Goal: Task Accomplishment & Management: Use online tool/utility

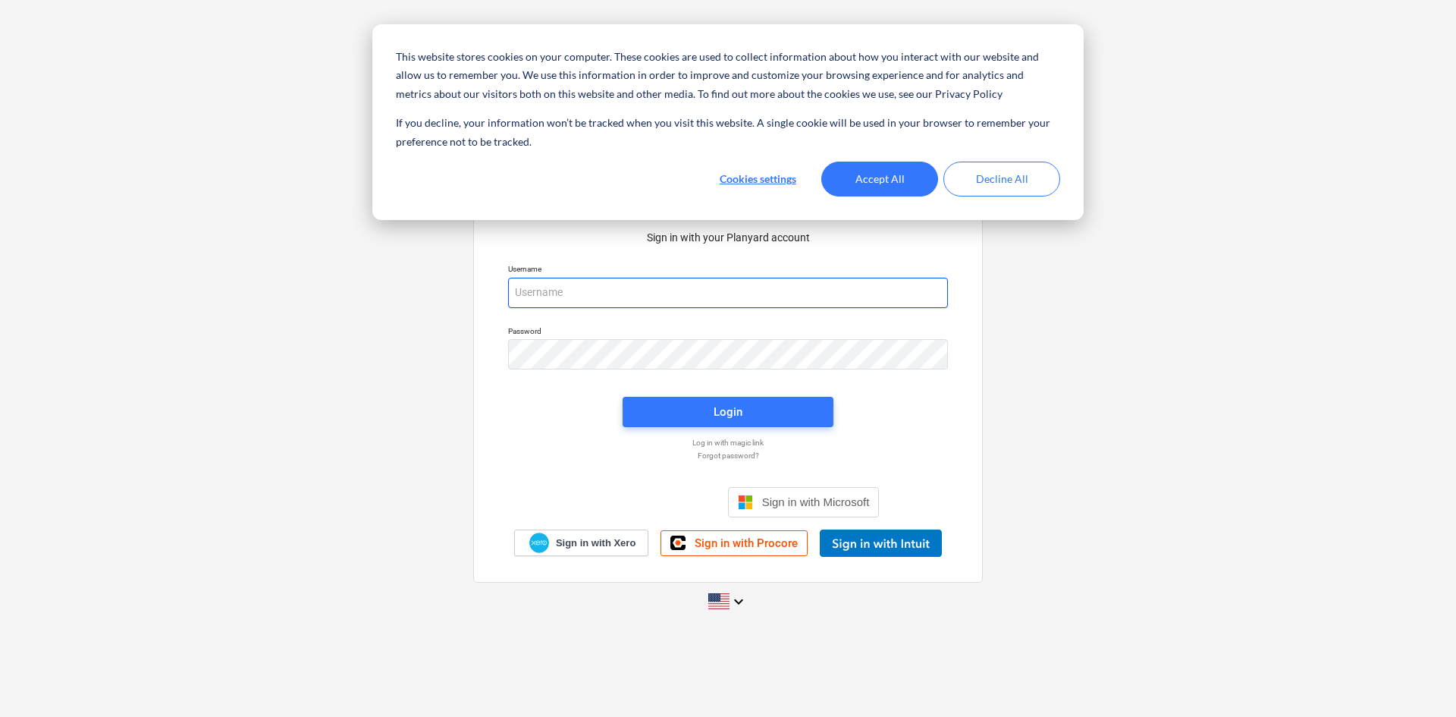
type input "[EMAIL_ADDRESS][DOMAIN_NAME]"
drag, startPoint x: 1145, startPoint y: 275, endPoint x: 1121, endPoint y: 254, distance: 32.2
click at [1145, 276] on div "Sign in with your Planyard account Username accounts@projectbuildgroup.com.au P…" at bounding box center [728, 358] width 1456 height 548
click at [911, 174] on button "Accept All" at bounding box center [879, 179] width 117 height 35
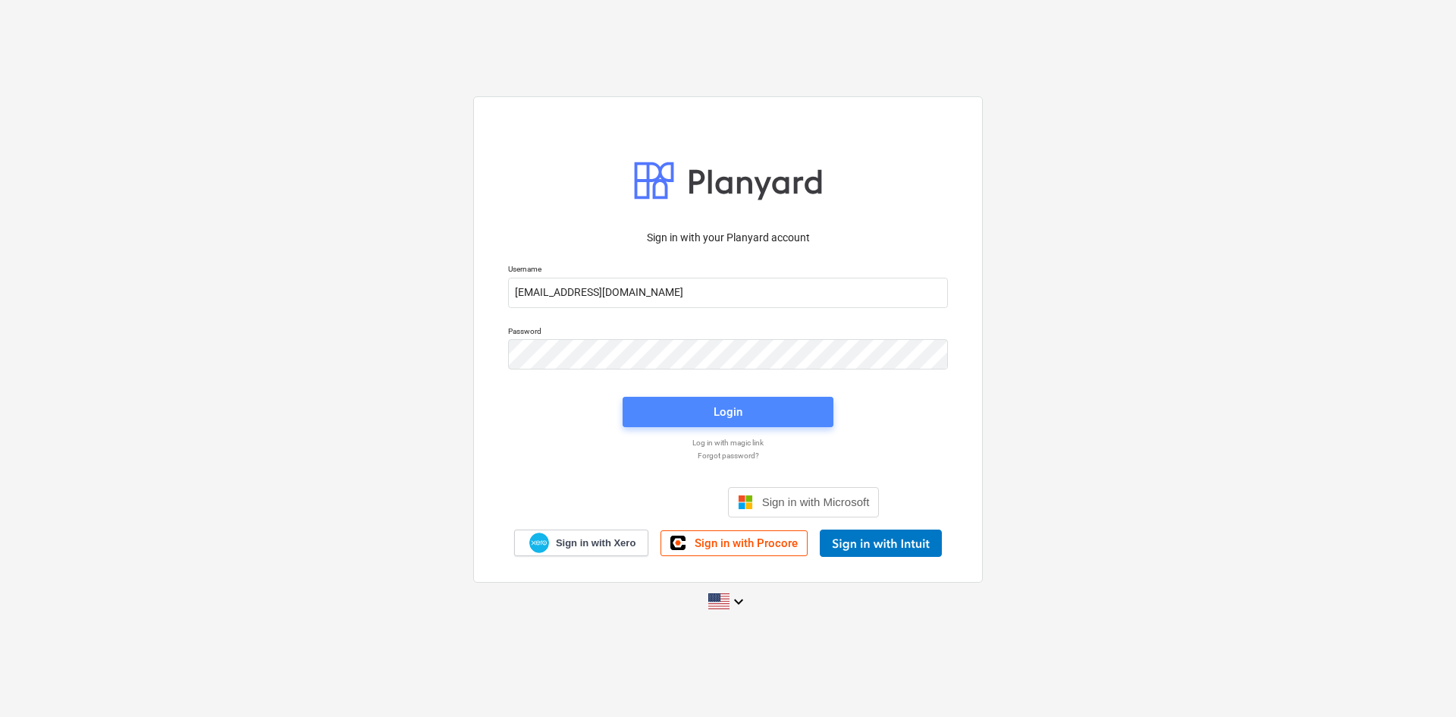
click at [708, 406] on span "Login" at bounding box center [728, 412] width 174 height 20
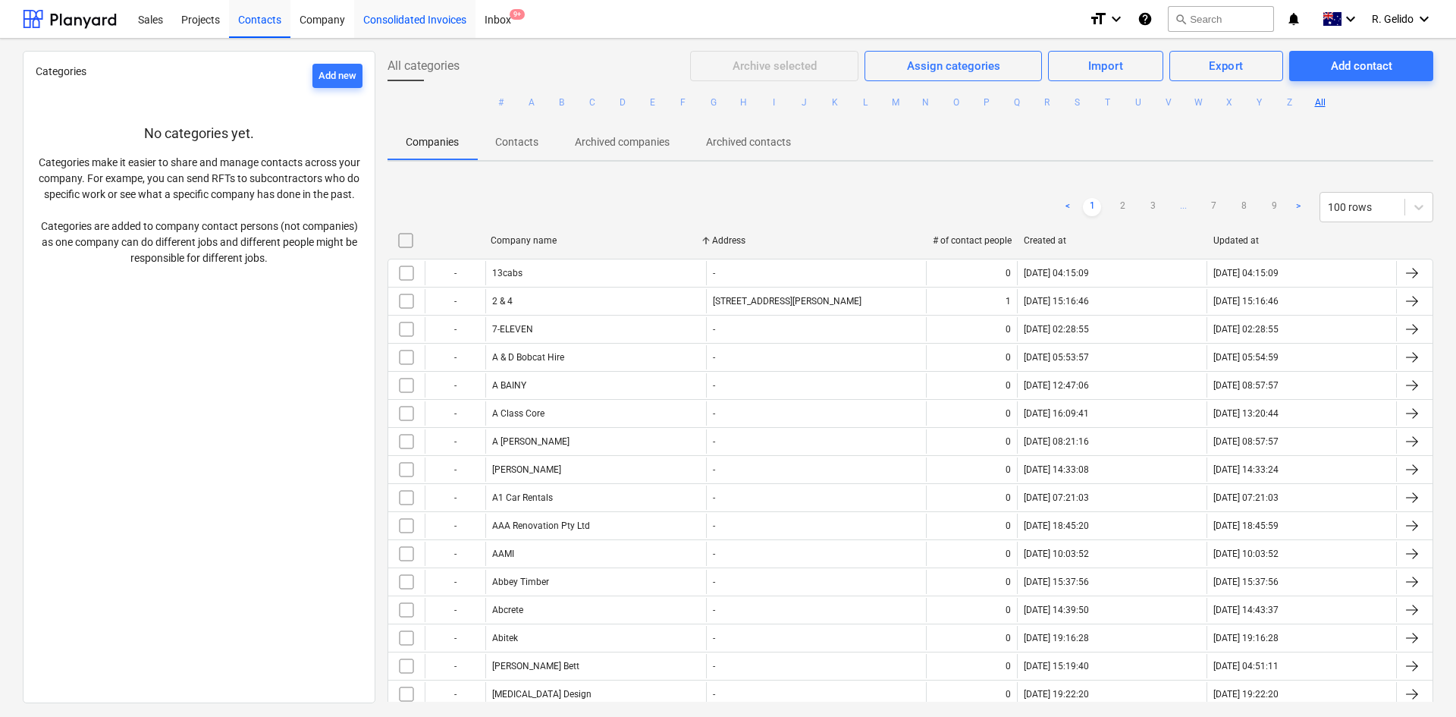
click at [418, 13] on div "Consolidated Invoices" at bounding box center [414, 18] width 121 height 39
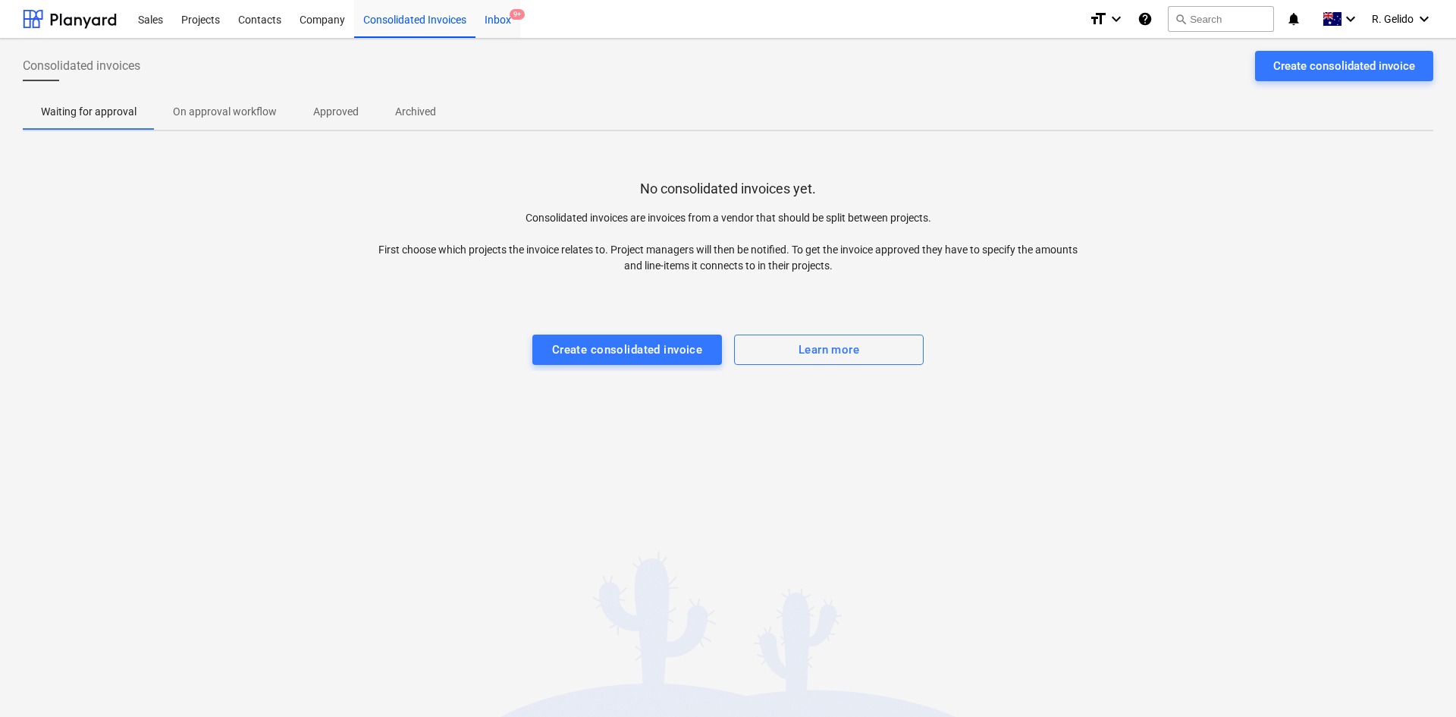
click at [505, 25] on div "Inbox 9+" at bounding box center [498, 18] width 45 height 39
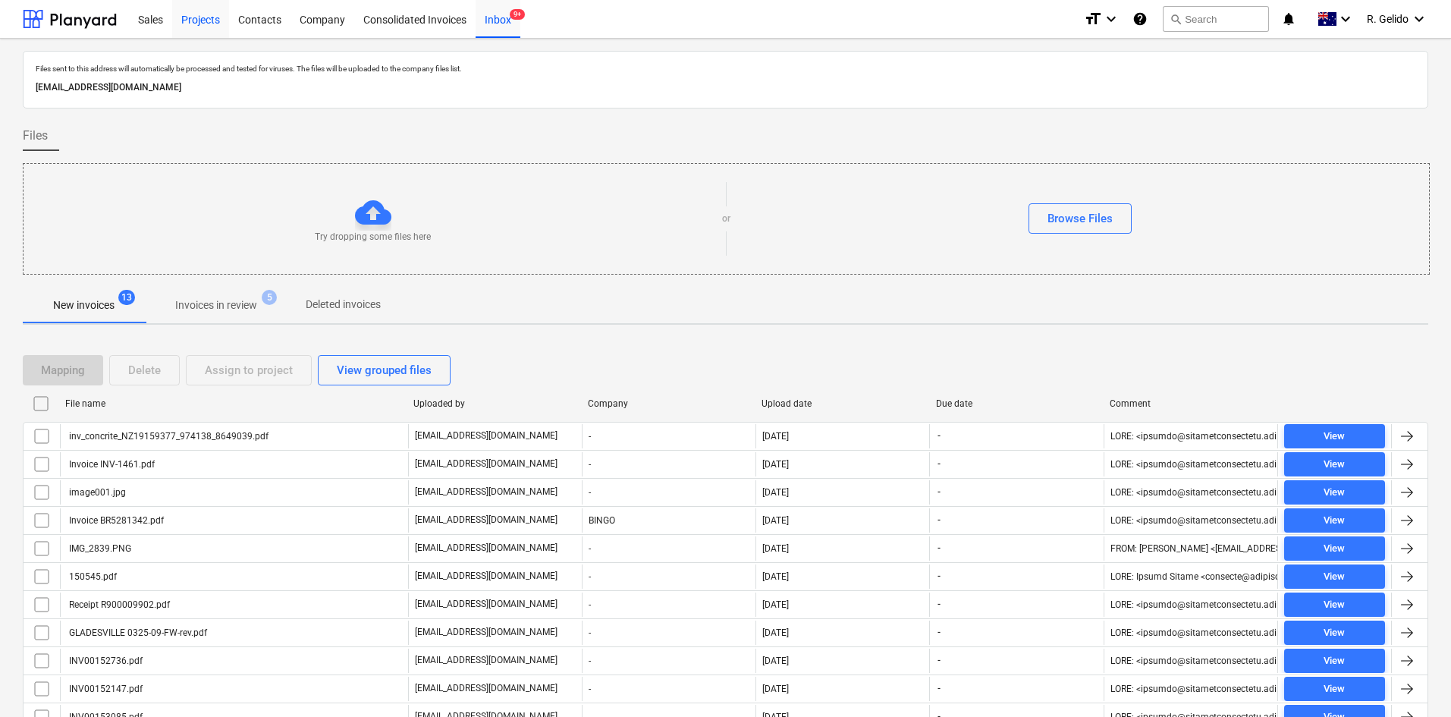
drag, startPoint x: 184, startPoint y: 23, endPoint x: 190, endPoint y: 31, distance: 9.9
click at [184, 23] on div "Projects" at bounding box center [200, 18] width 57 height 39
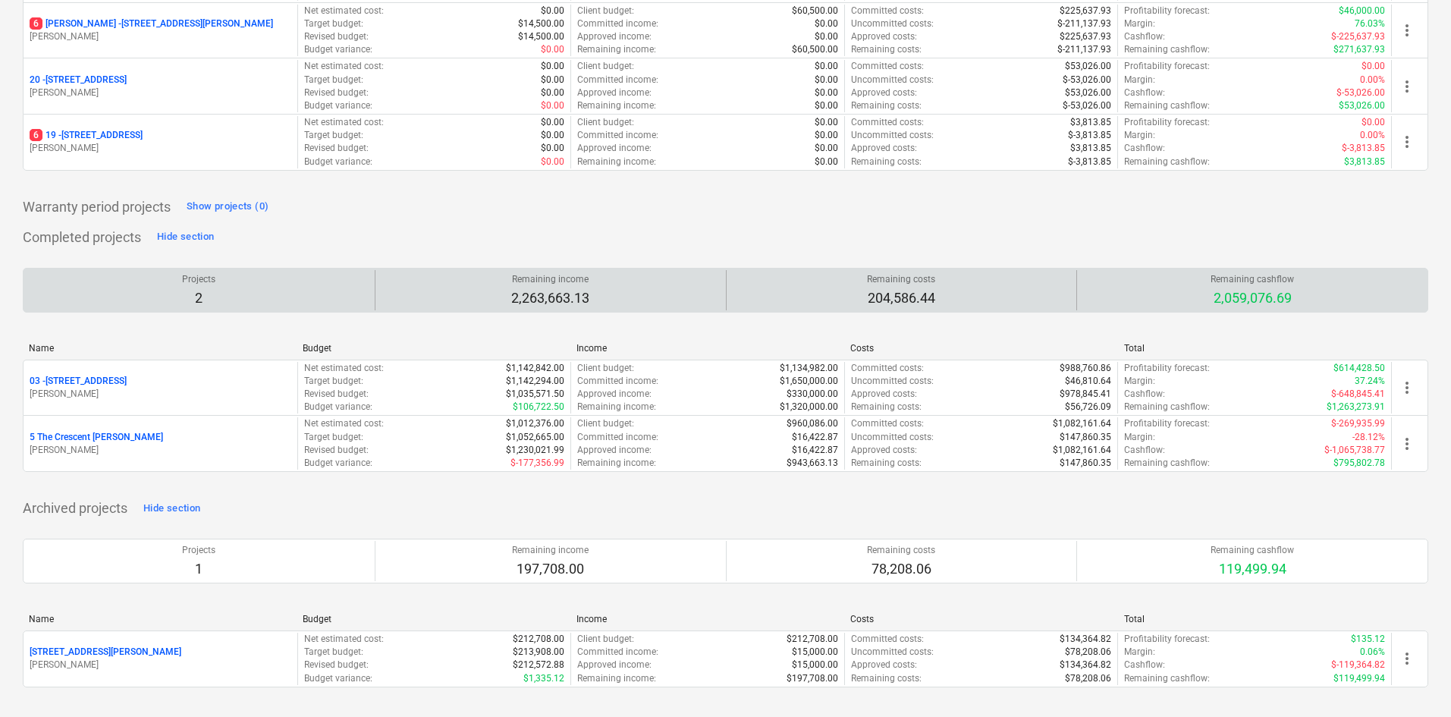
scroll to position [579, 0]
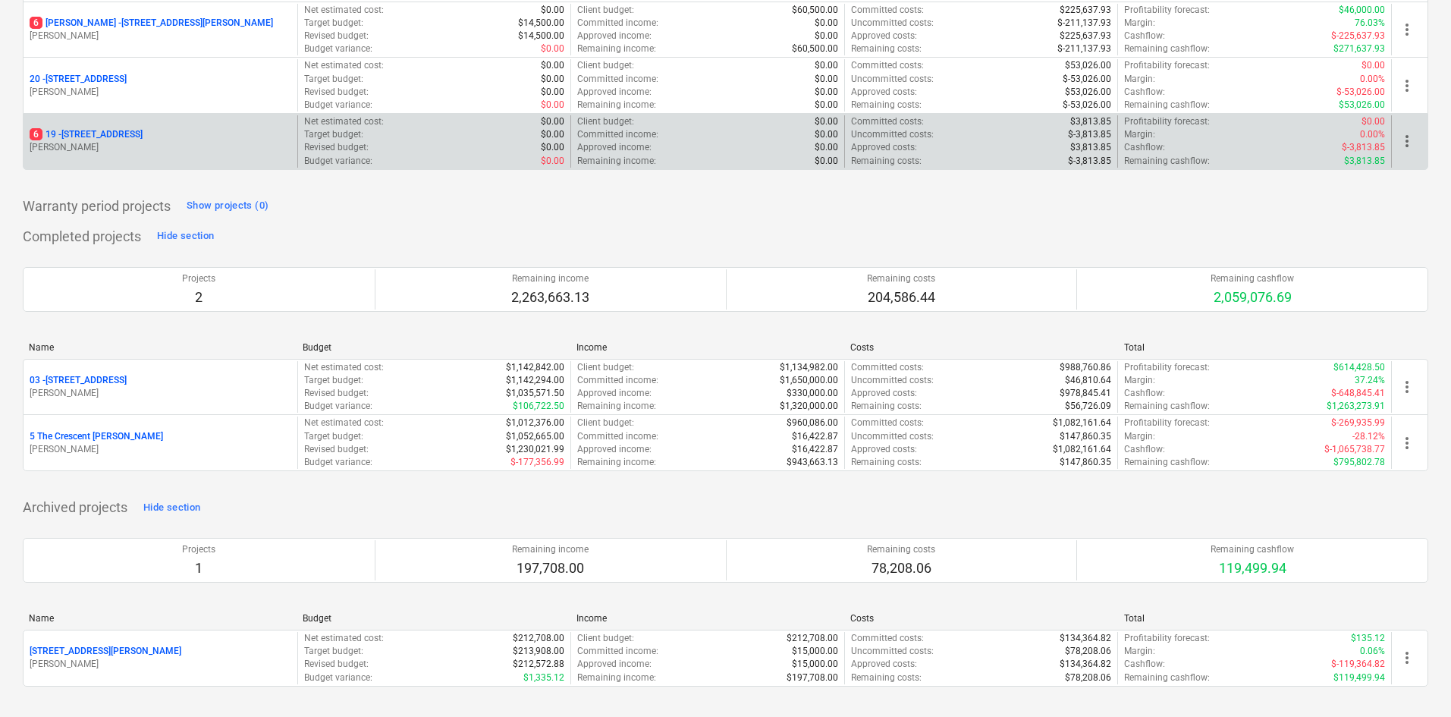
click at [131, 133] on p "[STREET_ADDRESS]" at bounding box center [86, 134] width 113 height 13
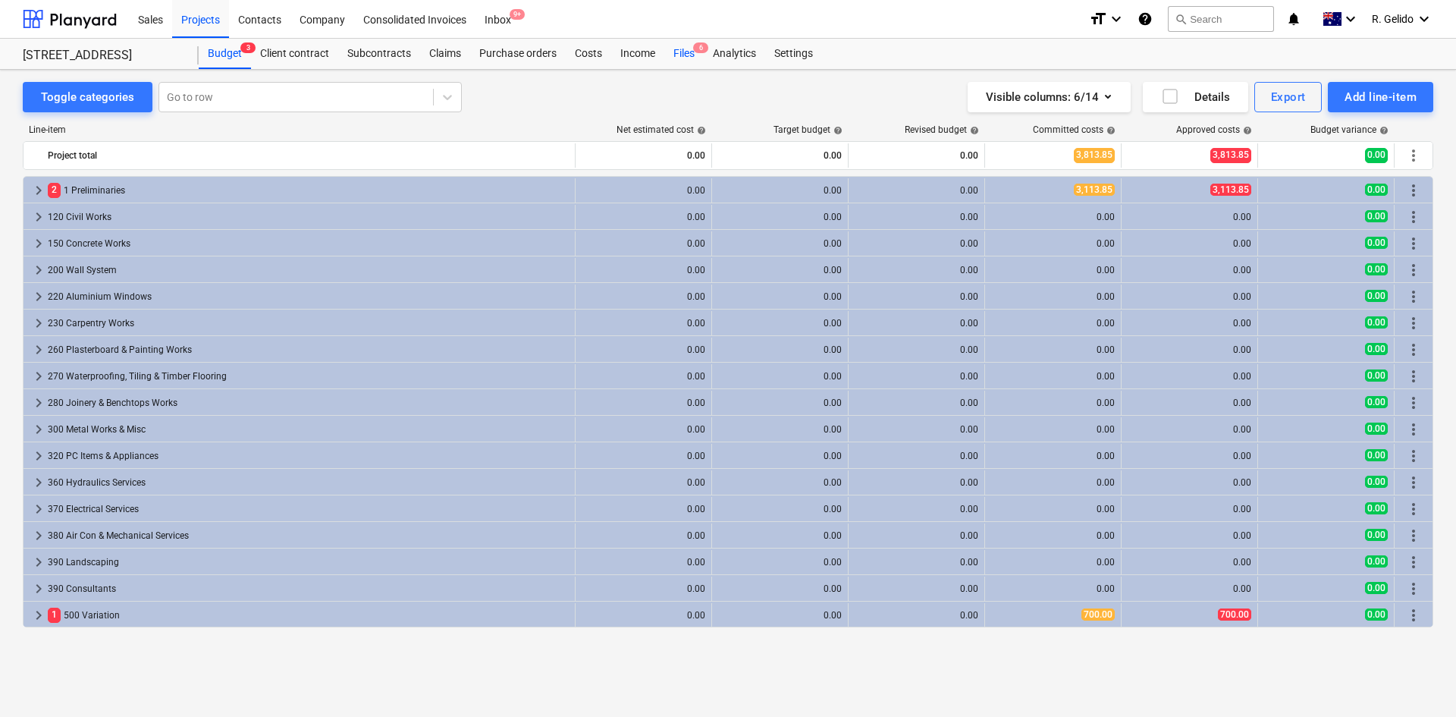
click at [689, 49] on div "Files 6" at bounding box center [683, 54] width 39 height 30
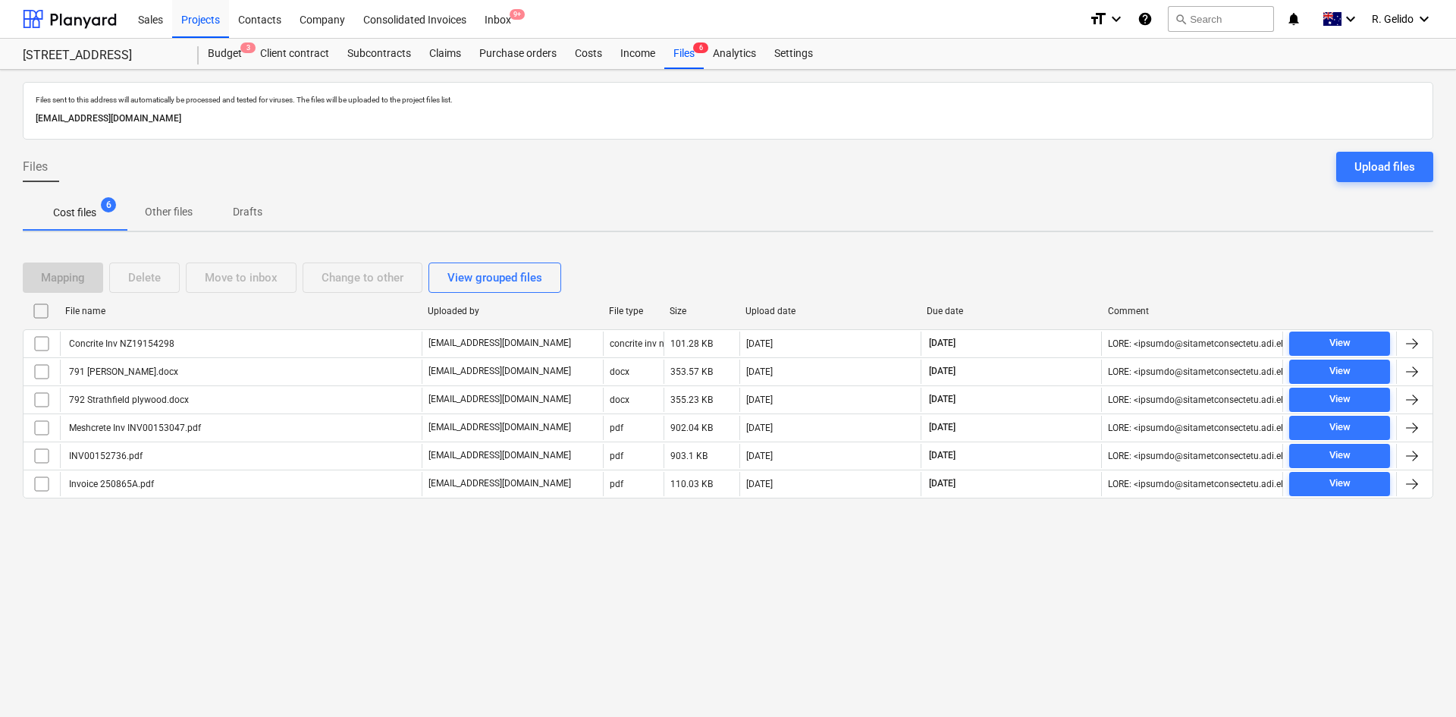
click at [1047, 180] on div "Files Upload files" at bounding box center [728, 173] width 1411 height 42
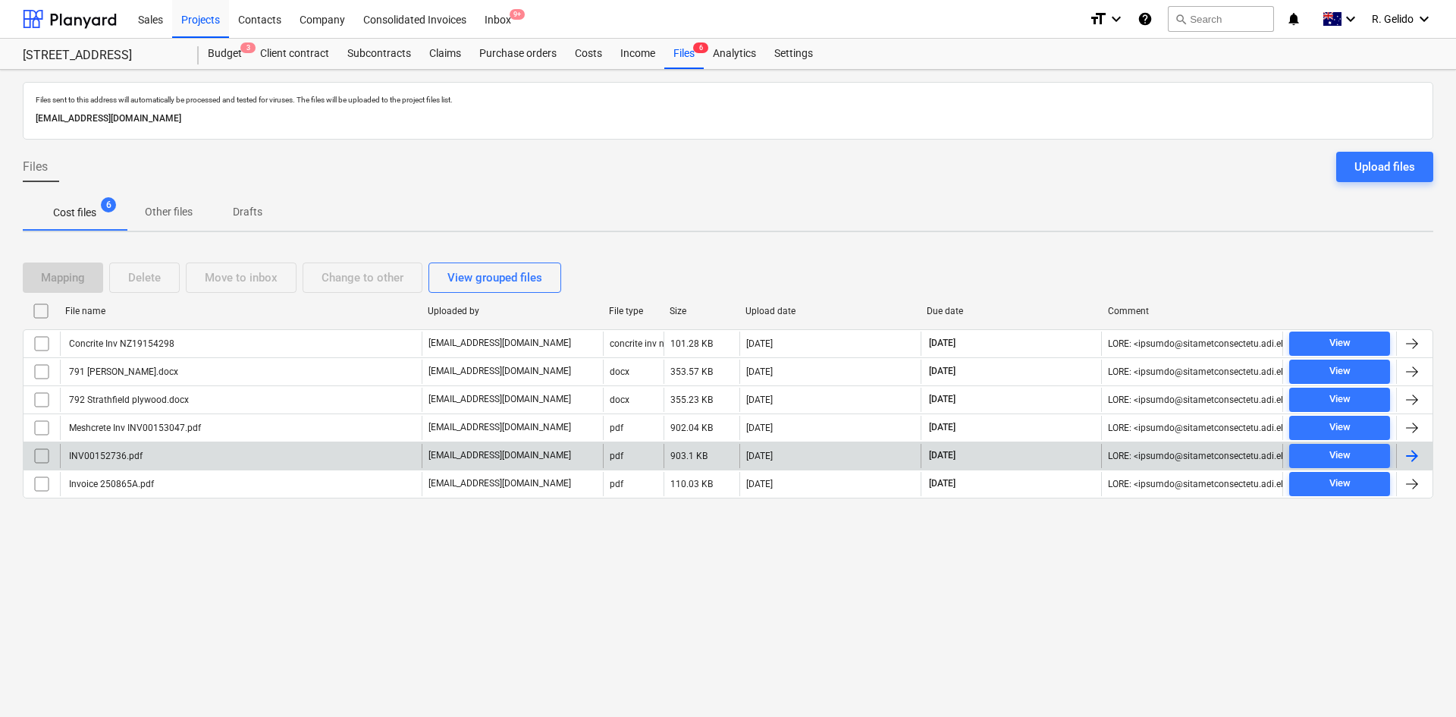
click at [189, 458] on div "INV00152736.pdf" at bounding box center [241, 456] width 362 height 24
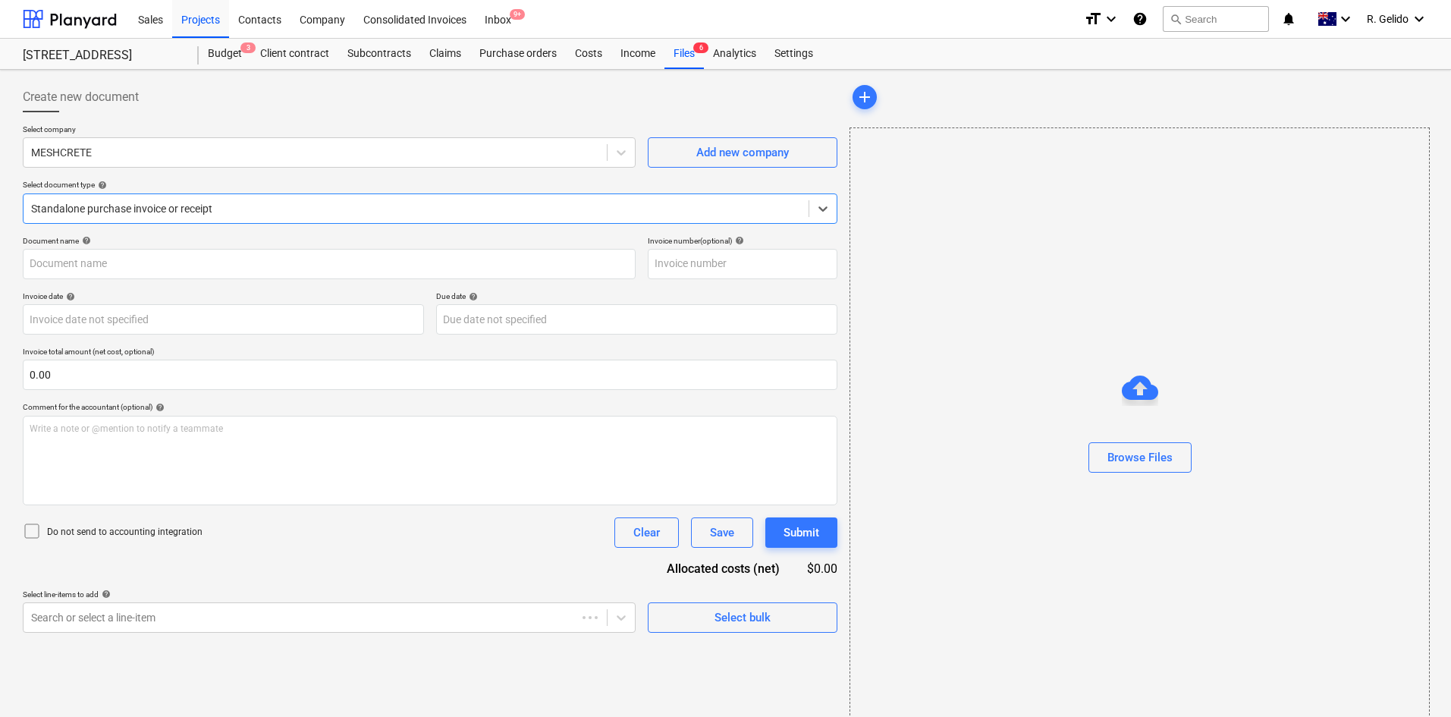
type input "00152736"
type input "[DATE]"
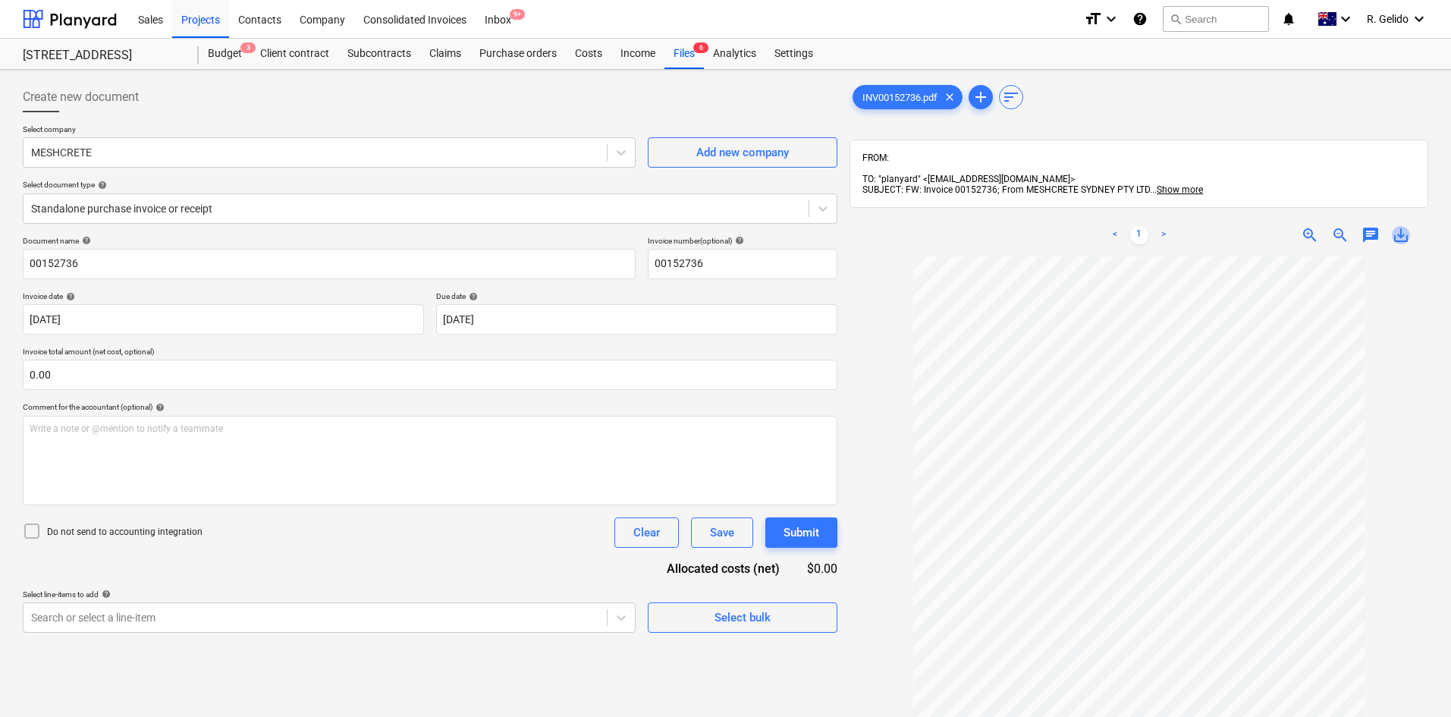
click at [1405, 226] on span "save_alt" at bounding box center [1401, 235] width 18 height 18
click at [501, 23] on div "Inbox 9+" at bounding box center [498, 18] width 45 height 39
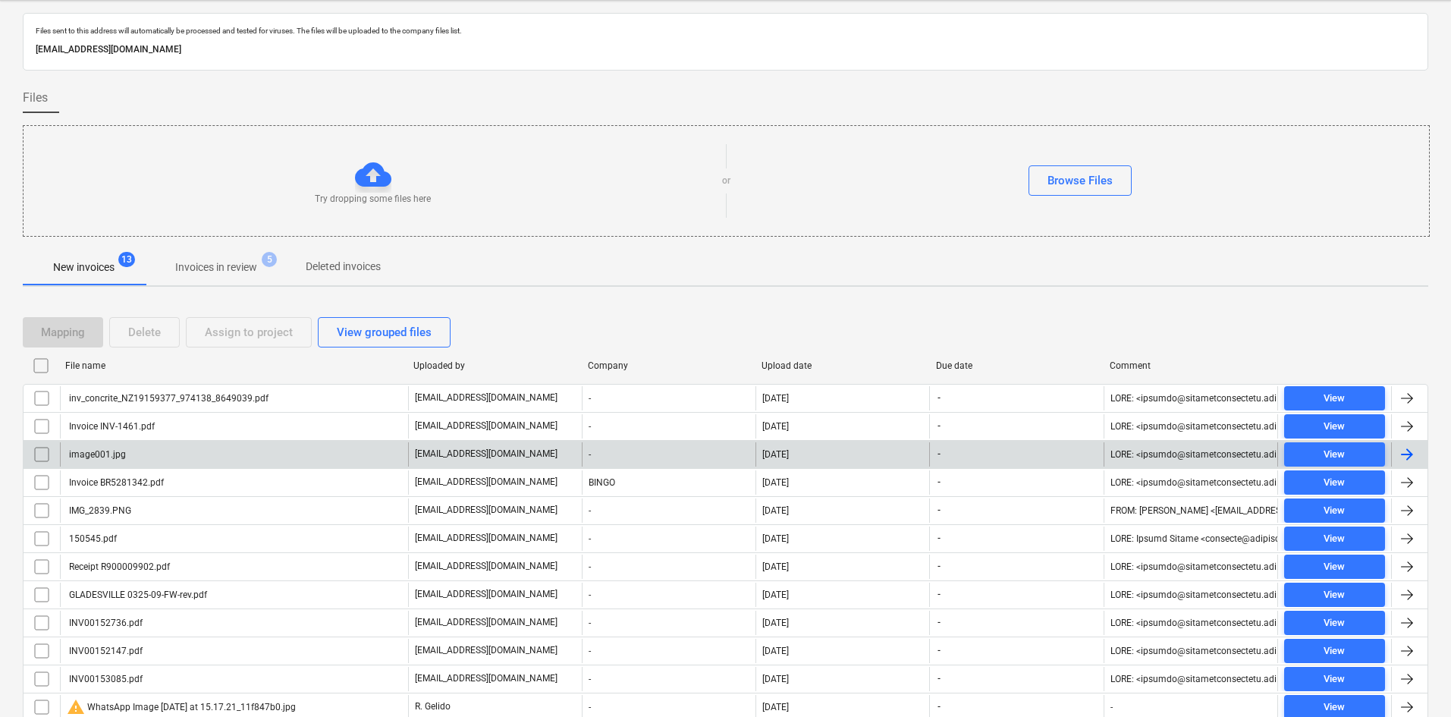
scroll to position [125, 0]
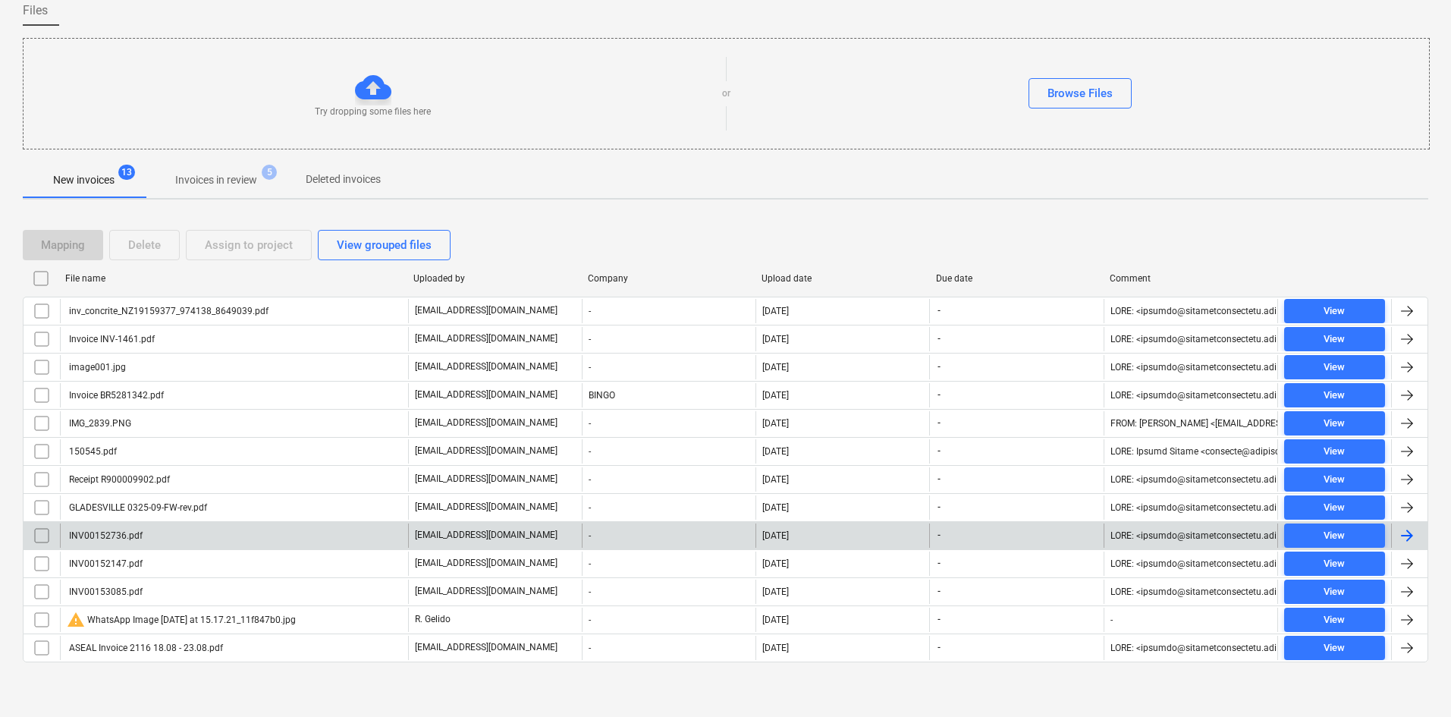
click at [192, 535] on div "INV00152736.pdf" at bounding box center [234, 535] width 348 height 24
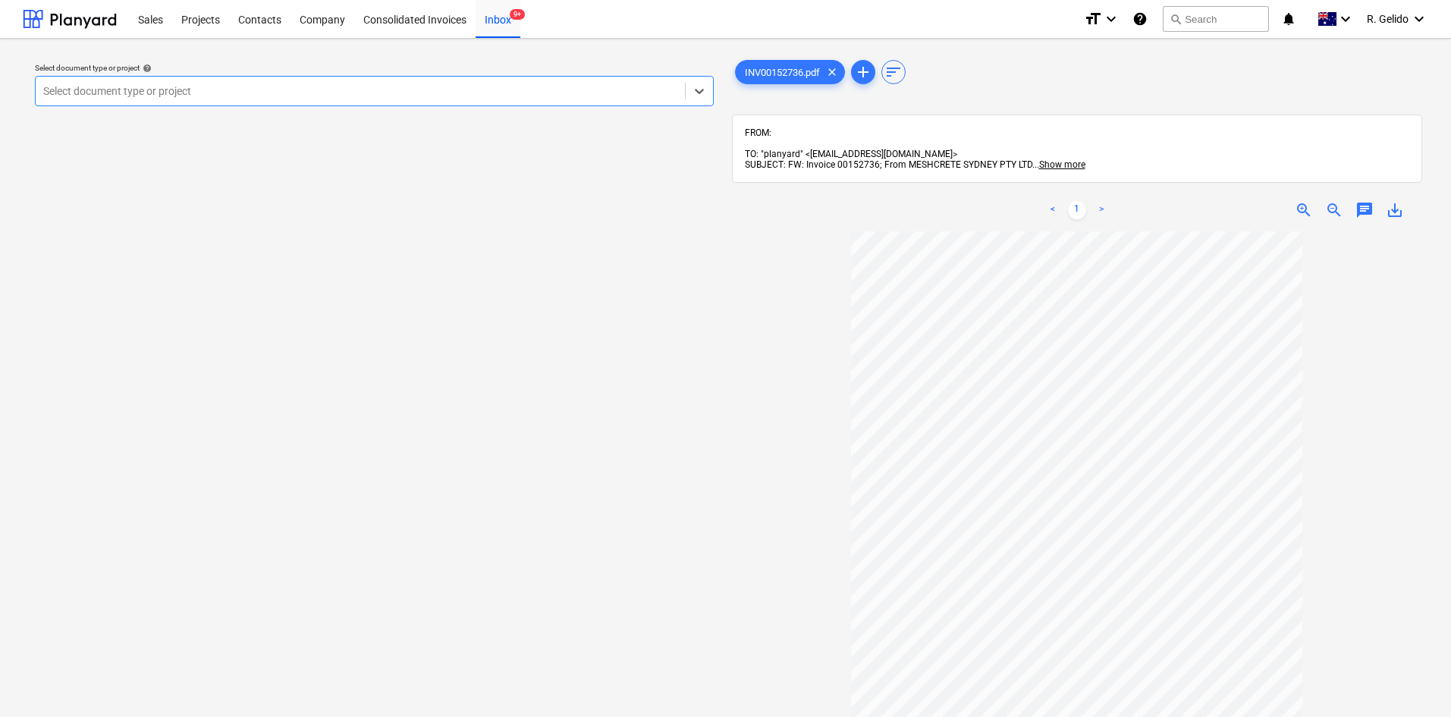
click at [1395, 204] on span "save_alt" at bounding box center [1395, 210] width 18 height 18
click at [511, 20] on div "Inbox 9+" at bounding box center [498, 18] width 45 height 39
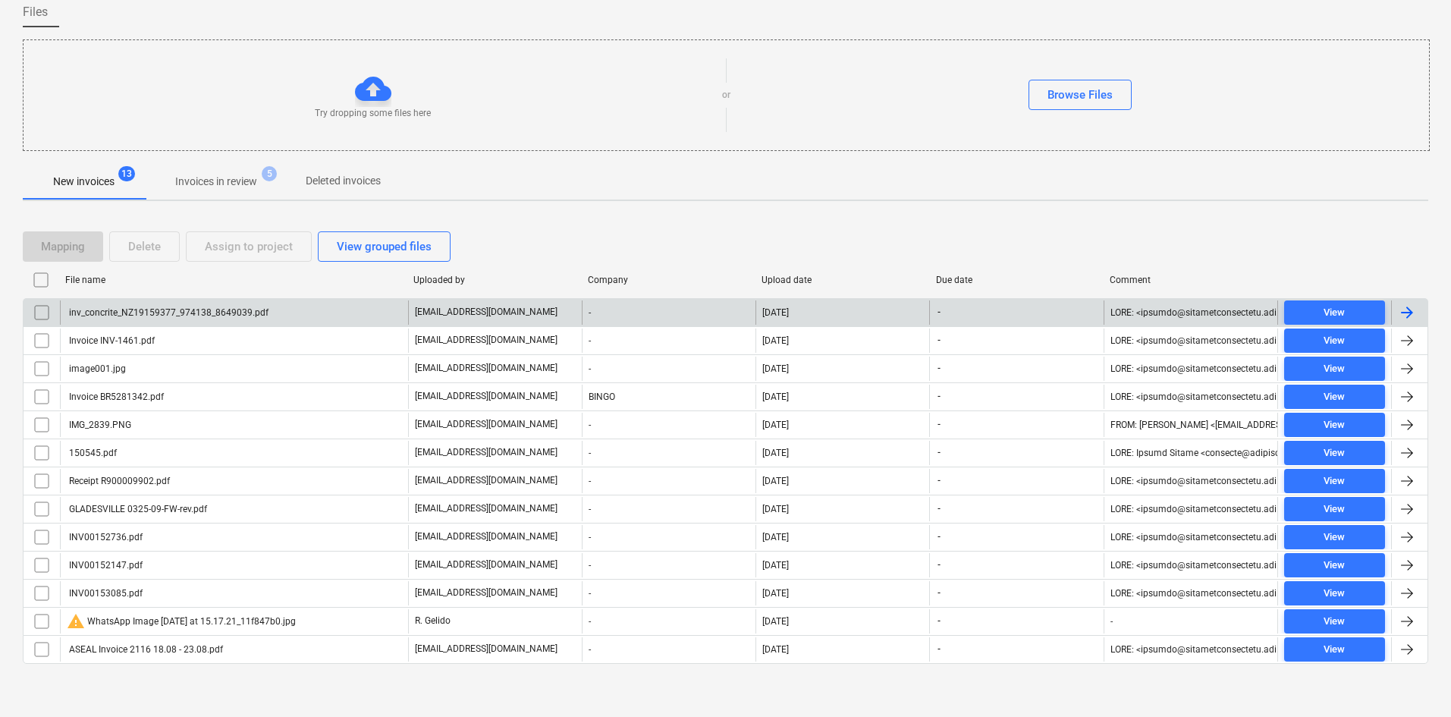
scroll to position [125, 0]
click at [243, 311] on div "inv_concrite_NZ19159377_974138_8649039.pdf" at bounding box center [168, 311] width 202 height 11
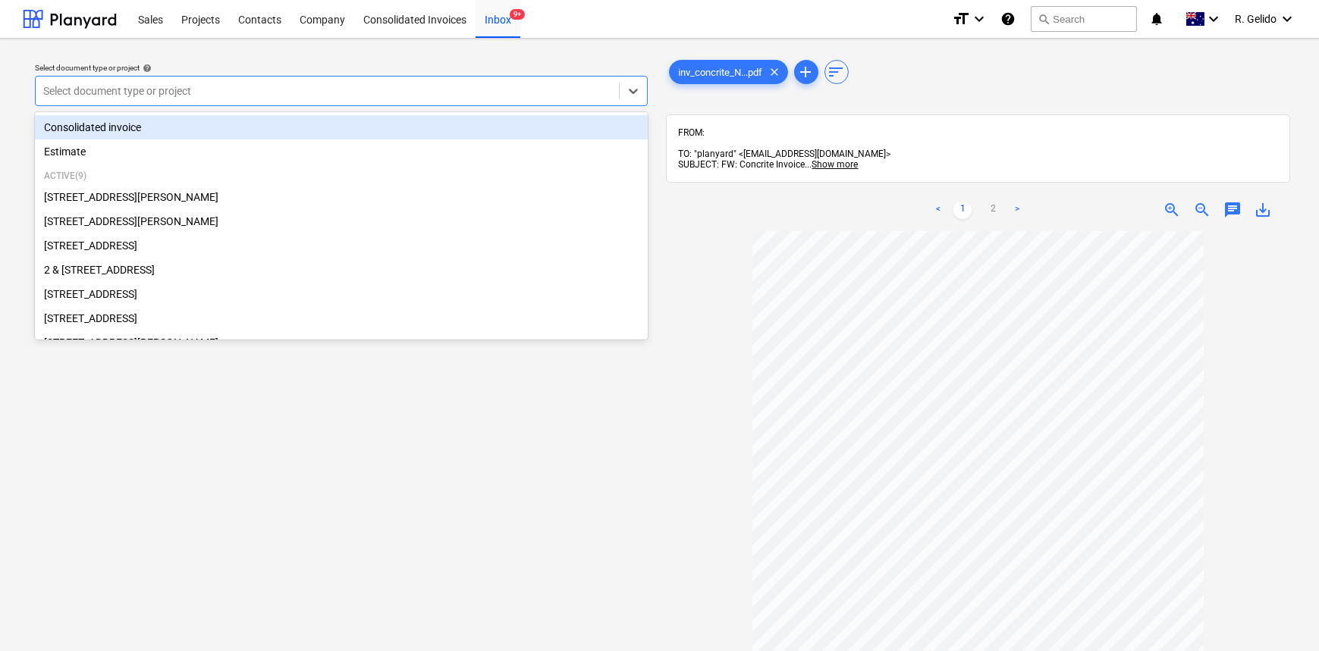
click at [469, 93] on div at bounding box center [327, 90] width 568 height 15
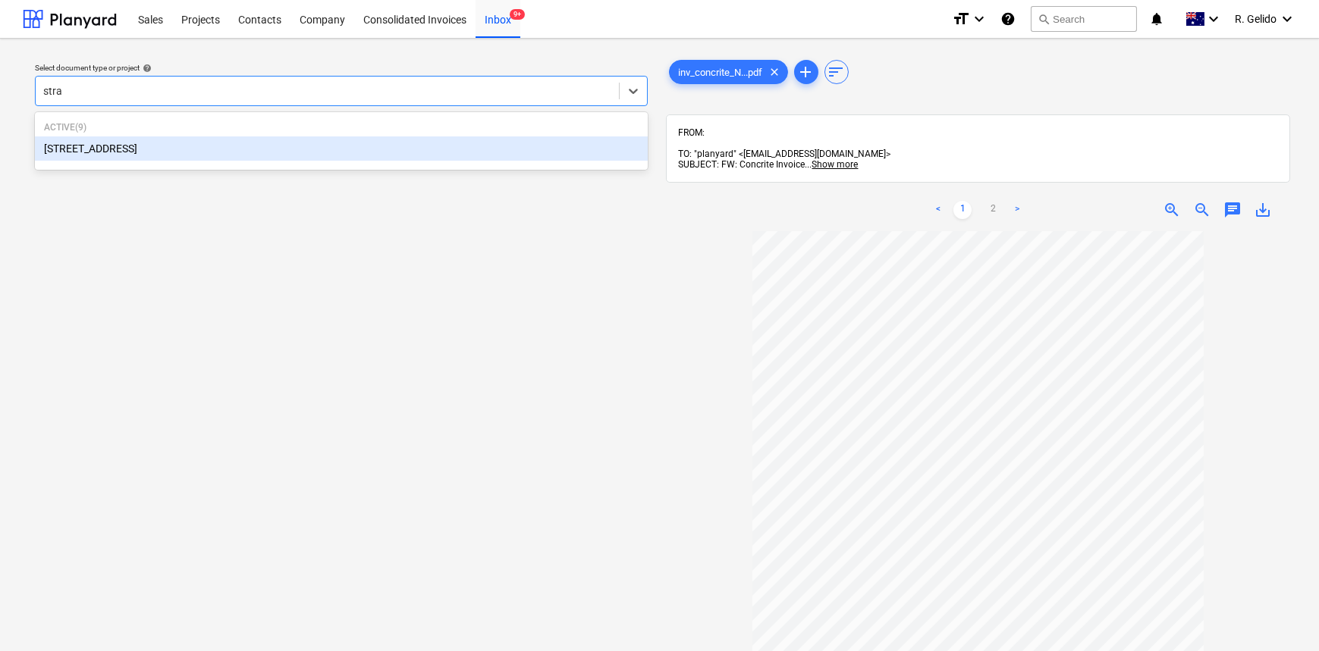
type input "strat"
click at [188, 140] on div "[STREET_ADDRESS]" at bounding box center [341, 149] width 613 height 24
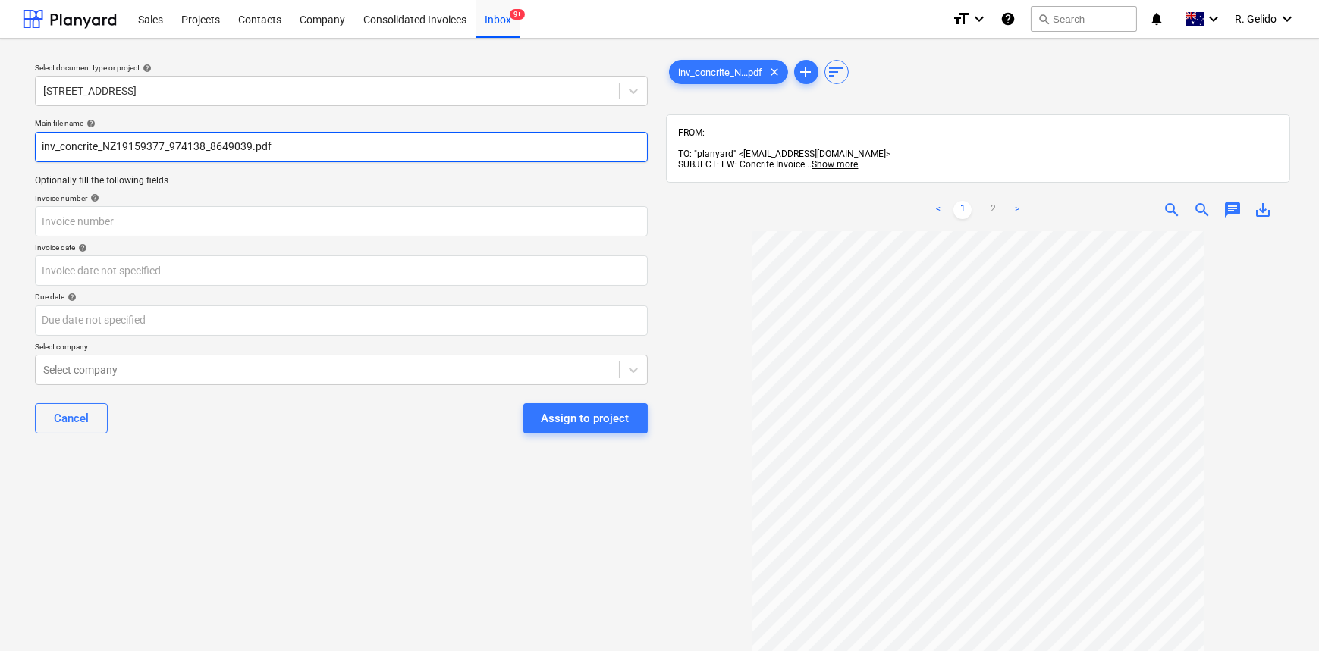
drag, startPoint x: 278, startPoint y: 141, endPoint x: 37, endPoint y: 148, distance: 241.3
click at [37, 148] on input "inv_concrite_NZ19159377_974138_8649039.pdf" at bounding box center [341, 147] width 613 height 30
type input "Concrite Inv NZ19159377"
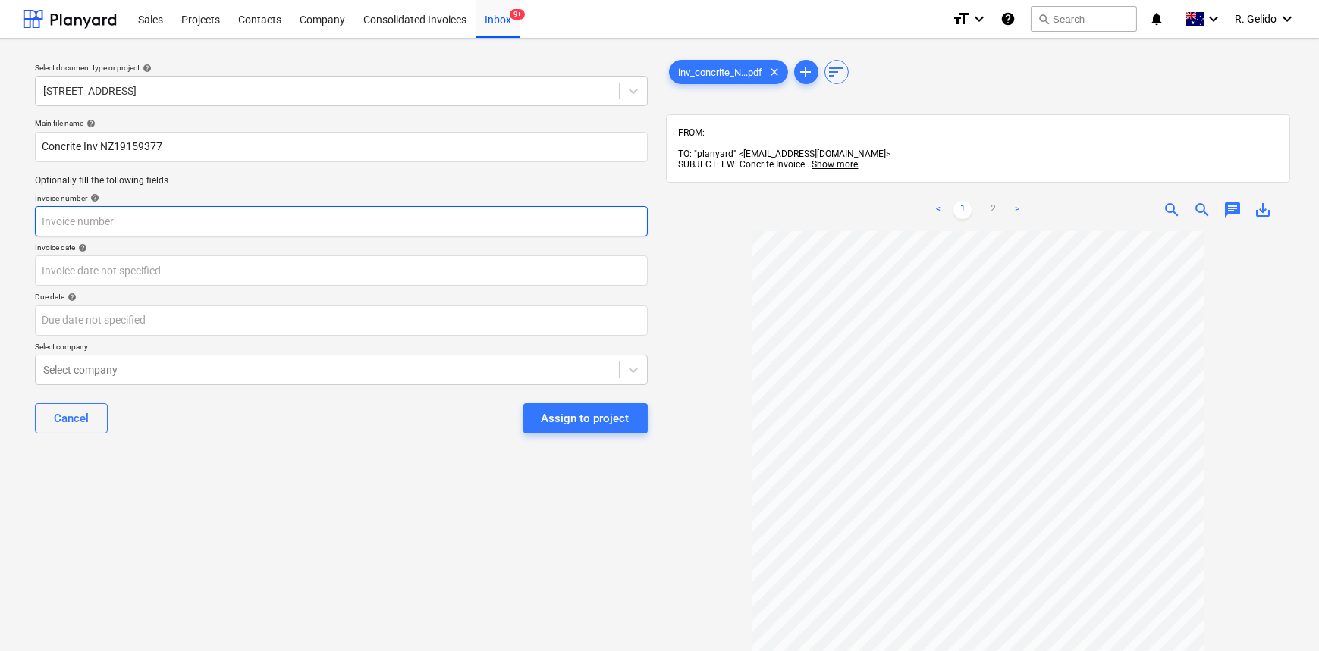
click at [109, 225] on input "text" at bounding box center [341, 221] width 613 height 30
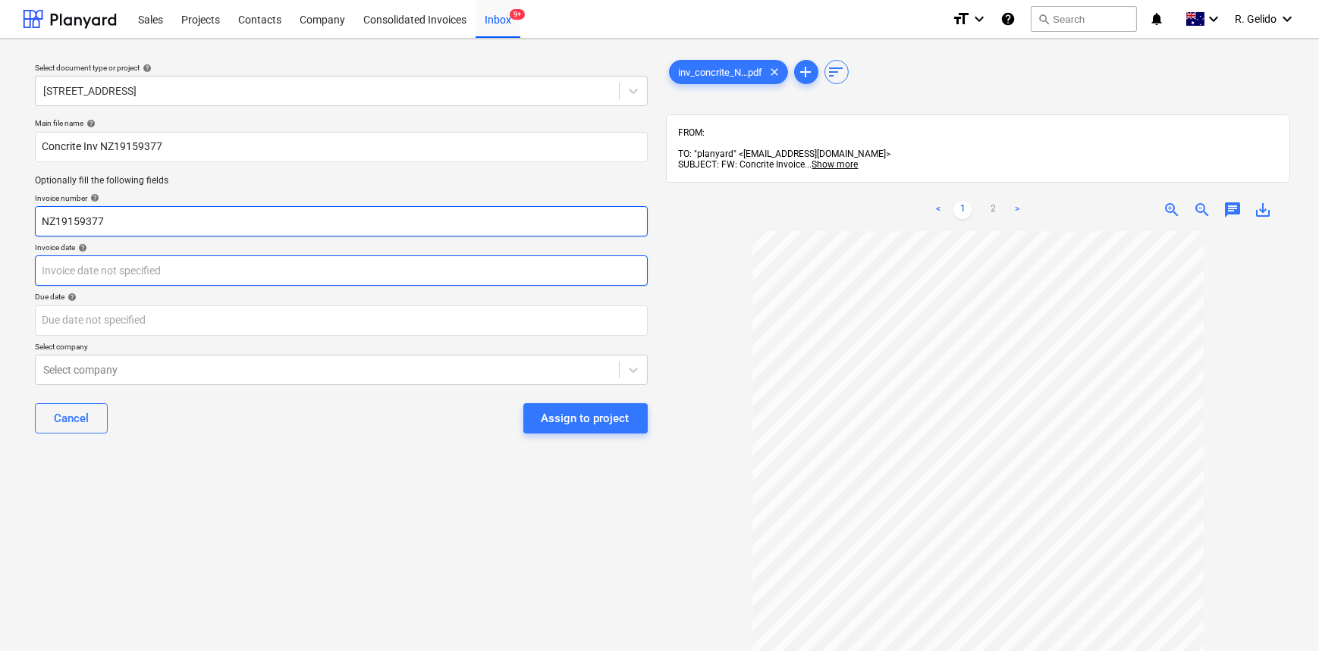
type input "NZ19159377"
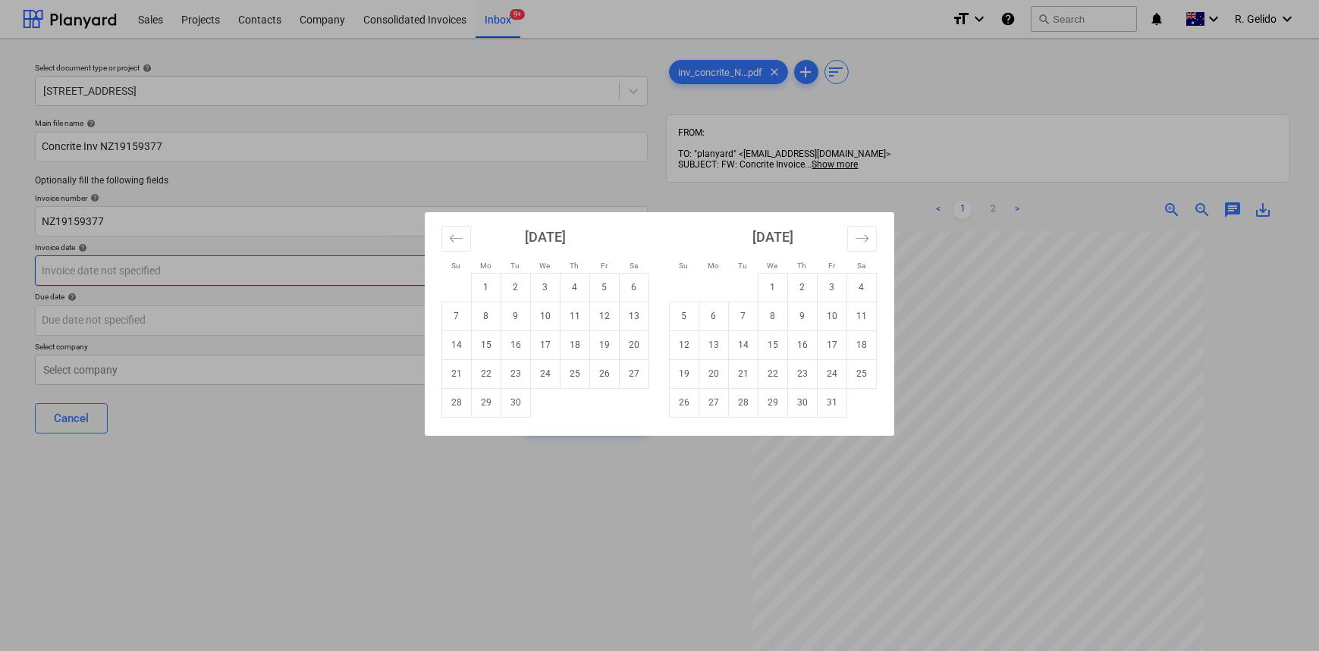
click at [153, 269] on body "This website stores cookies on your computer. These cookies are used to collect…" at bounding box center [659, 325] width 1319 height 651
click at [456, 242] on icon "Move backward to switch to the previous month." at bounding box center [456, 238] width 14 height 14
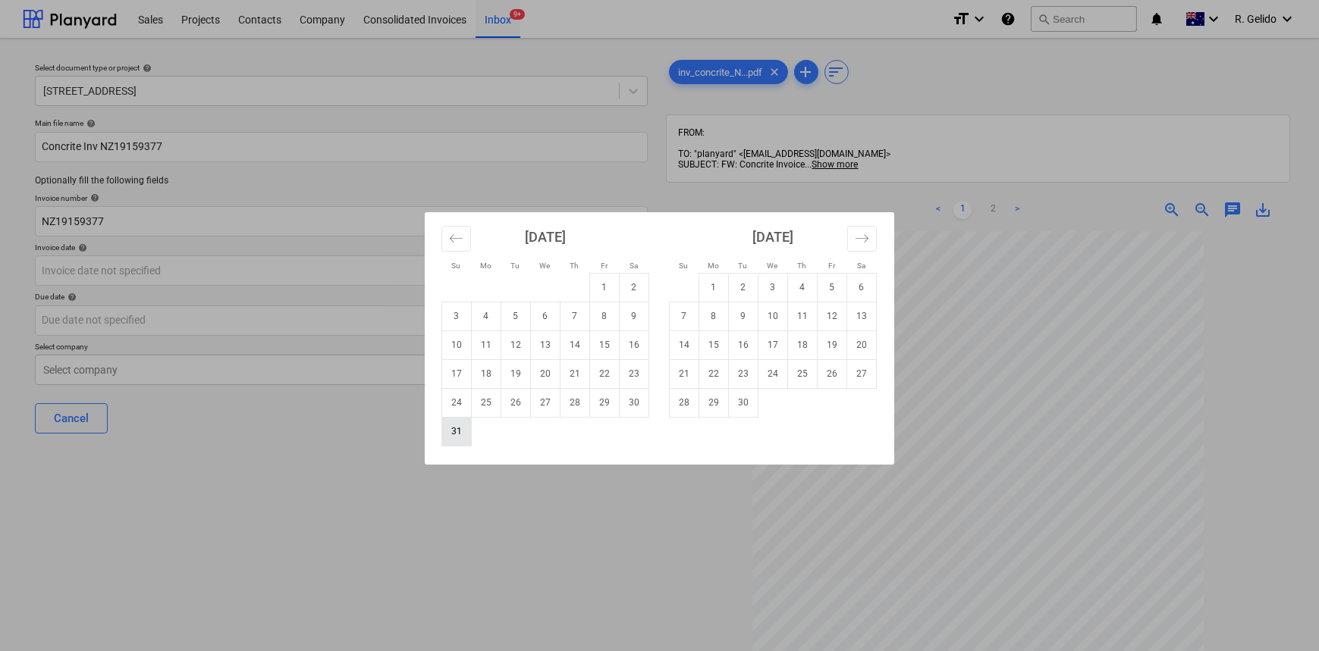
click at [450, 437] on td "31" at bounding box center [457, 431] width 30 height 29
type input "[DATE]"
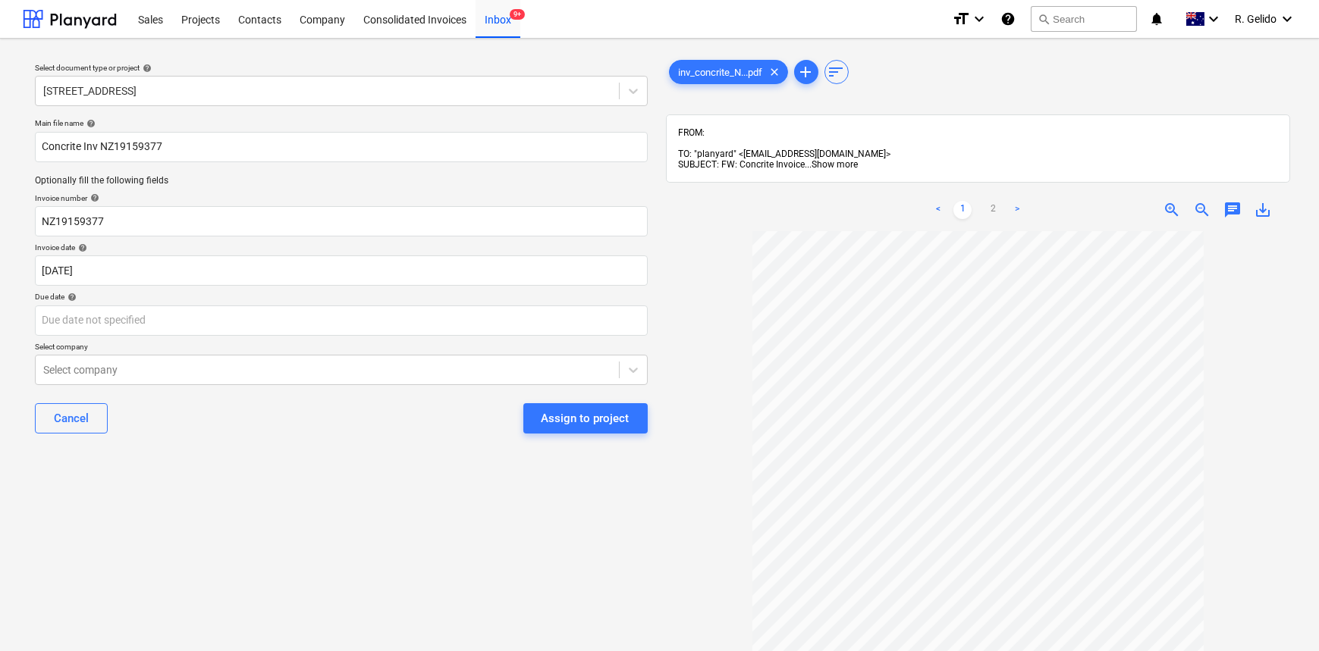
click at [821, 159] on span "Show more" at bounding box center [835, 164] width 46 height 11
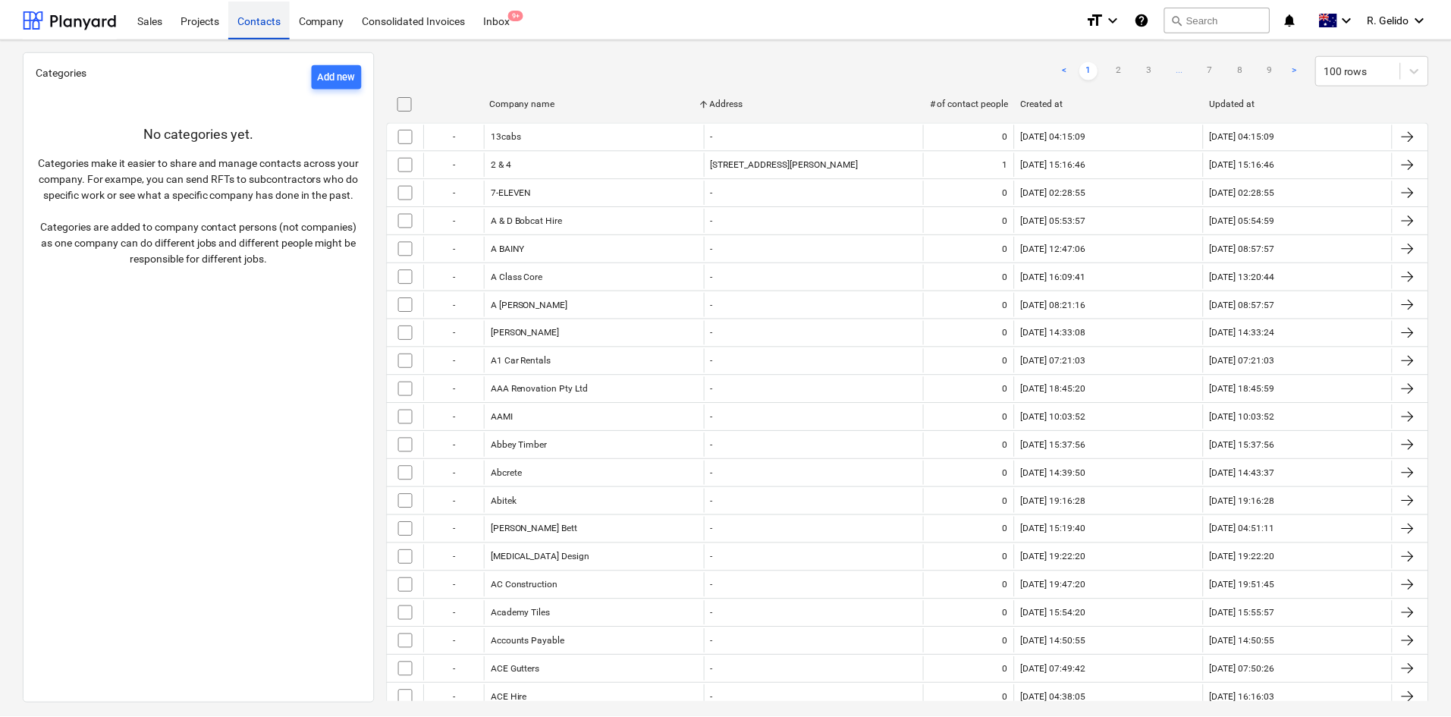
scroll to position [138, 0]
click at [192, 32] on div "Projects" at bounding box center [200, 18] width 57 height 39
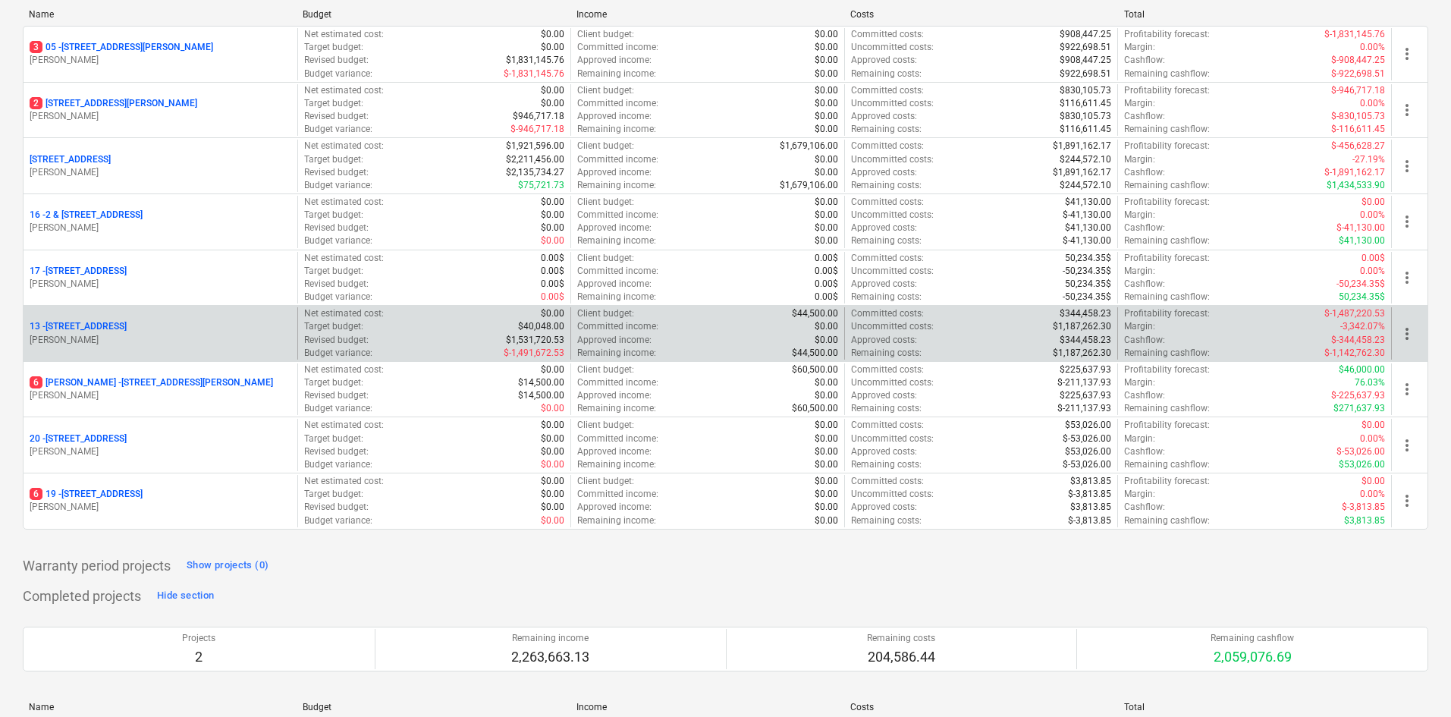
scroll to position [228, 0]
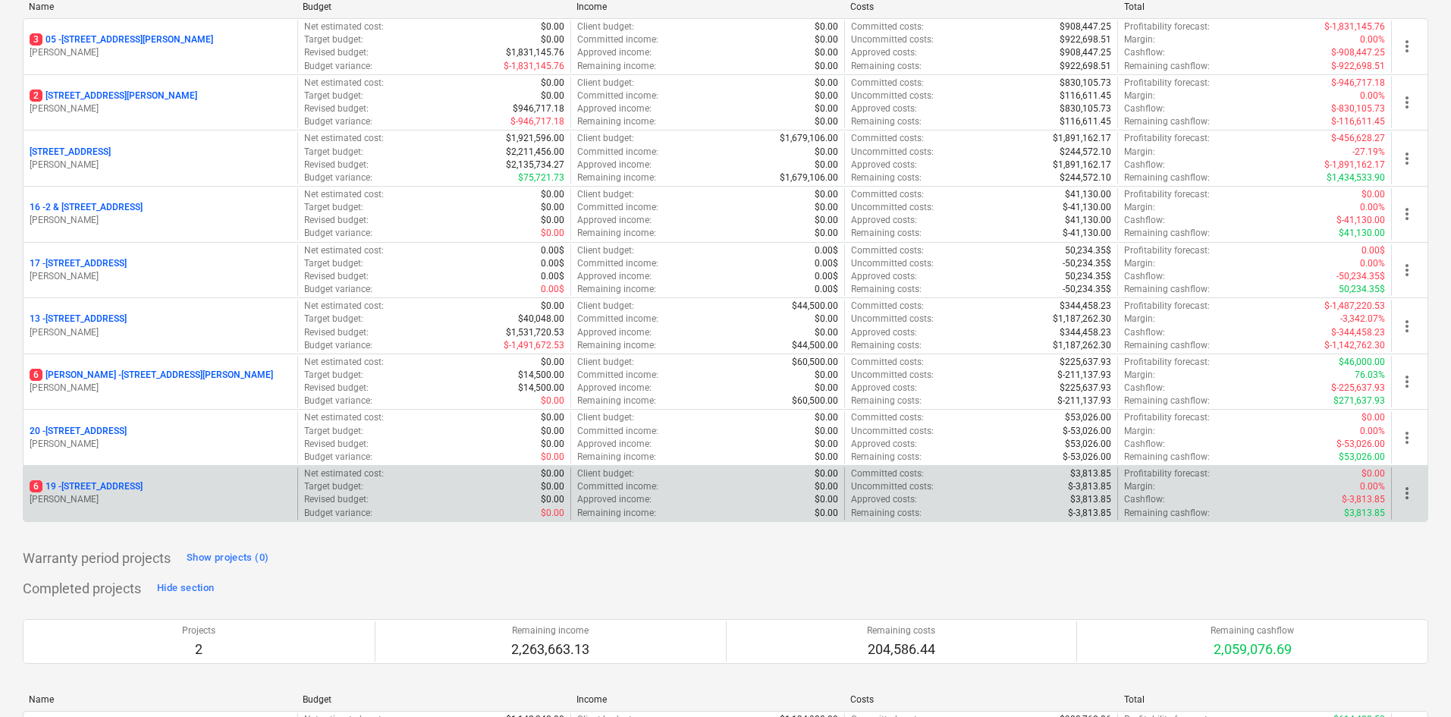
click at [173, 479] on div "[STREET_ADDRESS][PERSON_NAME]" at bounding box center [161, 493] width 274 height 52
click at [143, 488] on p "[STREET_ADDRESS]" at bounding box center [86, 486] width 113 height 13
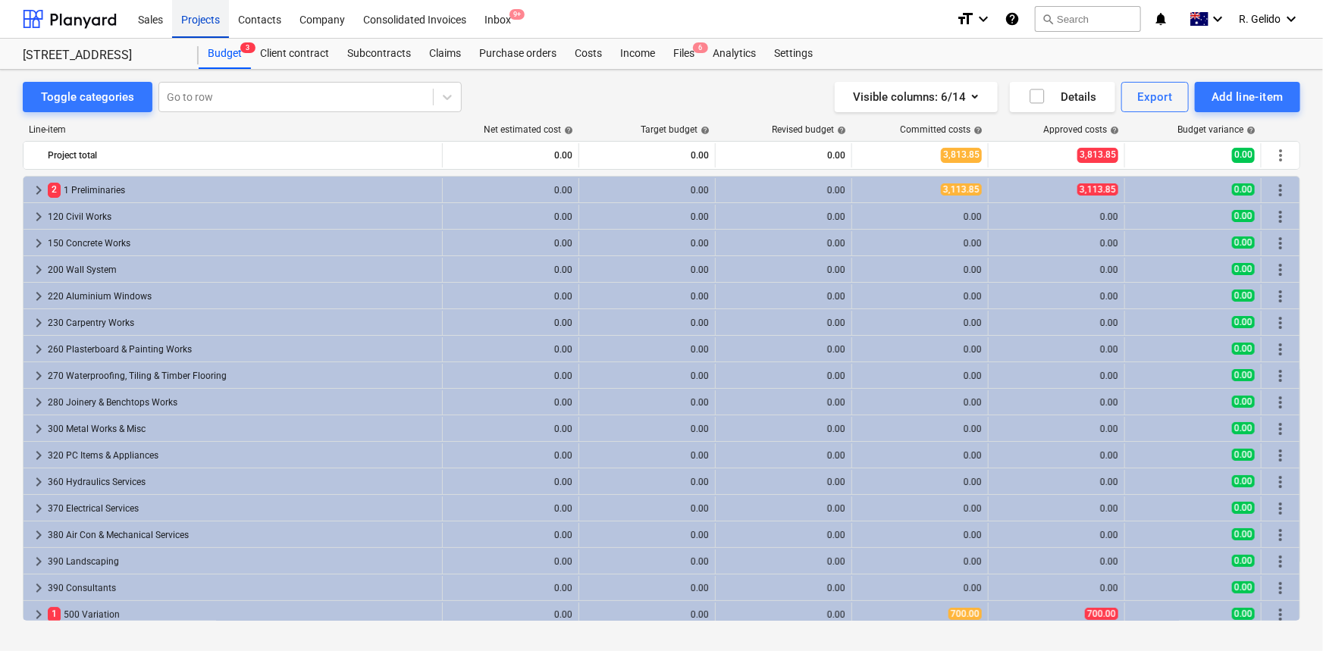
click at [202, 19] on div "Projects" at bounding box center [200, 18] width 57 height 39
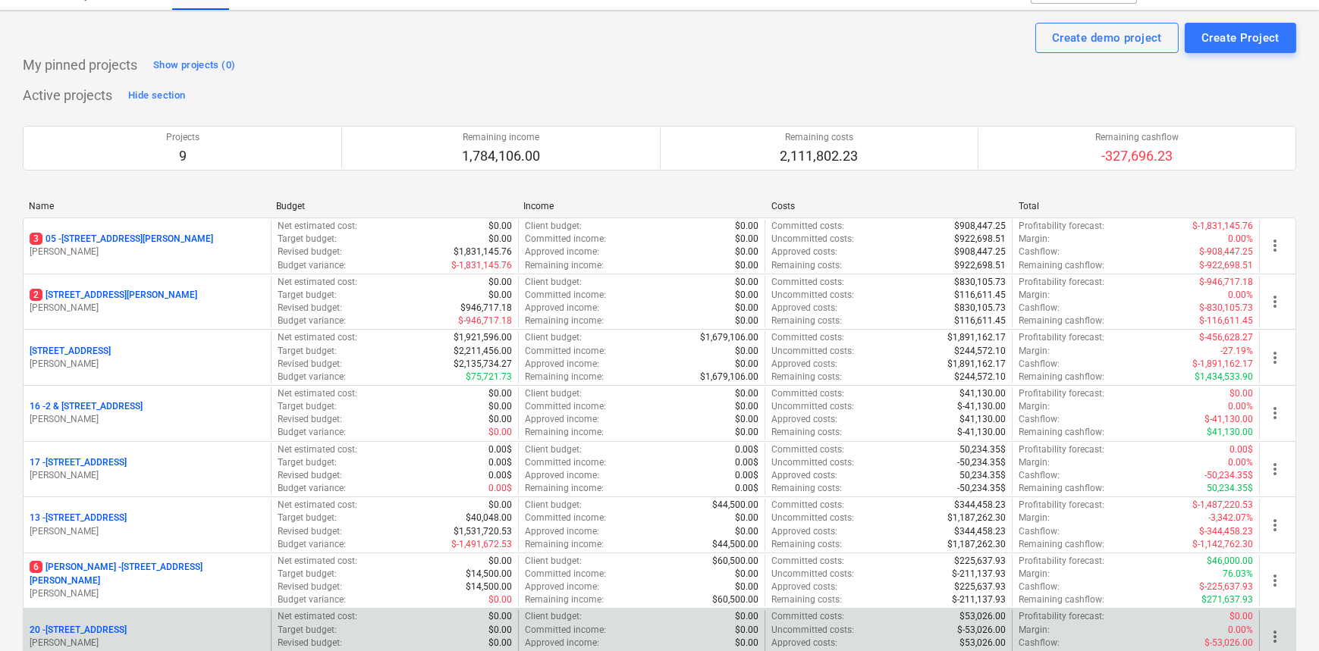
scroll to position [137, 0]
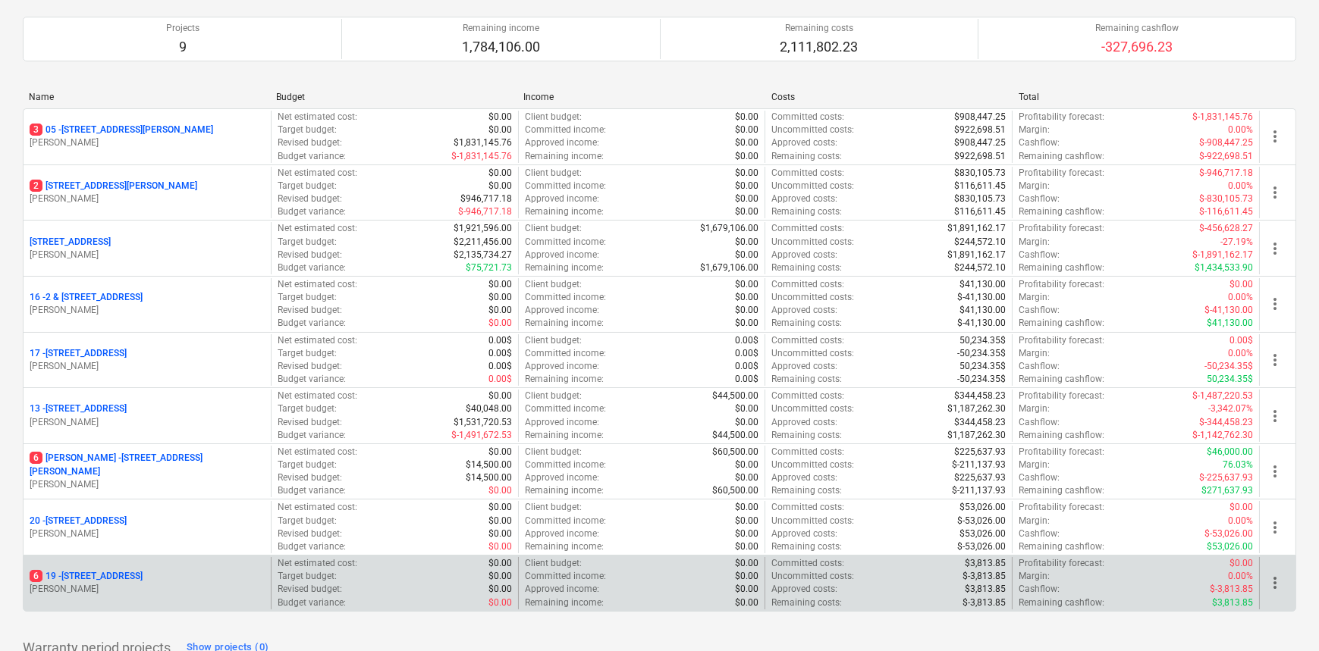
click at [108, 579] on p "[STREET_ADDRESS]" at bounding box center [86, 576] width 113 height 13
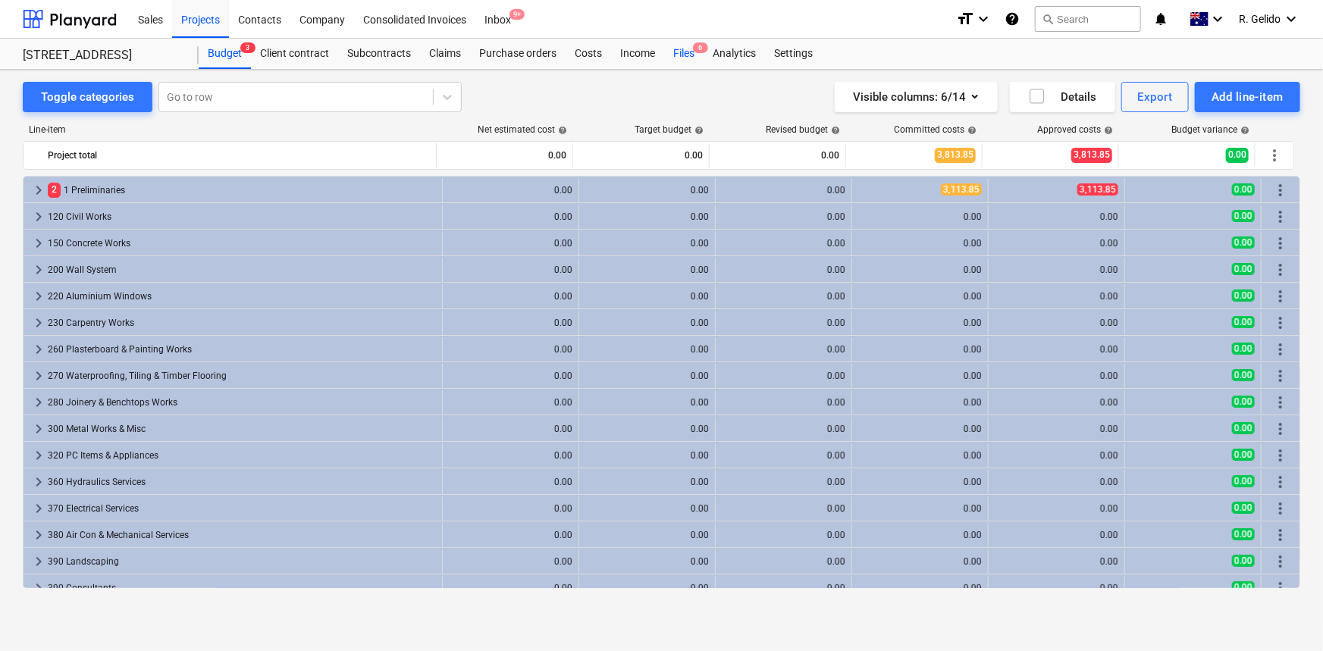
click at [676, 61] on div "Files 6" at bounding box center [683, 54] width 39 height 30
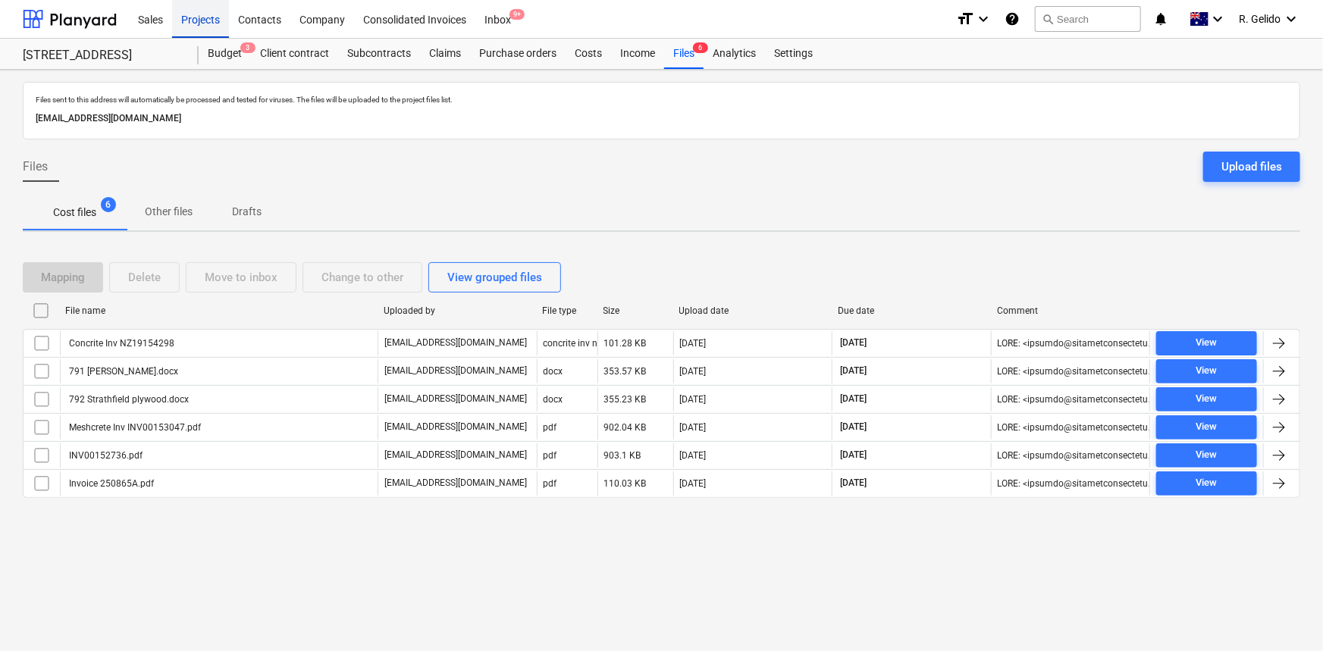
click at [200, 17] on div "Projects" at bounding box center [200, 18] width 57 height 39
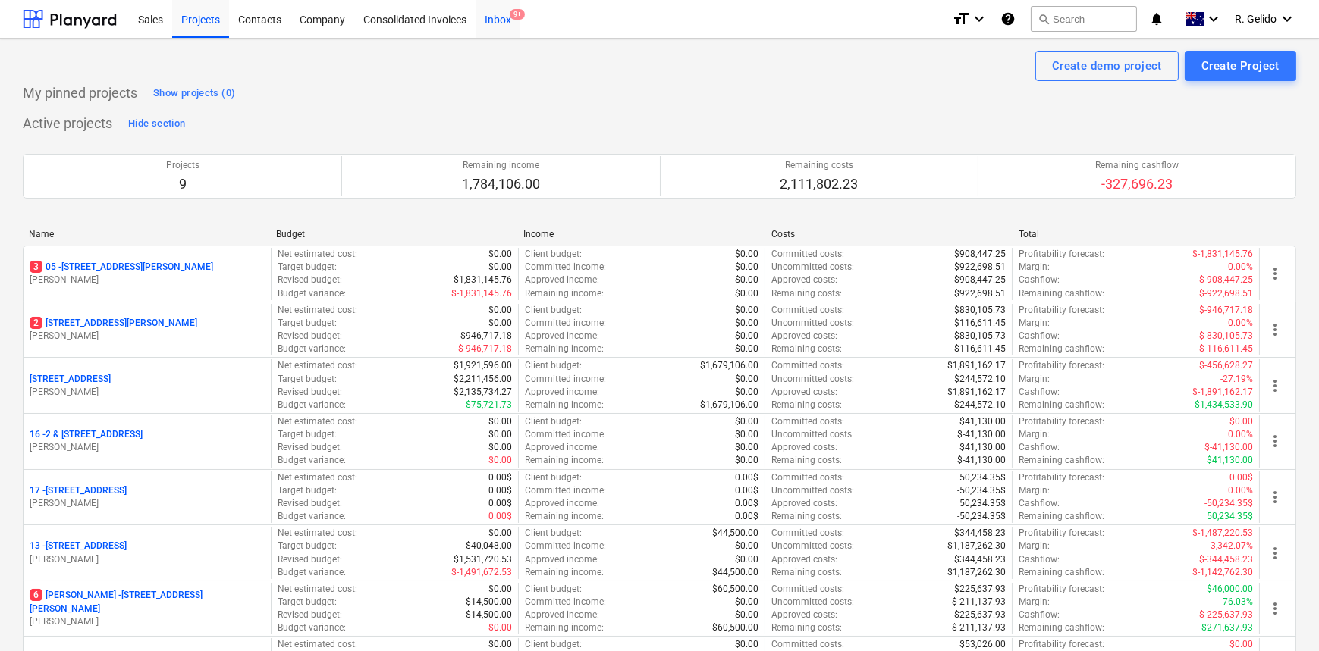
click at [503, 14] on div "Inbox 9+" at bounding box center [498, 18] width 45 height 39
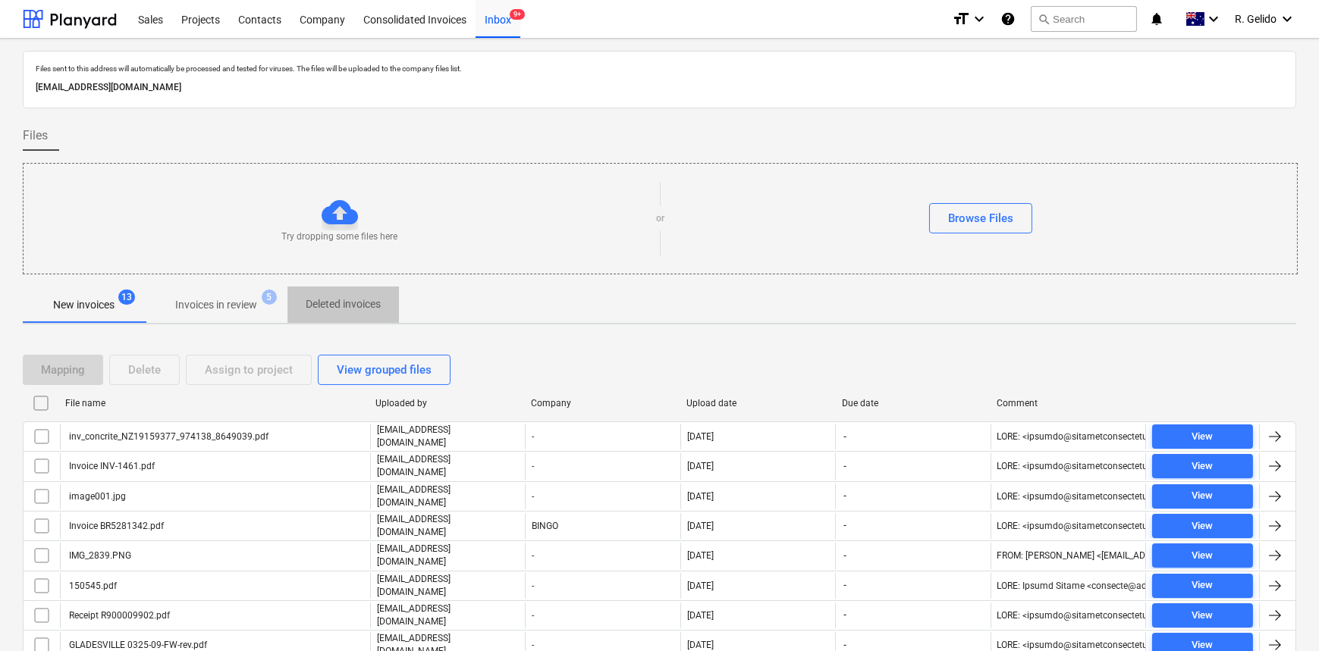
click at [353, 307] on p "Deleted invoices" at bounding box center [343, 305] width 75 height 16
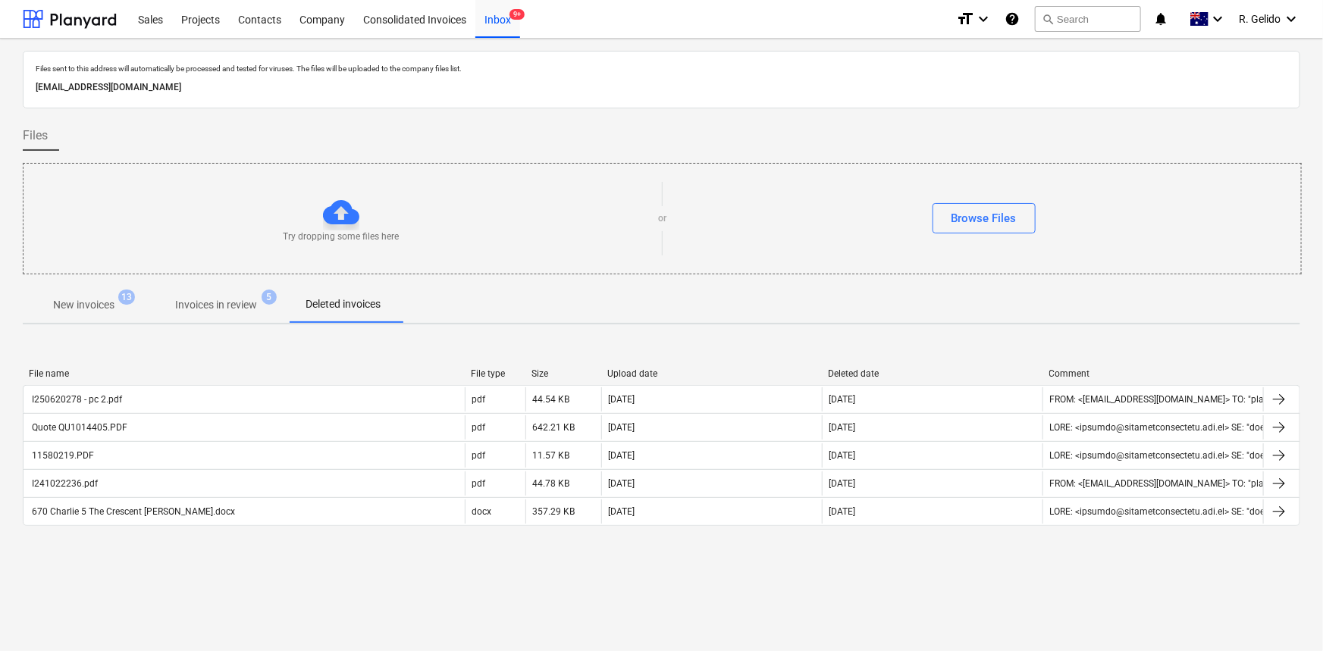
click at [916, 576] on div "Files sent to this address will automatically be processed and tested for virus…" at bounding box center [661, 345] width 1323 height 613
click at [195, 24] on div "Projects" at bounding box center [200, 18] width 57 height 39
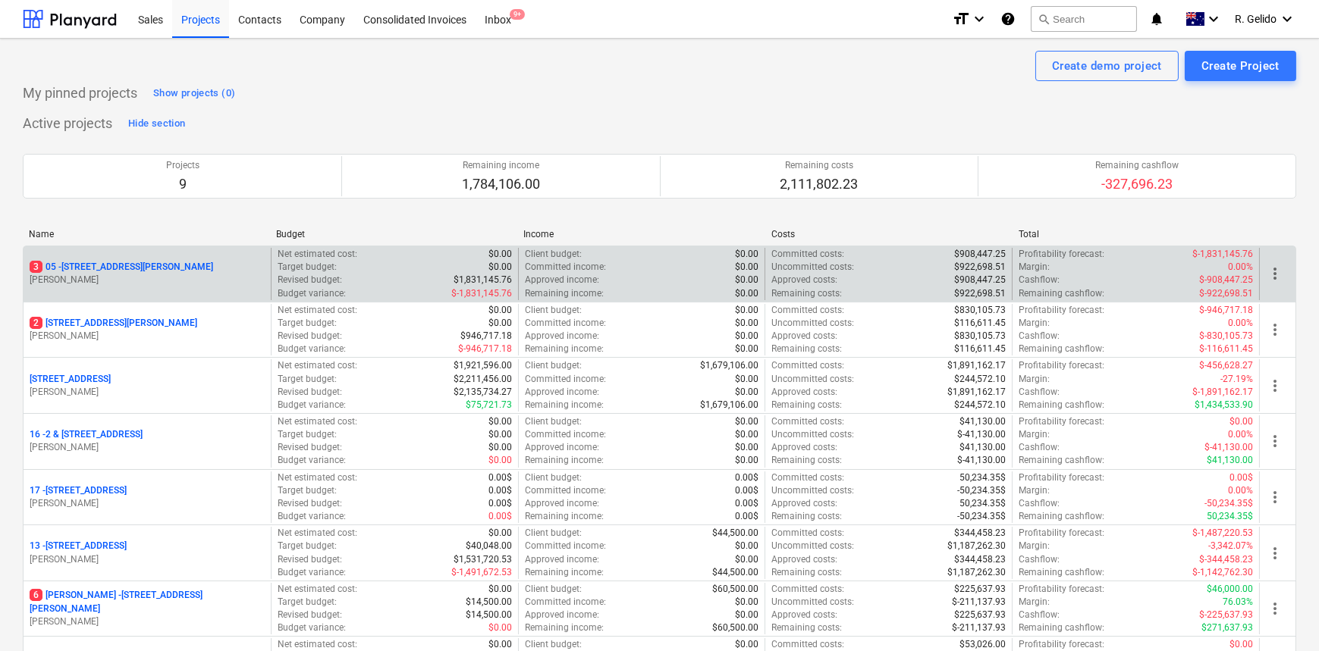
click at [140, 265] on p "[STREET_ADDRESS][PERSON_NAME]" at bounding box center [122, 267] width 184 height 13
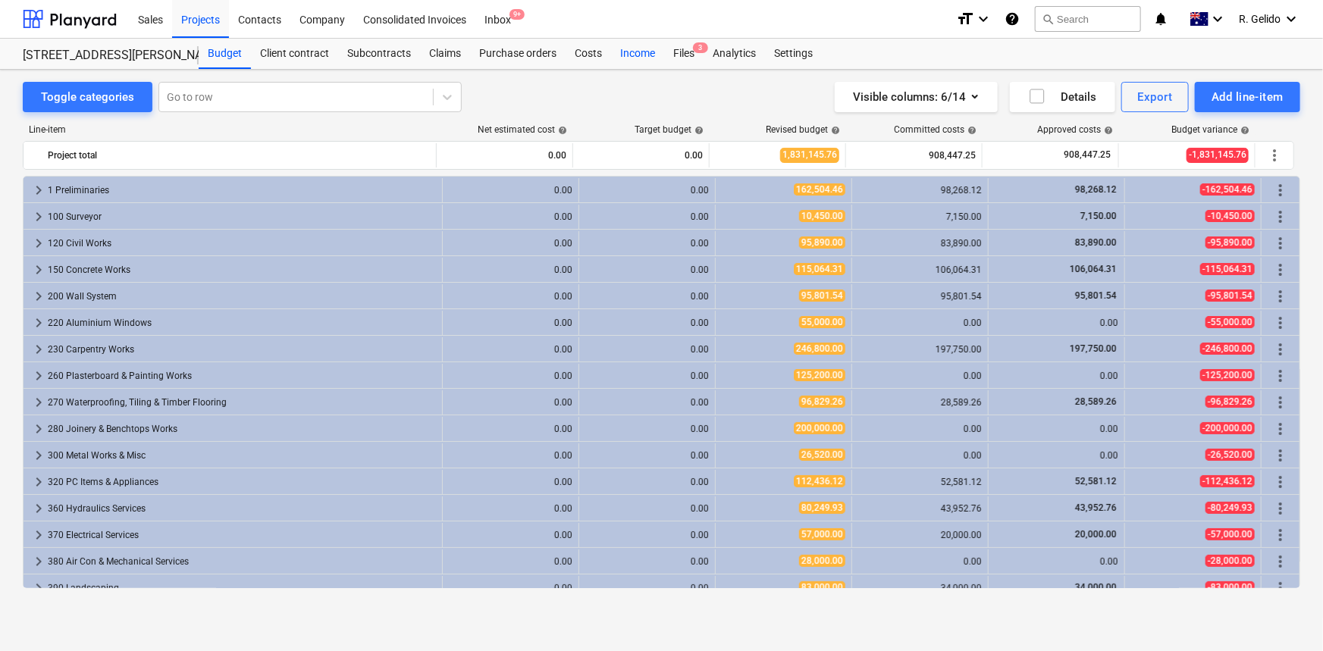
click at [637, 54] on div "Income" at bounding box center [637, 54] width 53 height 30
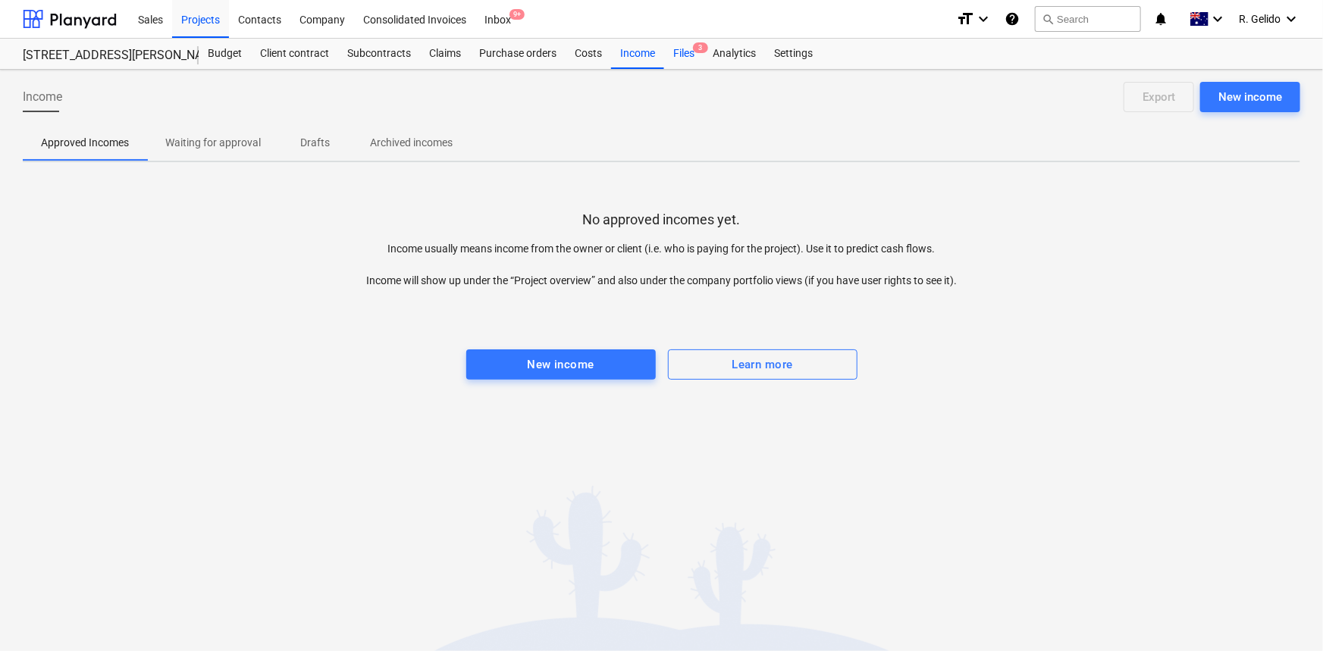
click at [676, 54] on div "Files 3" at bounding box center [683, 54] width 39 height 30
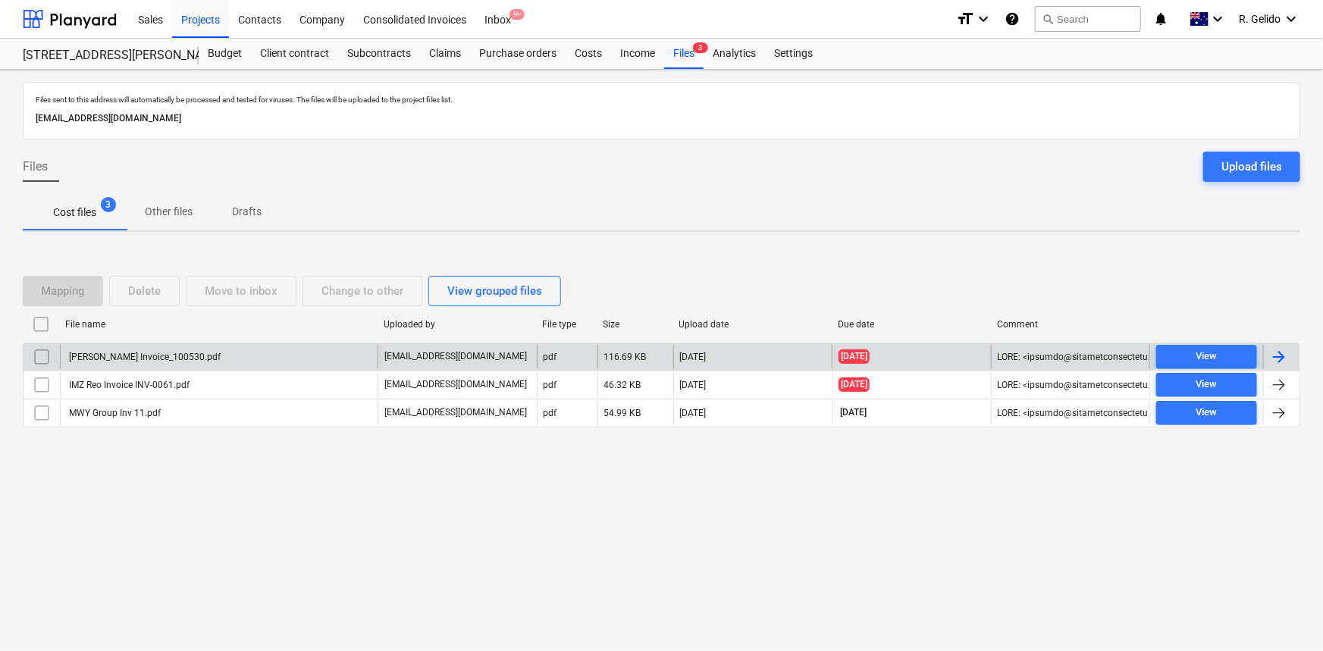
click at [208, 352] on div "[PERSON_NAME] Invoice_100530.pdf" at bounding box center [219, 357] width 318 height 24
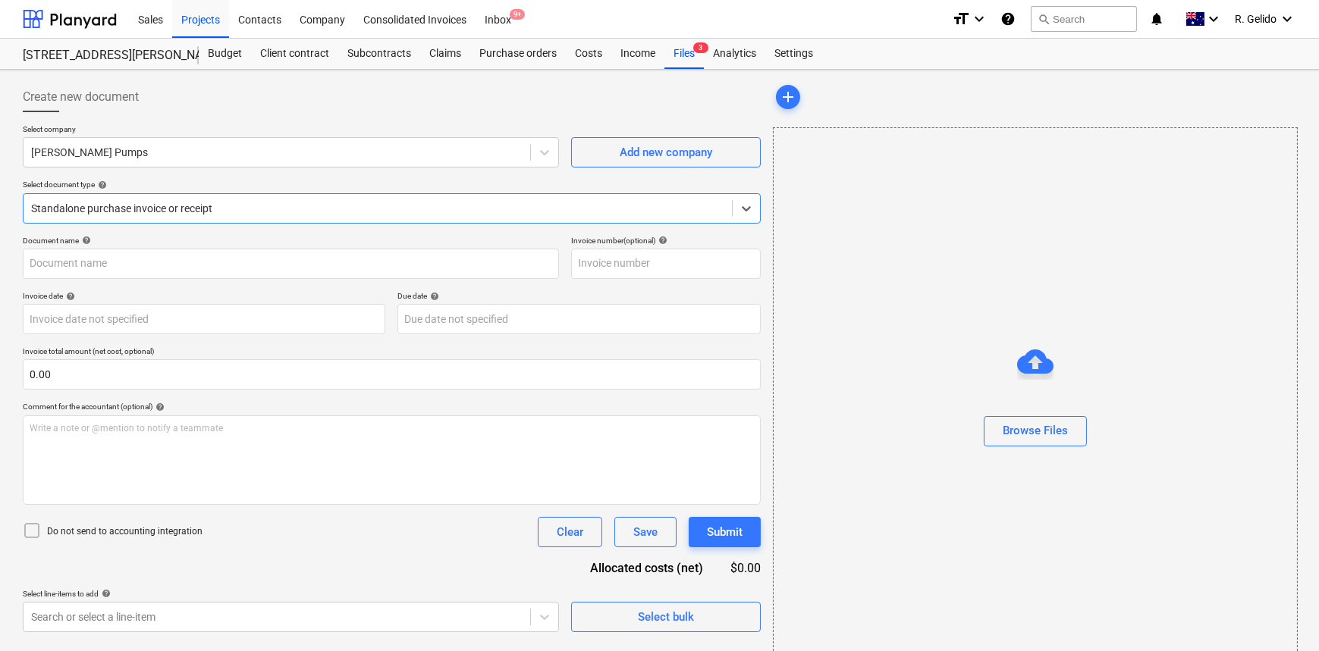
type input "#AA100530"
type input "[DATE]"
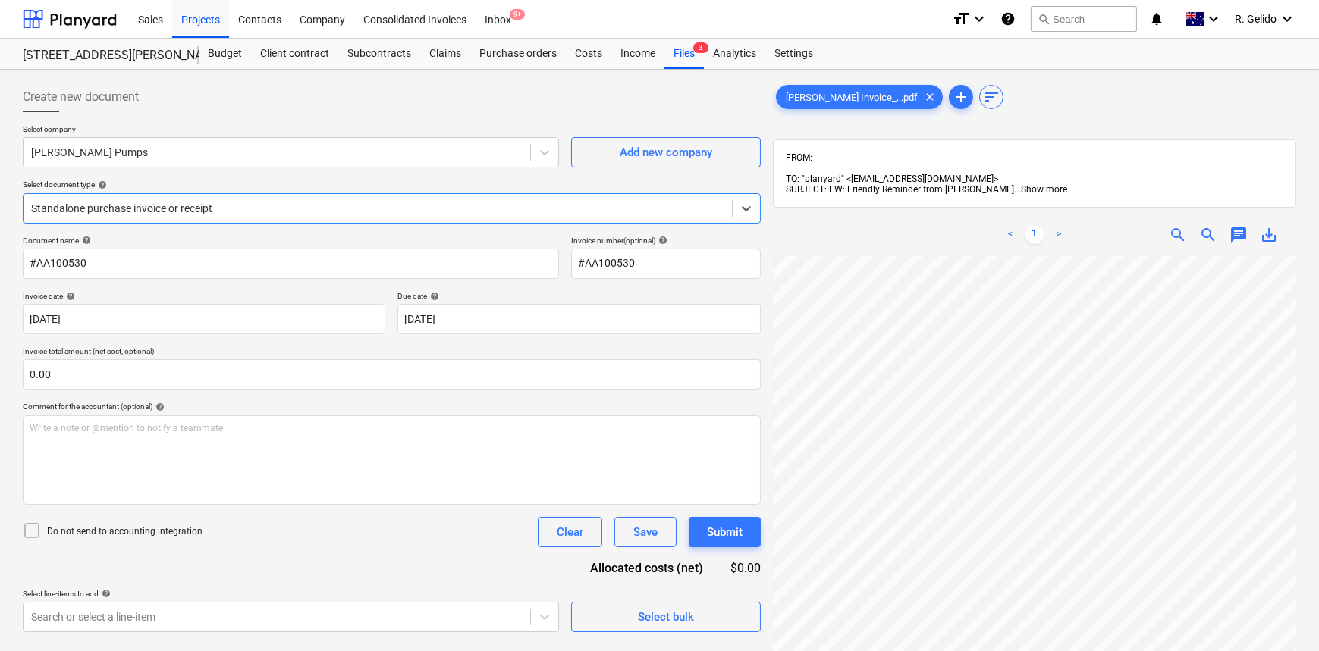
click at [1044, 184] on span "Show more" at bounding box center [1044, 189] width 46 height 11
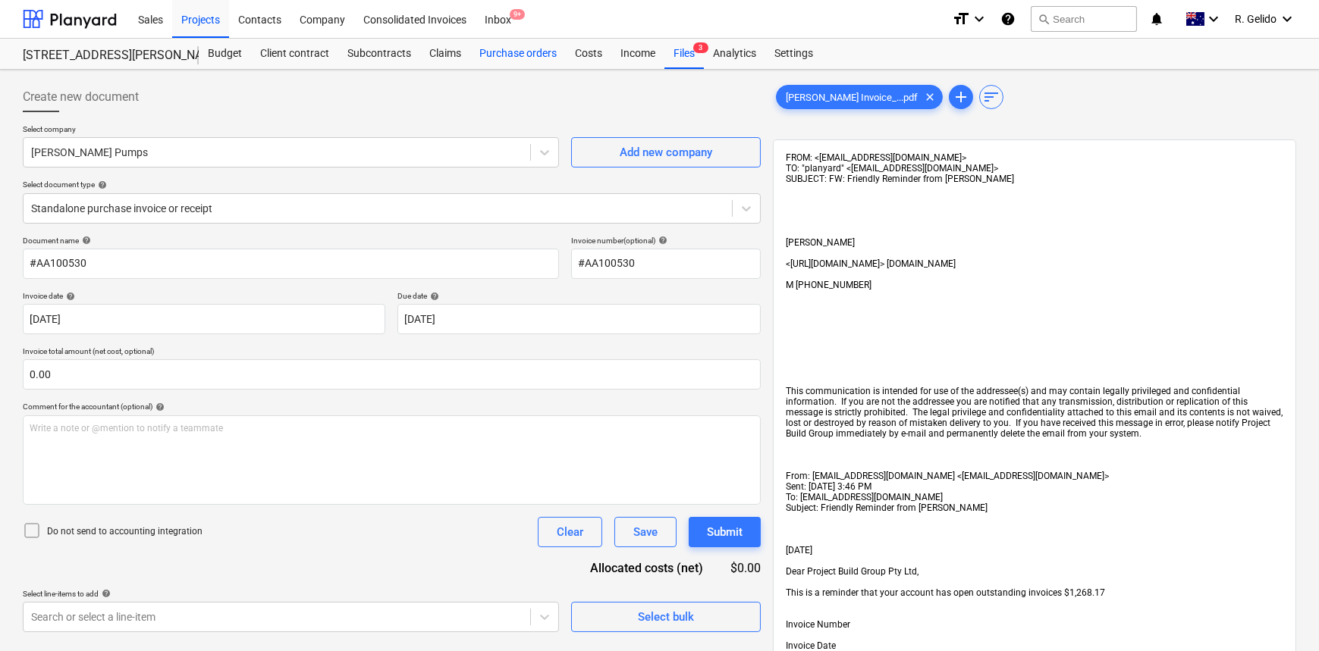
click at [506, 52] on div "Purchase orders" at bounding box center [518, 54] width 96 height 30
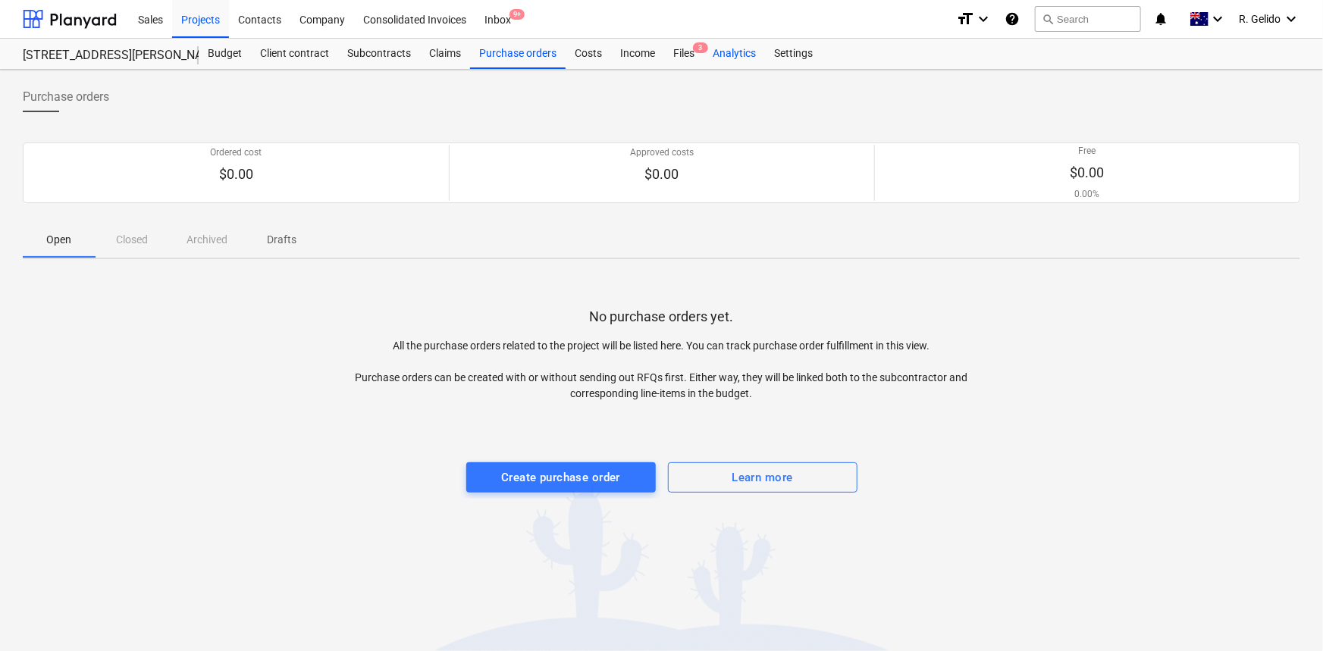
click at [728, 54] on div "Analytics" at bounding box center [734, 54] width 61 height 30
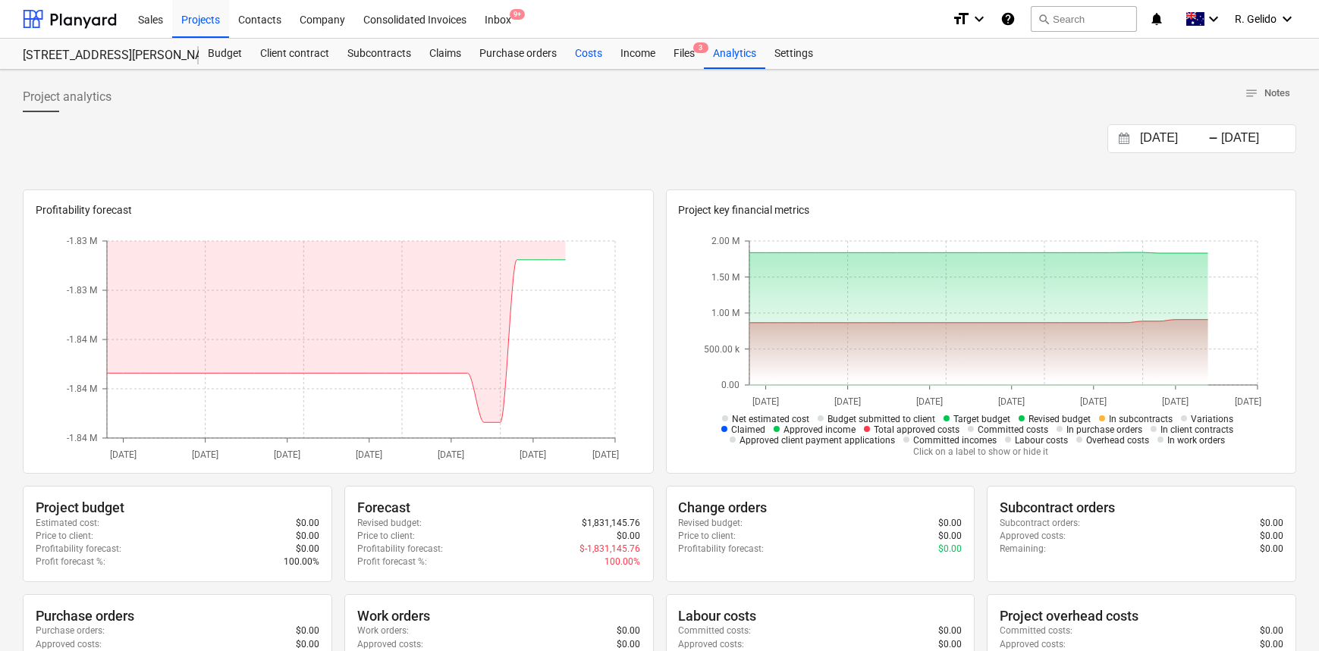
click at [604, 45] on div "Costs" at bounding box center [589, 54] width 46 height 30
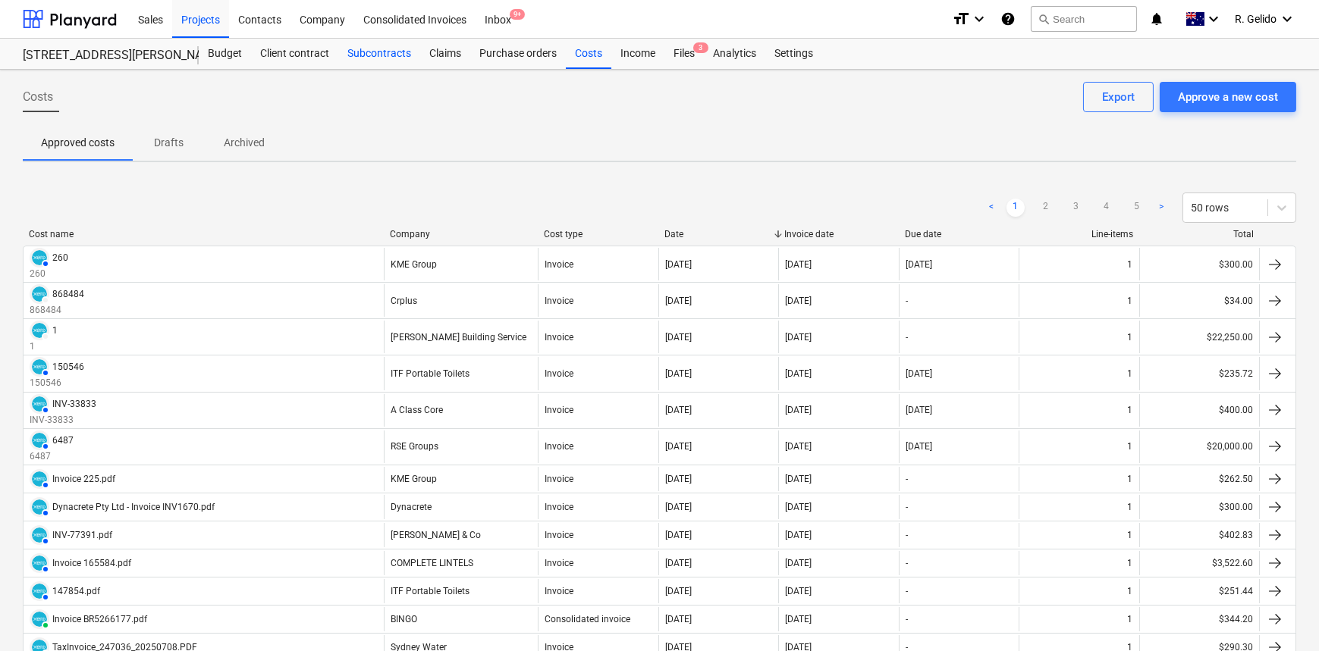
click at [380, 53] on div "Subcontracts" at bounding box center [379, 54] width 82 height 30
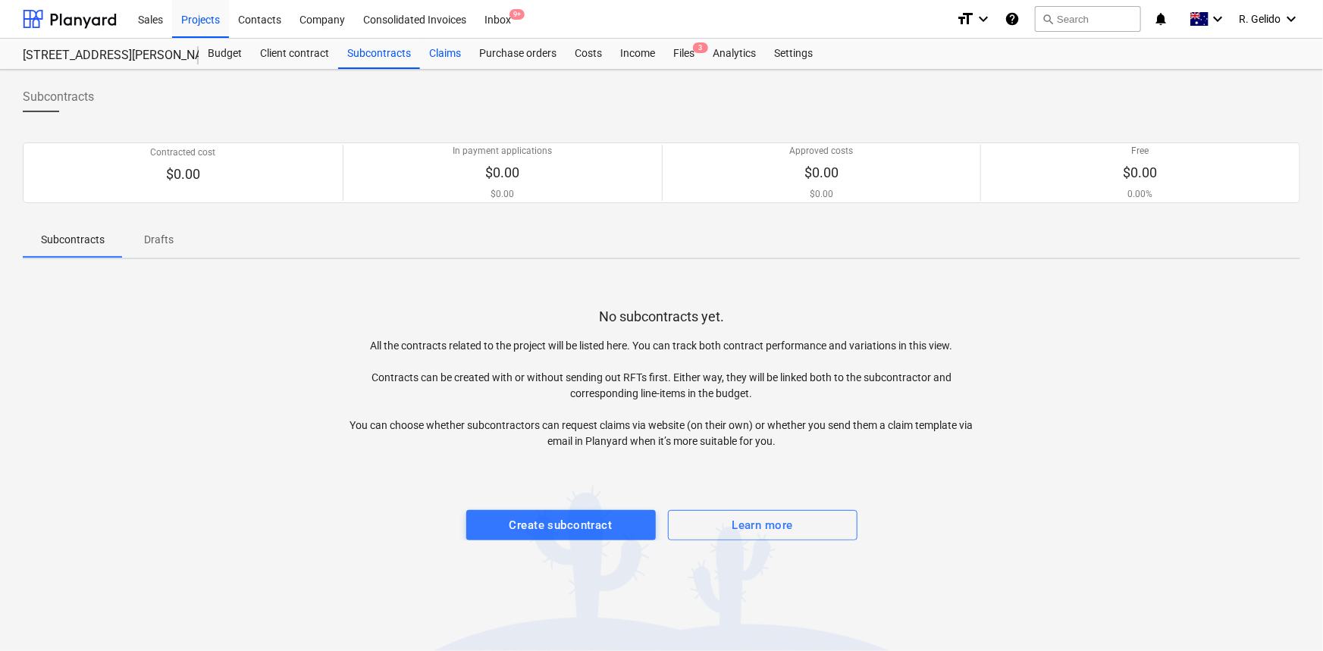
click at [457, 60] on div "Claims" at bounding box center [445, 54] width 50 height 30
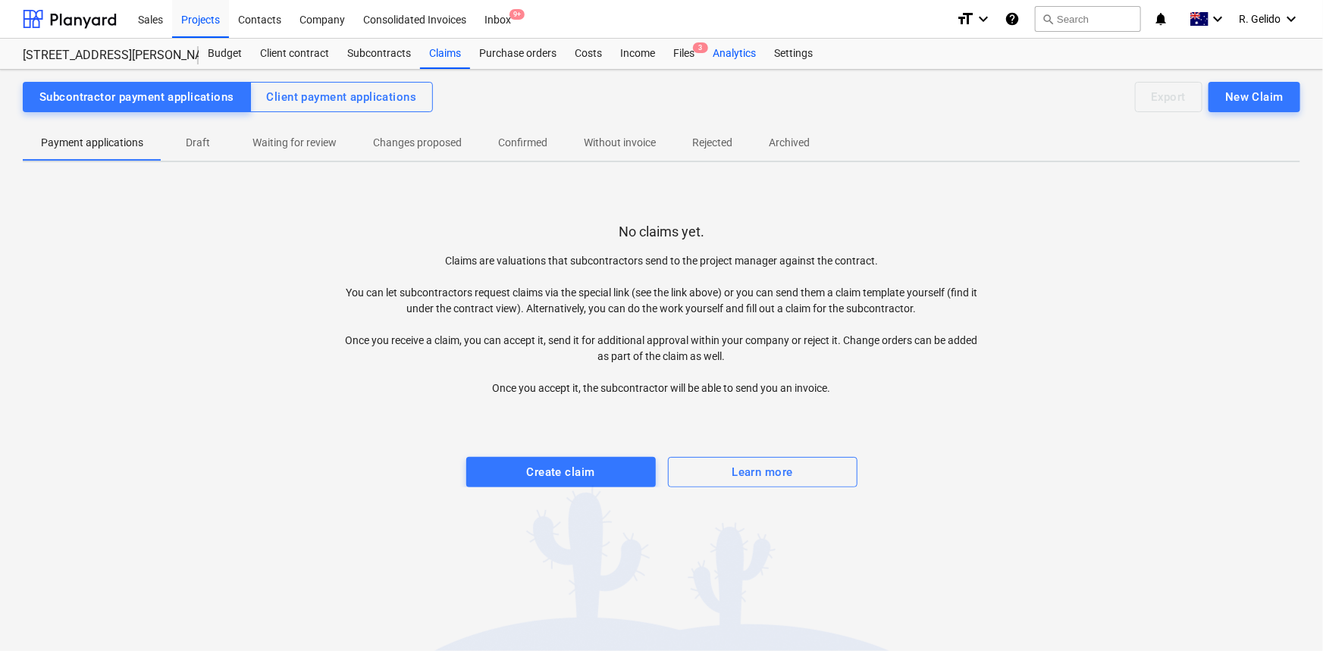
click at [734, 55] on div "Analytics" at bounding box center [734, 54] width 61 height 30
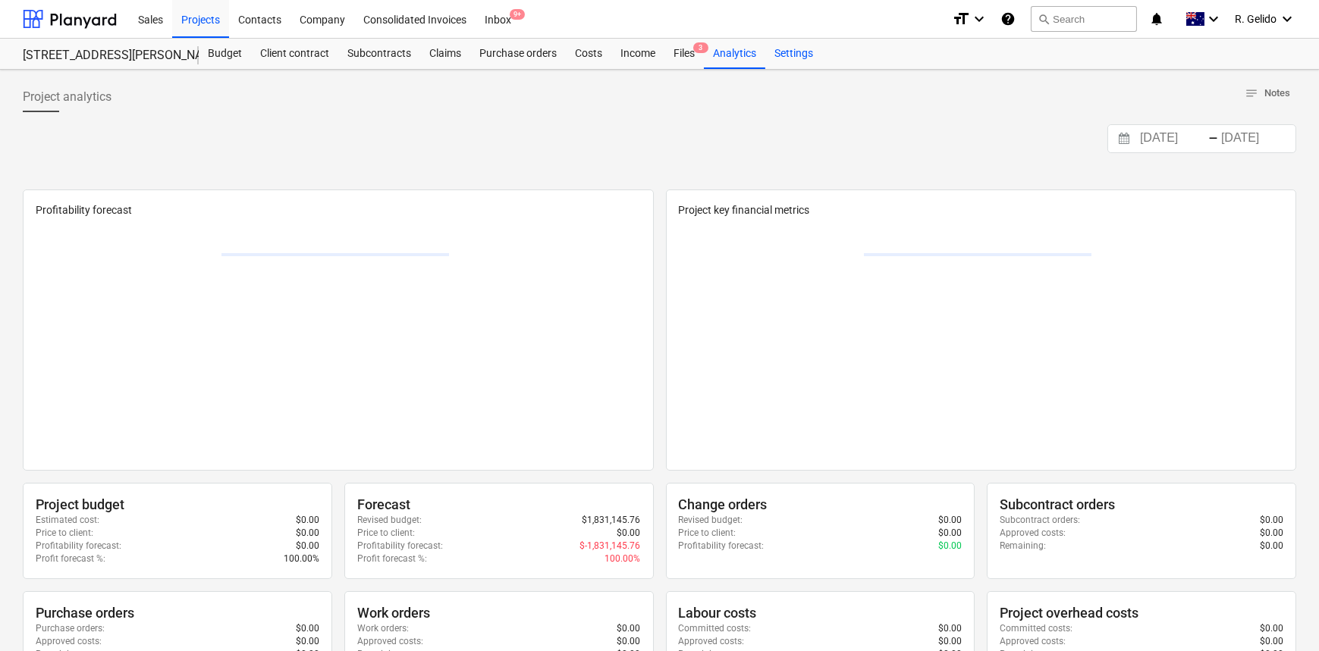
click at [774, 55] on div "Settings" at bounding box center [793, 54] width 57 height 30
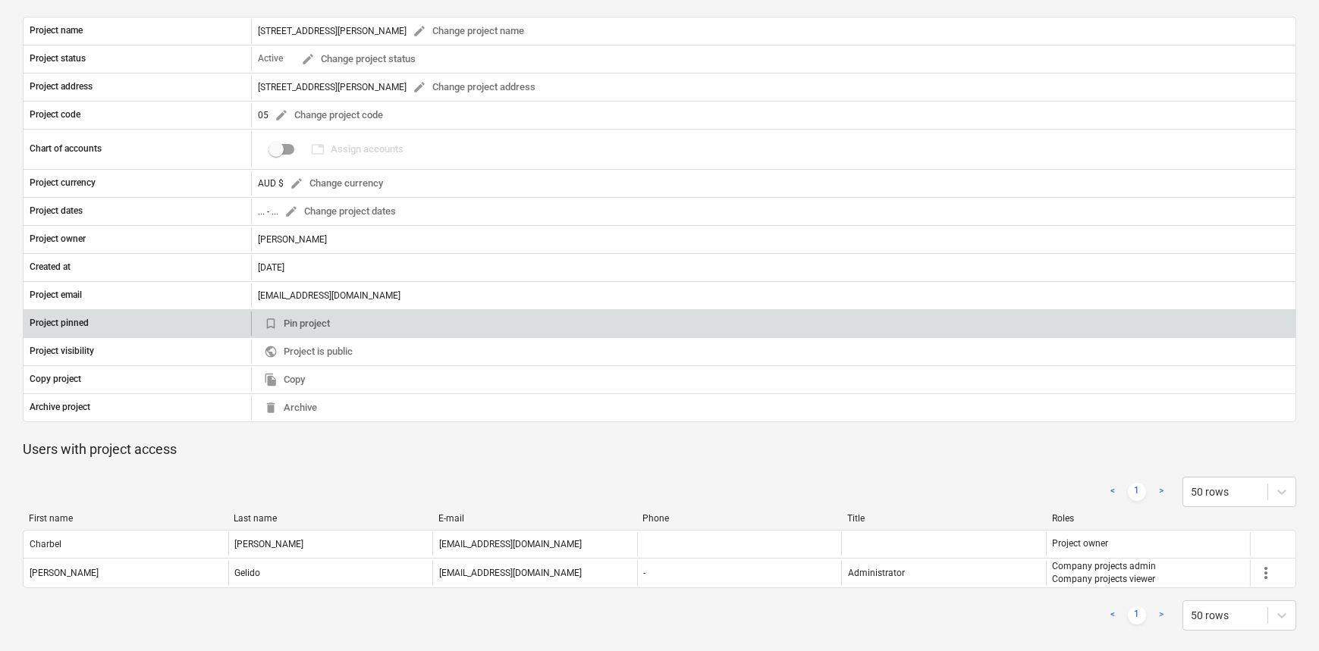
scroll to position [152, 0]
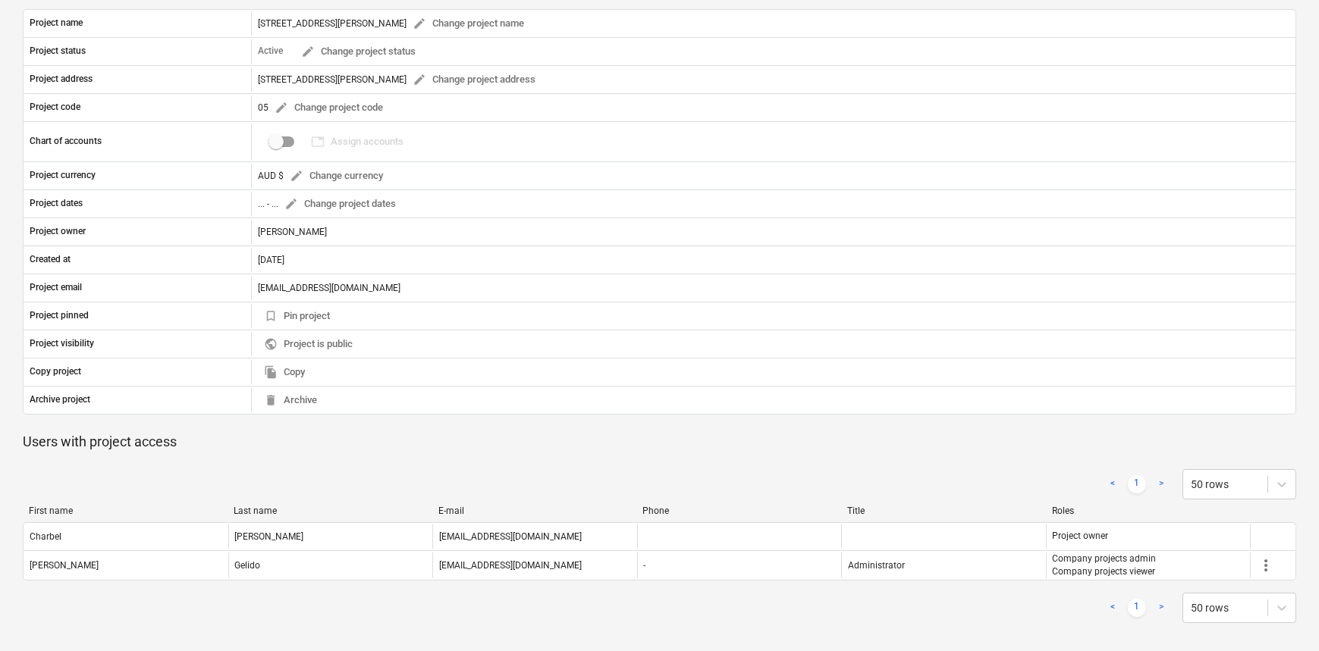
click at [357, 605] on div "< 1 > 50 rows" at bounding box center [659, 608] width 1273 height 30
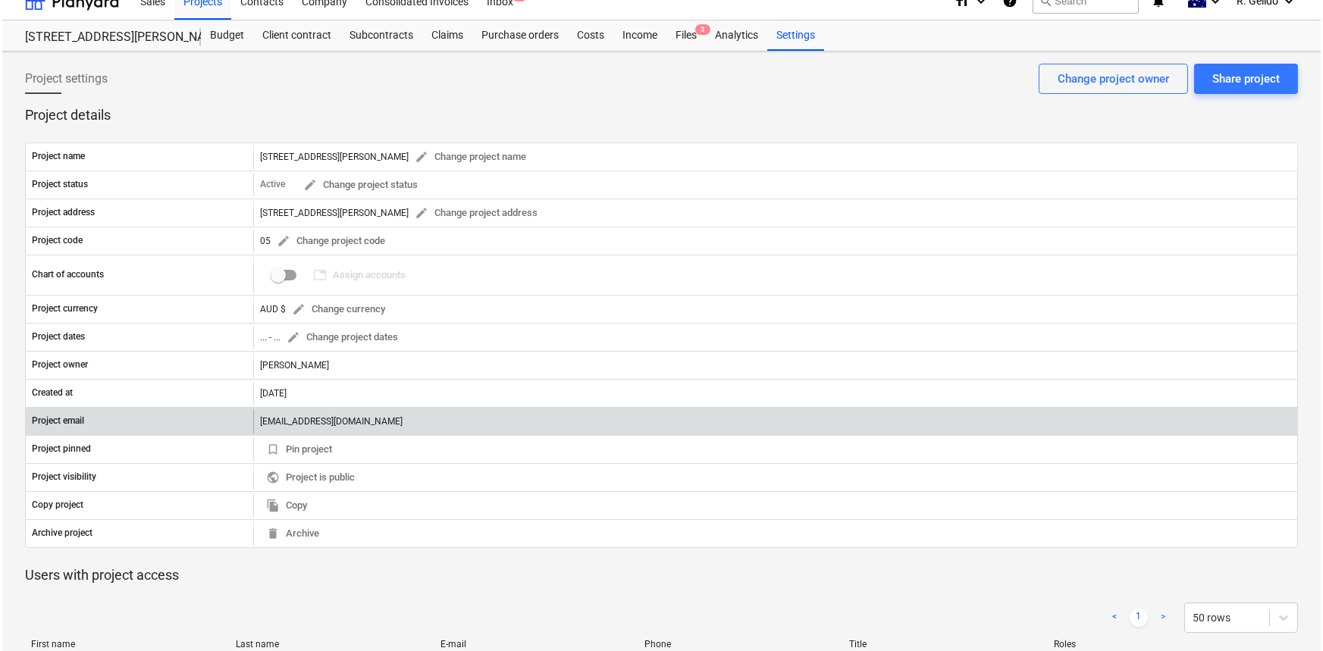
scroll to position [0, 0]
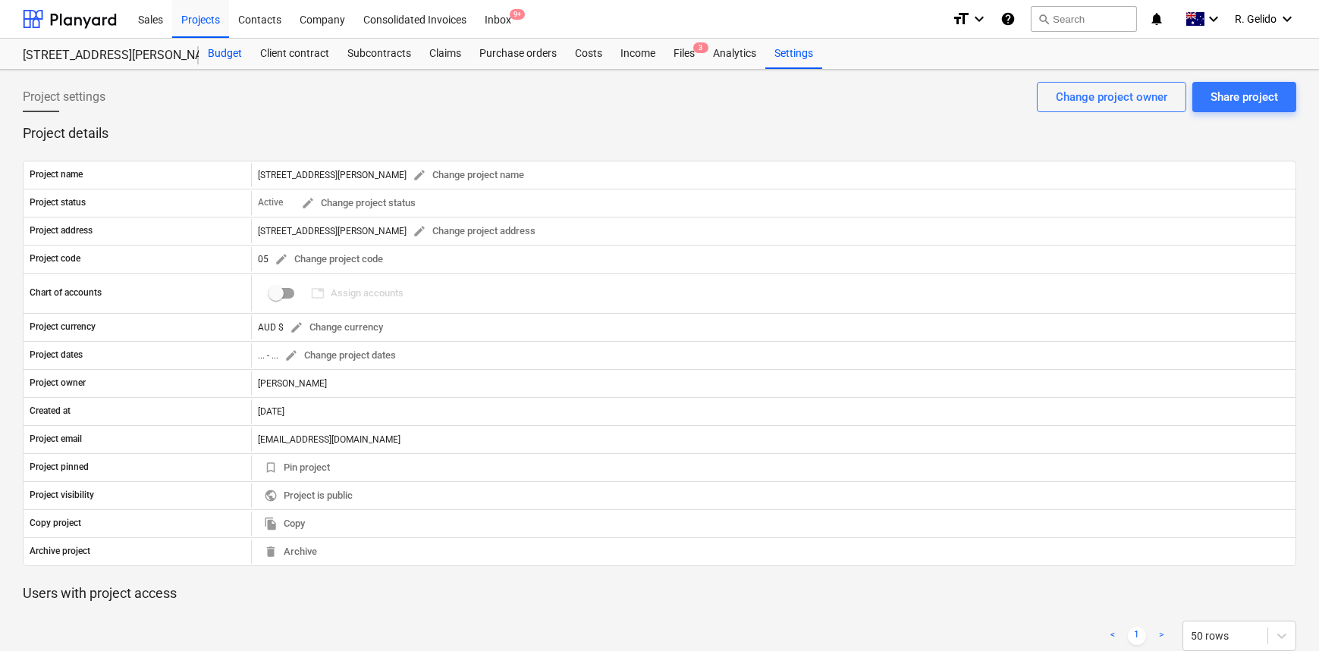
click at [215, 53] on div "Budget" at bounding box center [225, 54] width 52 height 30
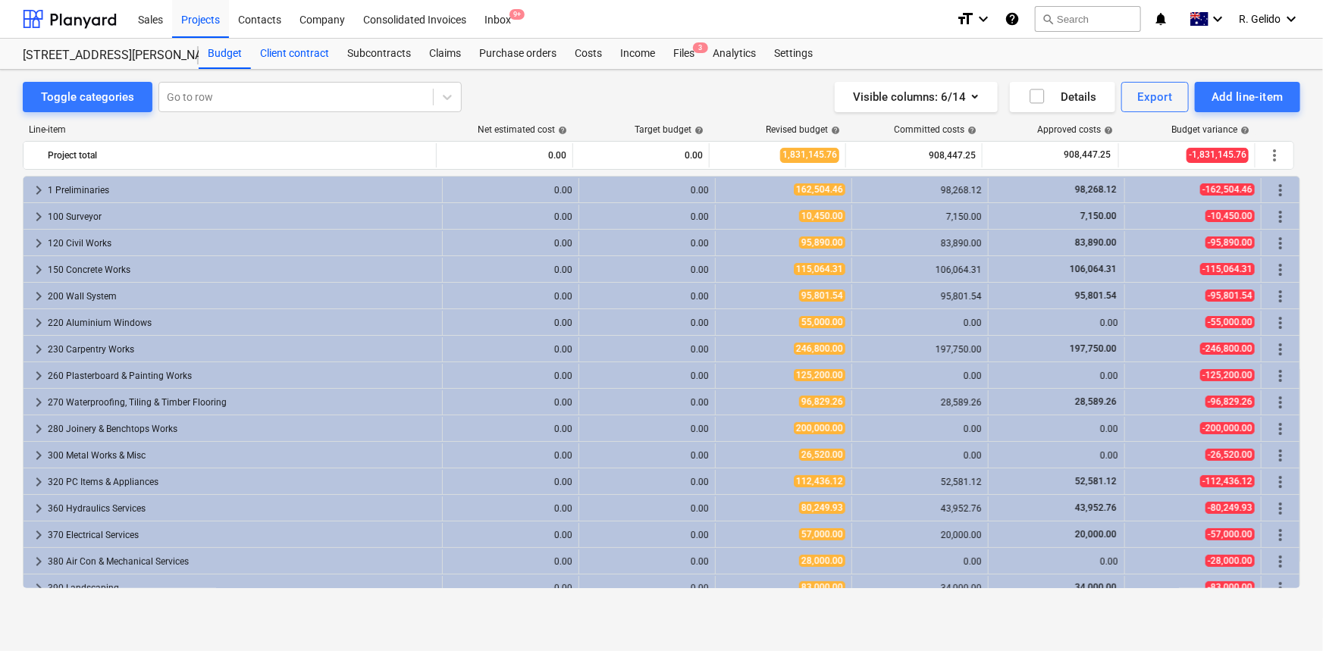
click at [301, 54] on div "Client contract" at bounding box center [294, 54] width 87 height 30
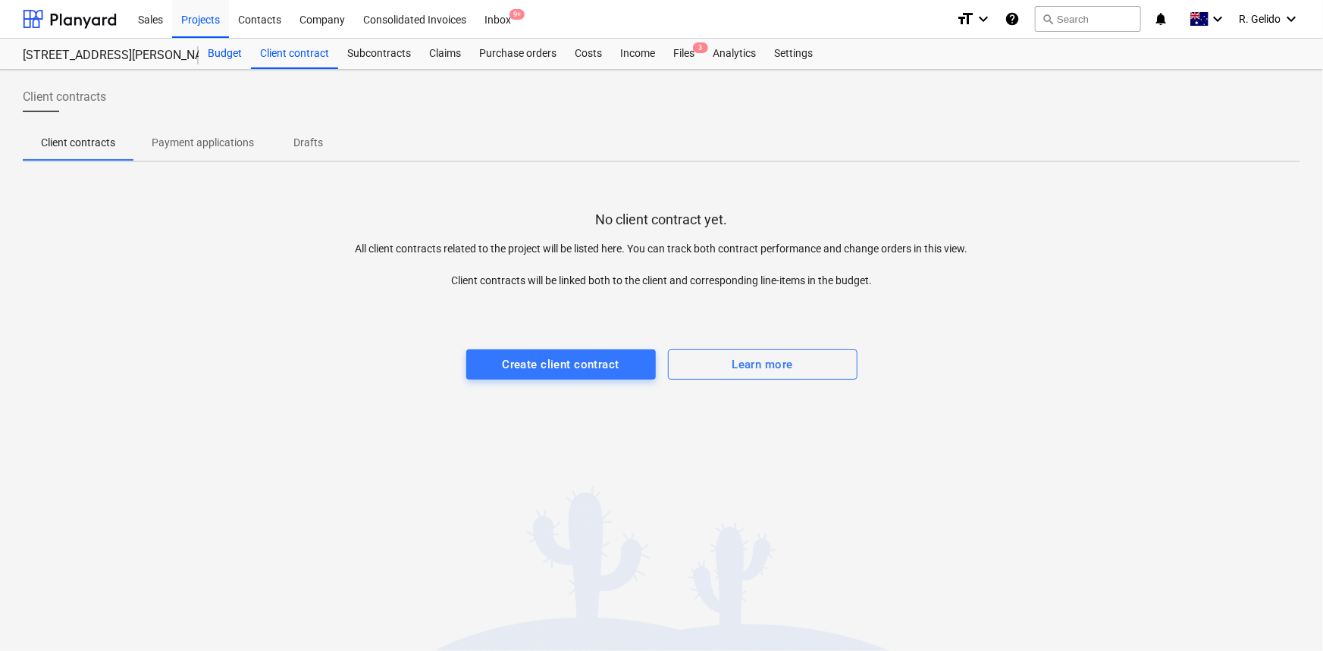
click at [215, 49] on div "Budget" at bounding box center [225, 54] width 52 height 30
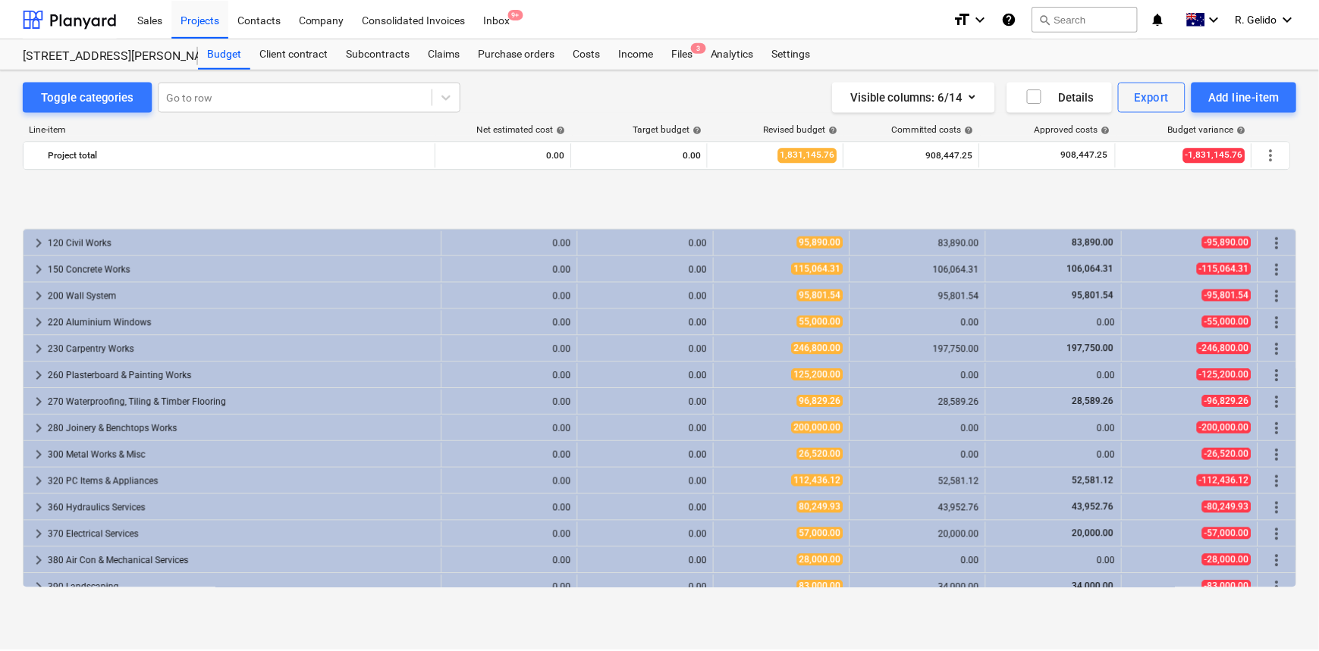
scroll to position [92, 0]
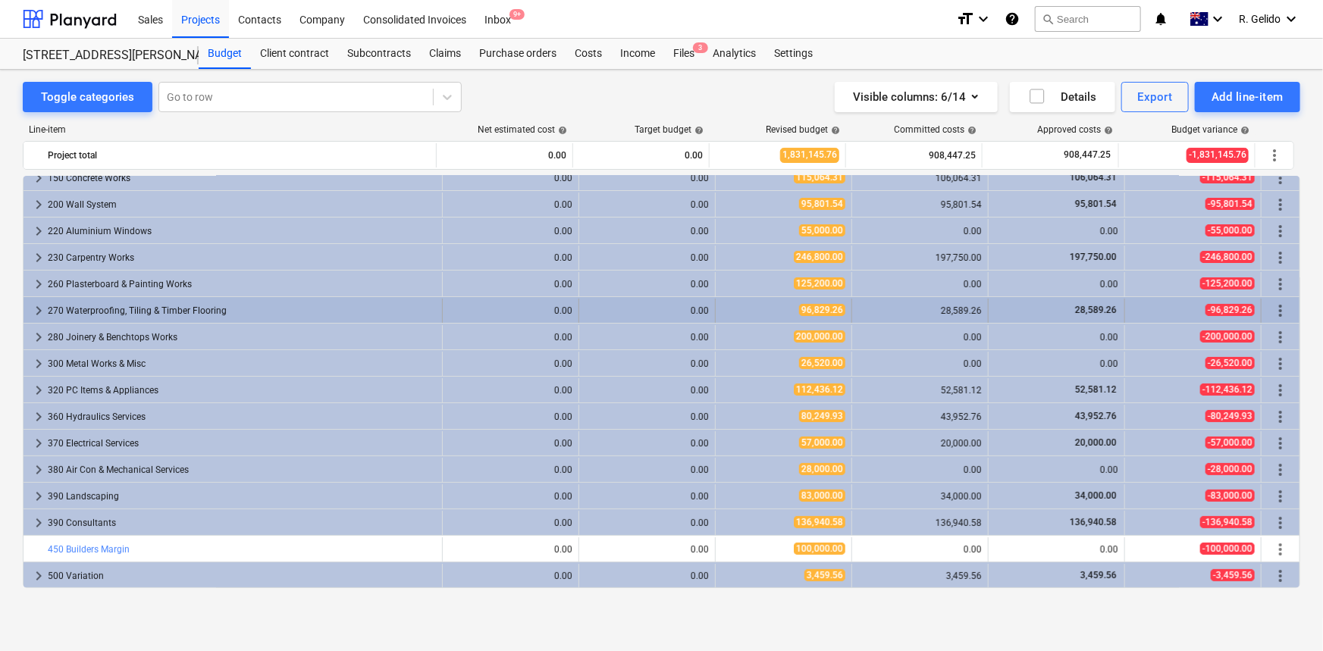
click at [226, 303] on div "270 Waterproofing, Tiling & Timber Flooring" at bounding box center [242, 311] width 388 height 24
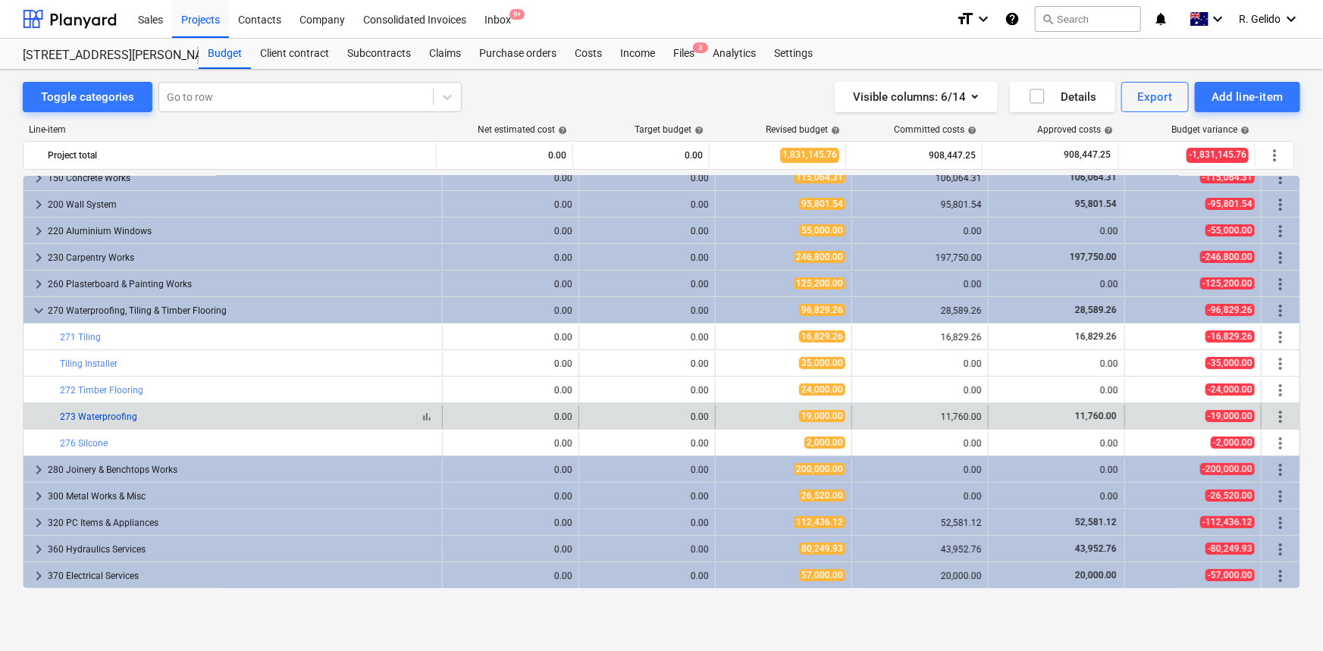
click at [90, 417] on link "273 Waterproofing" at bounding box center [98, 417] width 77 height 11
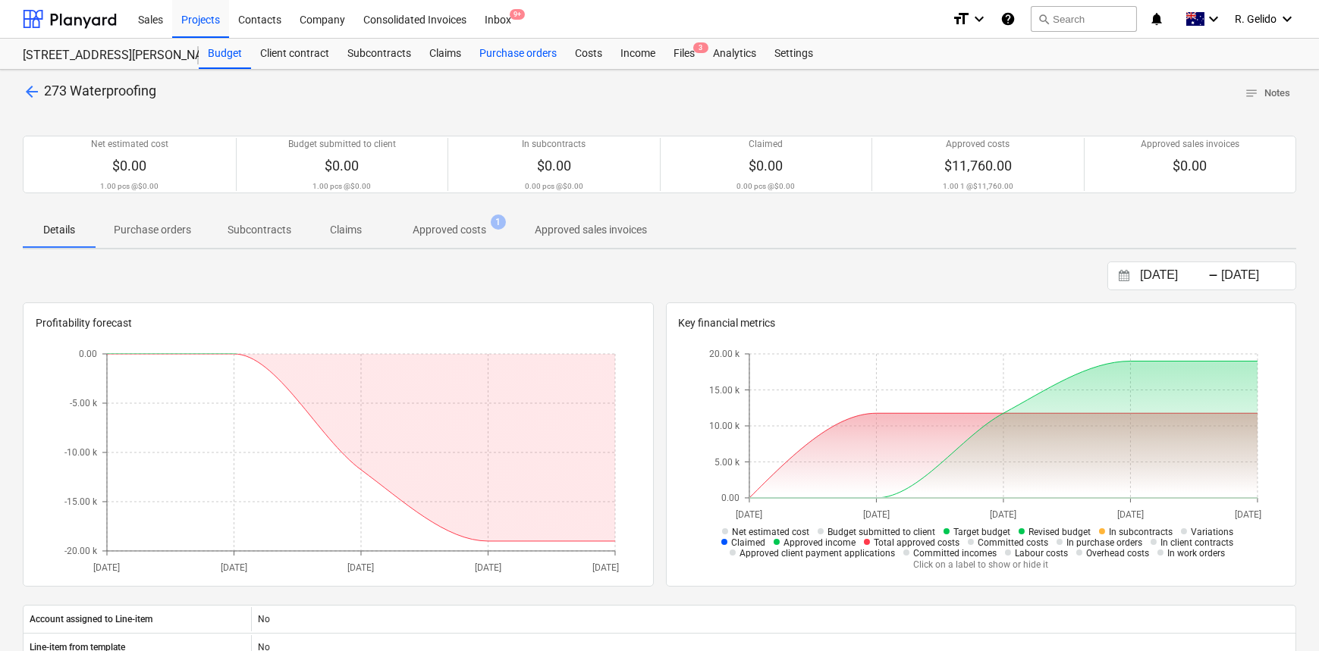
click at [551, 56] on div "Purchase orders" at bounding box center [518, 54] width 96 height 30
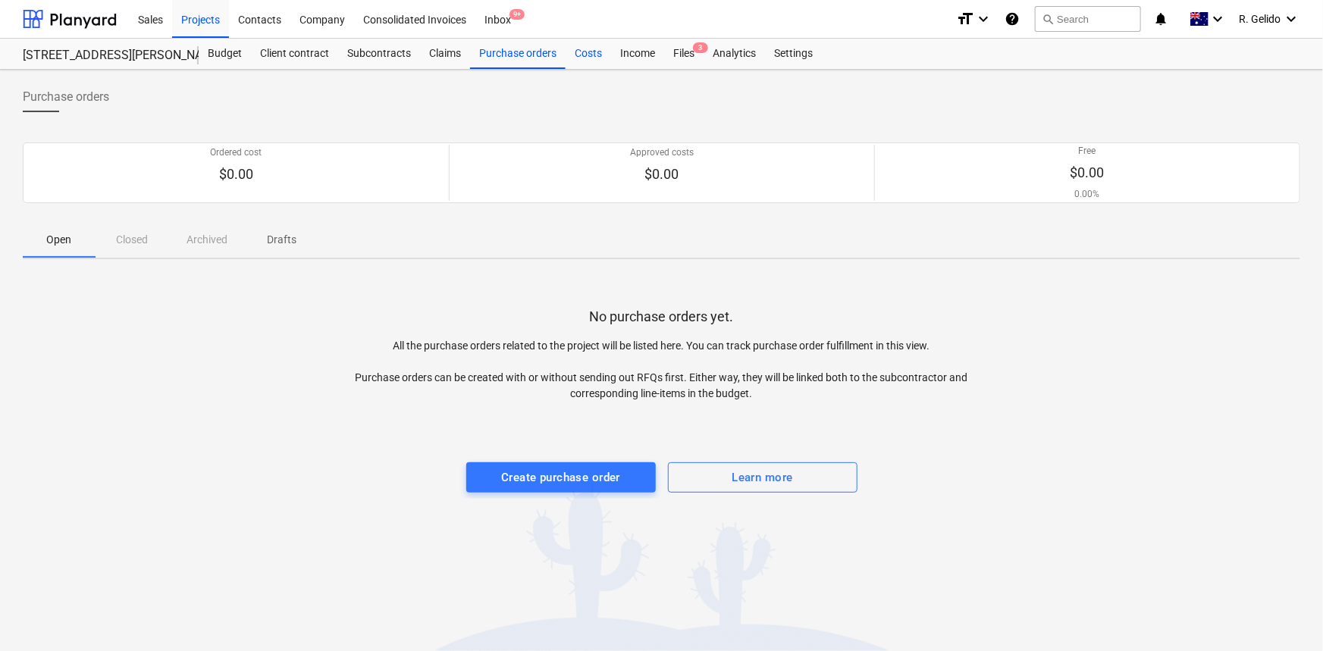
click at [594, 53] on div "Costs" at bounding box center [589, 54] width 46 height 30
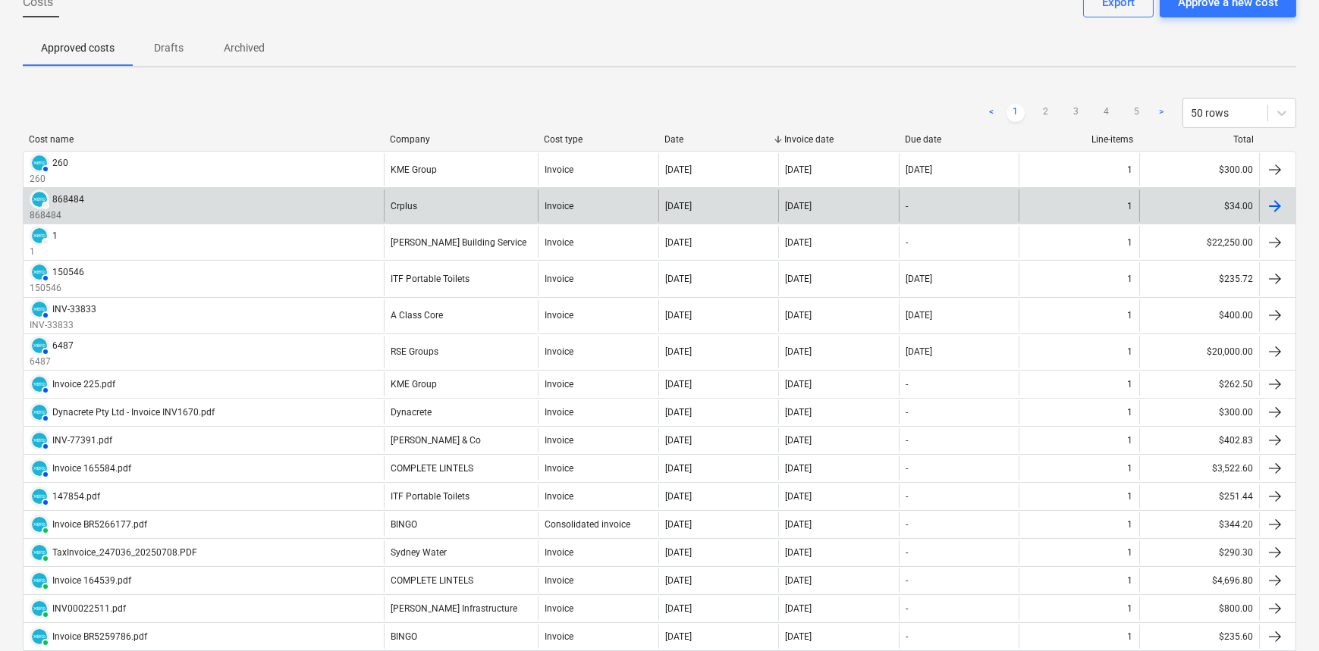
scroll to position [68, 0]
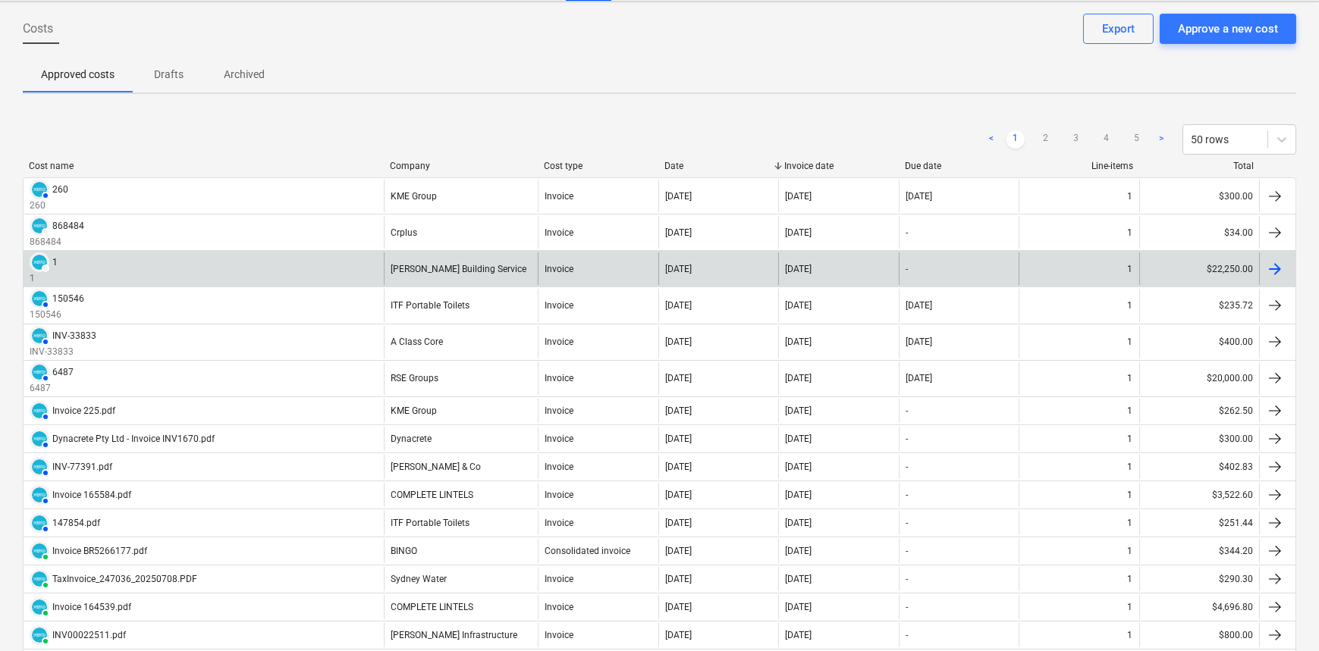
click at [87, 269] on div "SUBMITTED 1 1" at bounding box center [204, 269] width 360 height 33
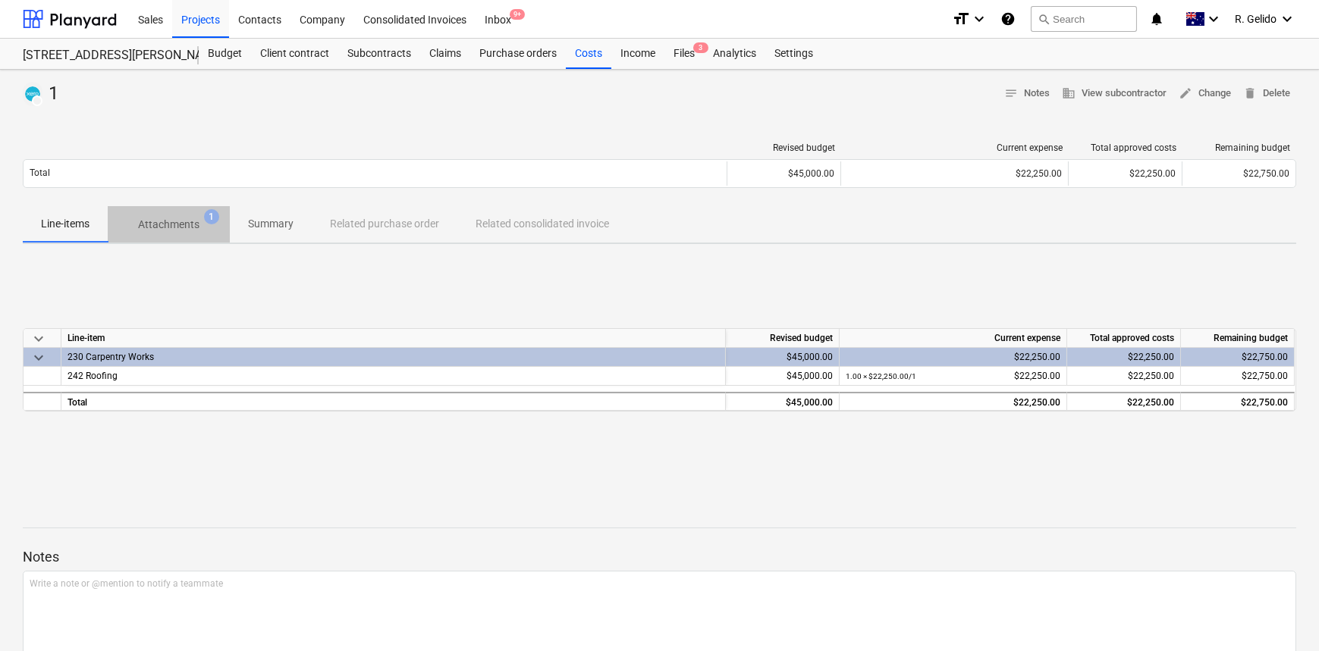
click at [167, 218] on p "Attachments" at bounding box center [168, 225] width 61 height 16
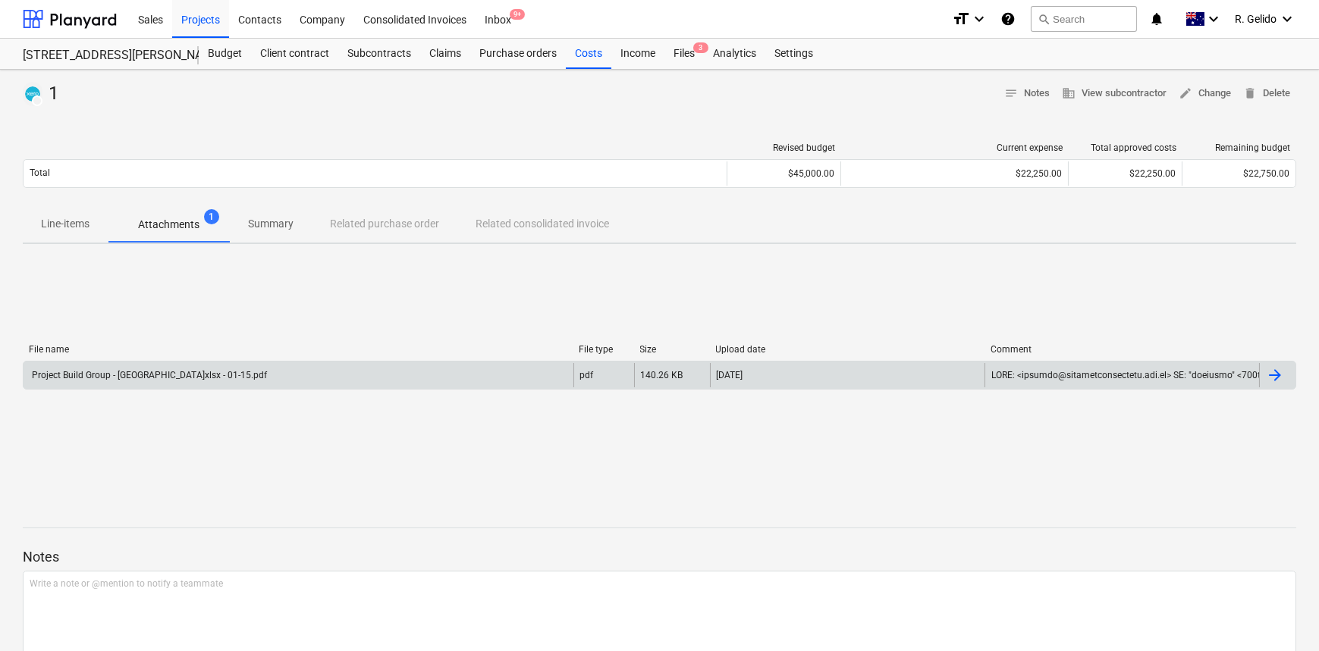
click at [115, 378] on div "Project Build Group - [GEOGRAPHIC_DATA]xlsx - 01-15.pdf" at bounding box center [148, 375] width 237 height 11
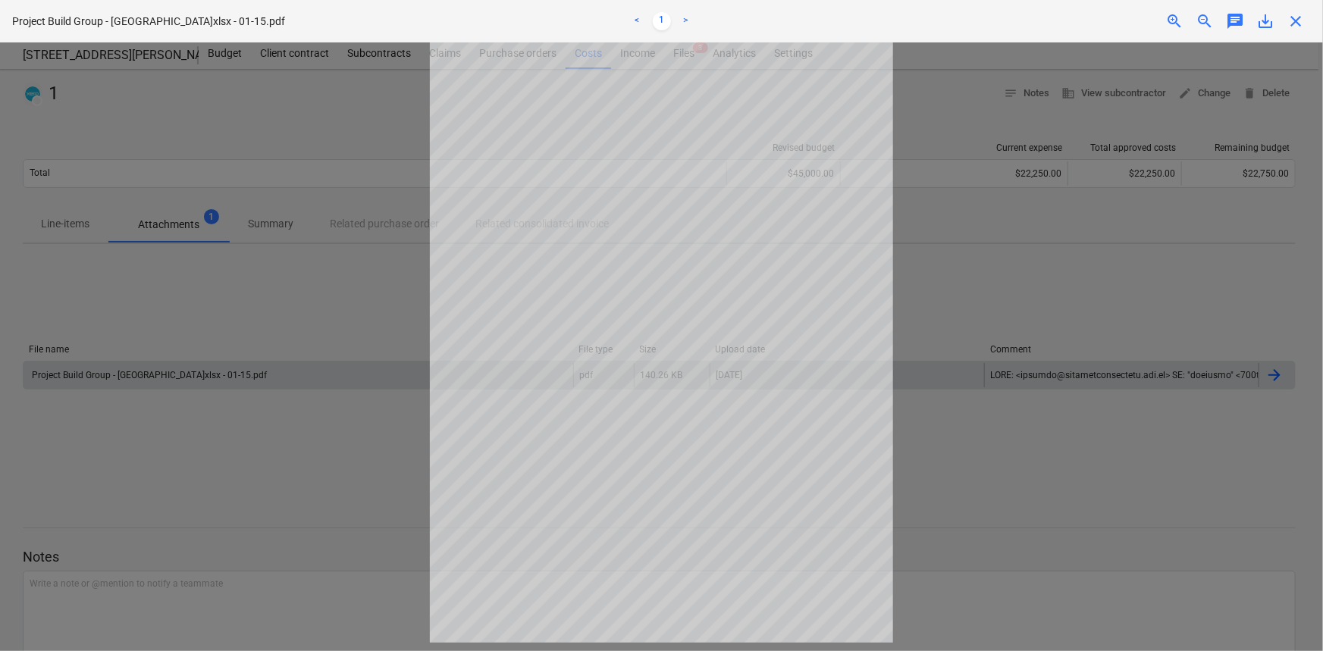
click at [1054, 380] on div at bounding box center [661, 346] width 1323 height 609
click at [984, 487] on div at bounding box center [661, 346] width 1323 height 609
click at [1301, 23] on span "close" at bounding box center [1296, 21] width 18 height 18
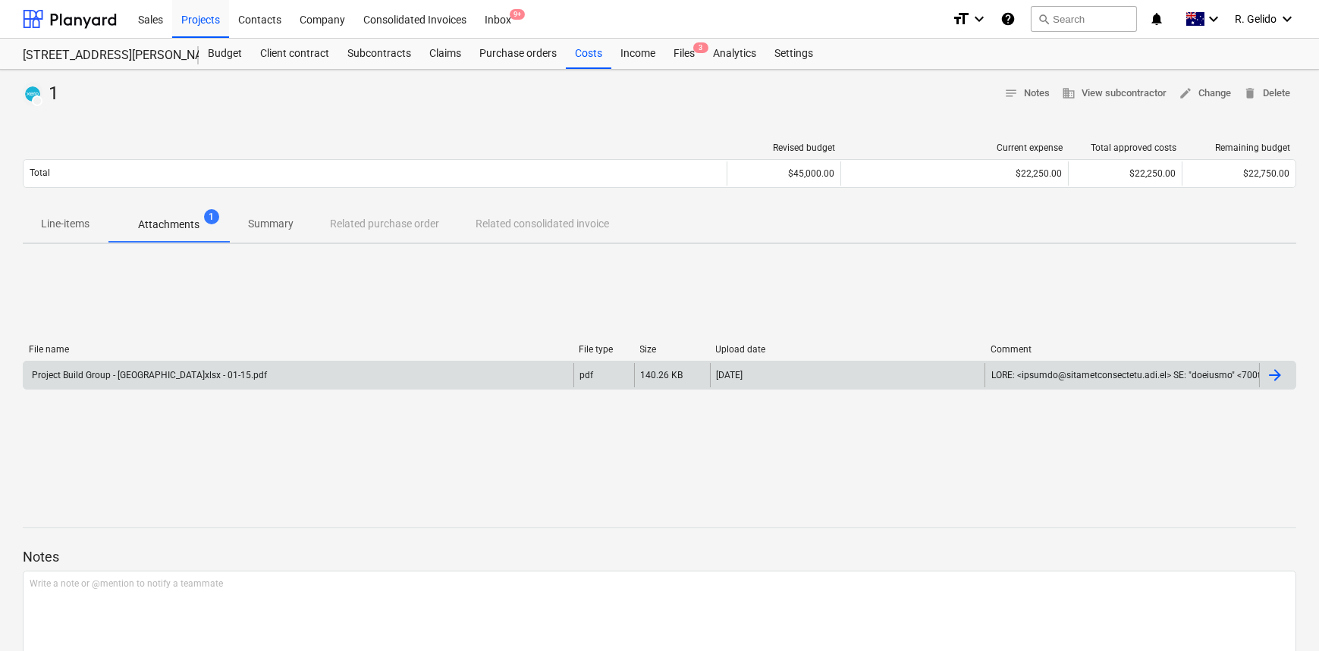
click at [193, 224] on p "Attachments" at bounding box center [168, 225] width 61 height 16
click at [146, 377] on div "Project Build Group - [GEOGRAPHIC_DATA]xlsx - 01-15.pdf" at bounding box center [148, 375] width 237 height 11
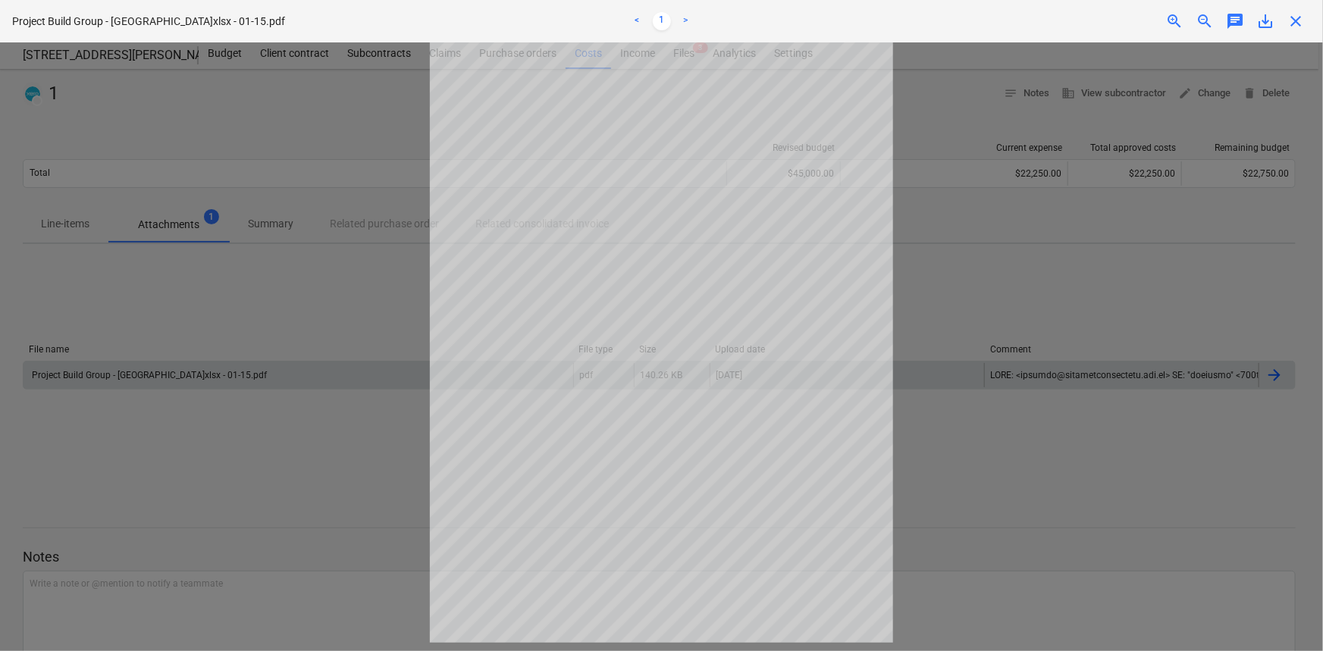
click at [144, 17] on p "Project Build Group - [GEOGRAPHIC_DATA]xlsx - 01-15.pdf" at bounding box center [148, 22] width 273 height 16
click at [1240, 17] on span "chat" at bounding box center [1235, 21] width 18 height 18
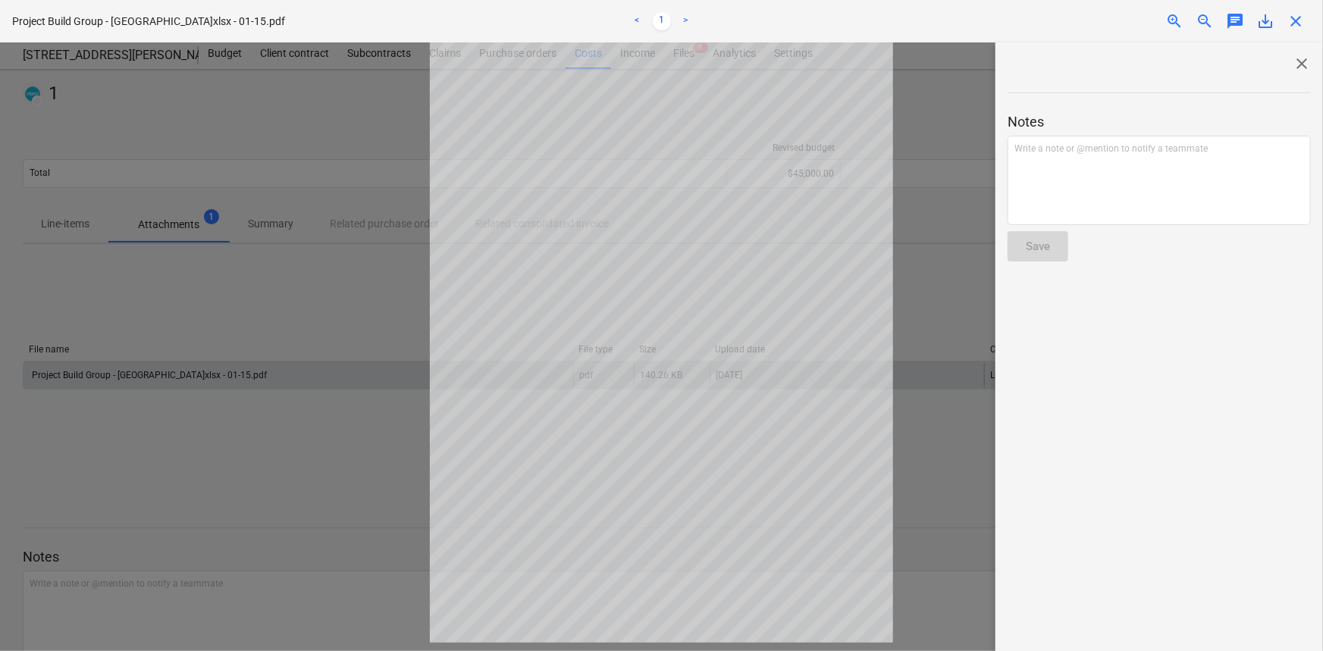
click at [1292, 18] on span "close" at bounding box center [1296, 21] width 18 height 18
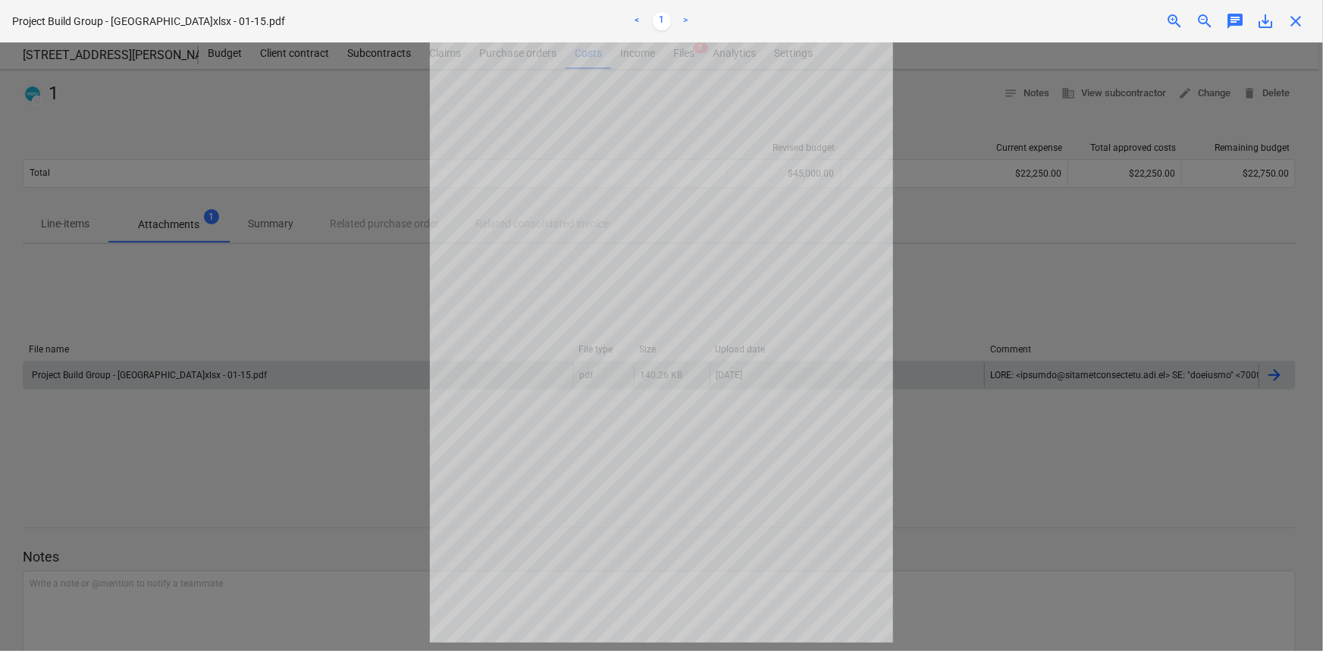
click at [1062, 284] on div at bounding box center [661, 346] width 1323 height 609
click at [1285, 27] on div "close" at bounding box center [1296, 21] width 30 height 18
click at [1291, 27] on span "close" at bounding box center [1296, 21] width 18 height 18
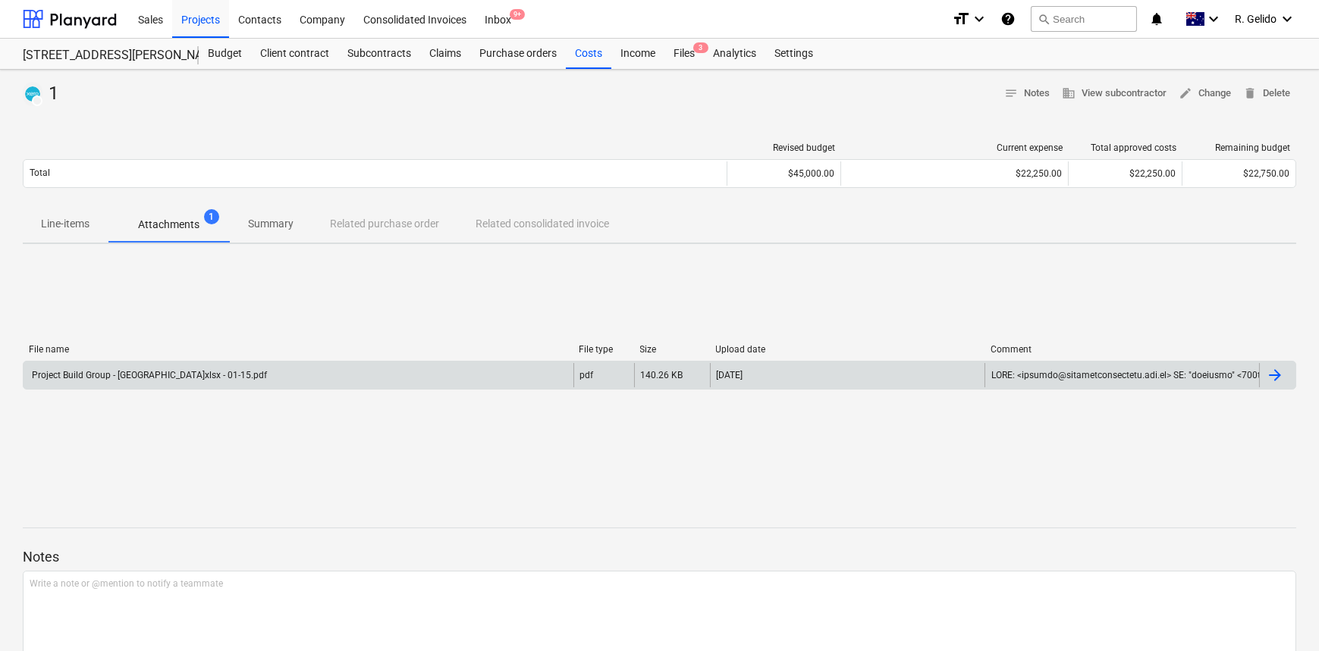
click at [1276, 370] on div at bounding box center [1275, 375] width 18 height 18
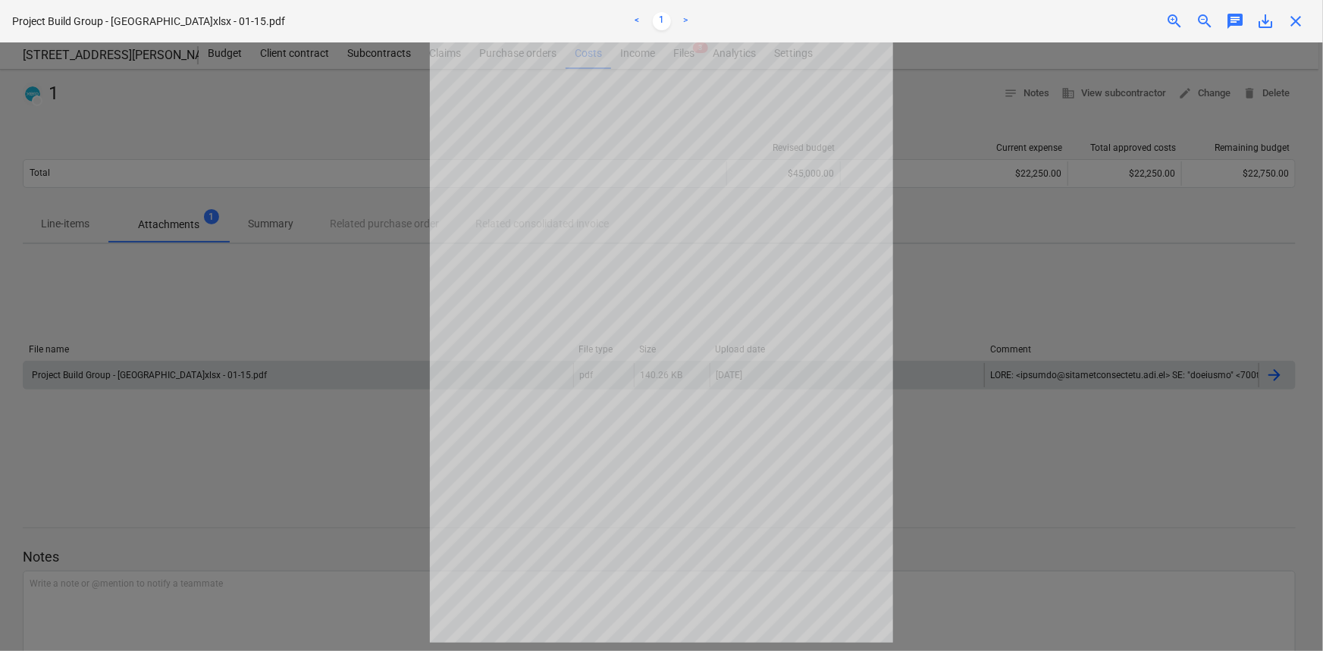
click at [1140, 376] on div at bounding box center [661, 346] width 1323 height 609
click at [1084, 290] on div at bounding box center [661, 346] width 1323 height 609
click at [1116, 294] on div at bounding box center [661, 346] width 1323 height 609
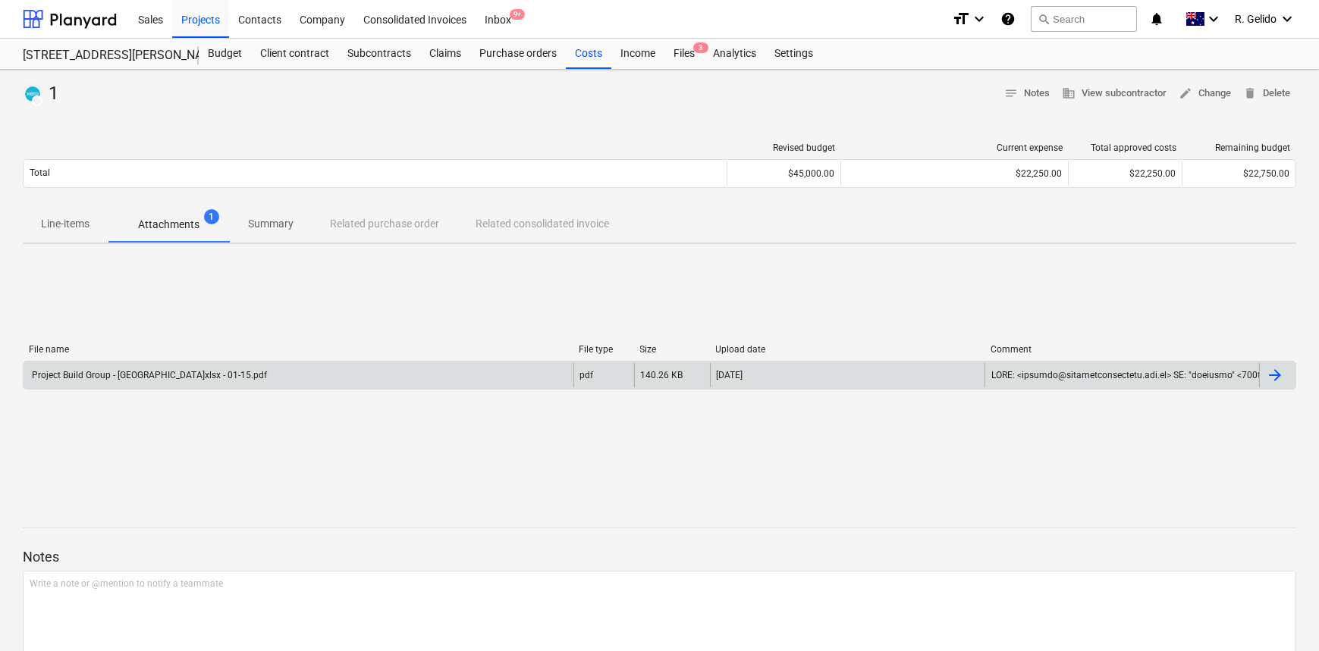
scroll to position [69, 0]
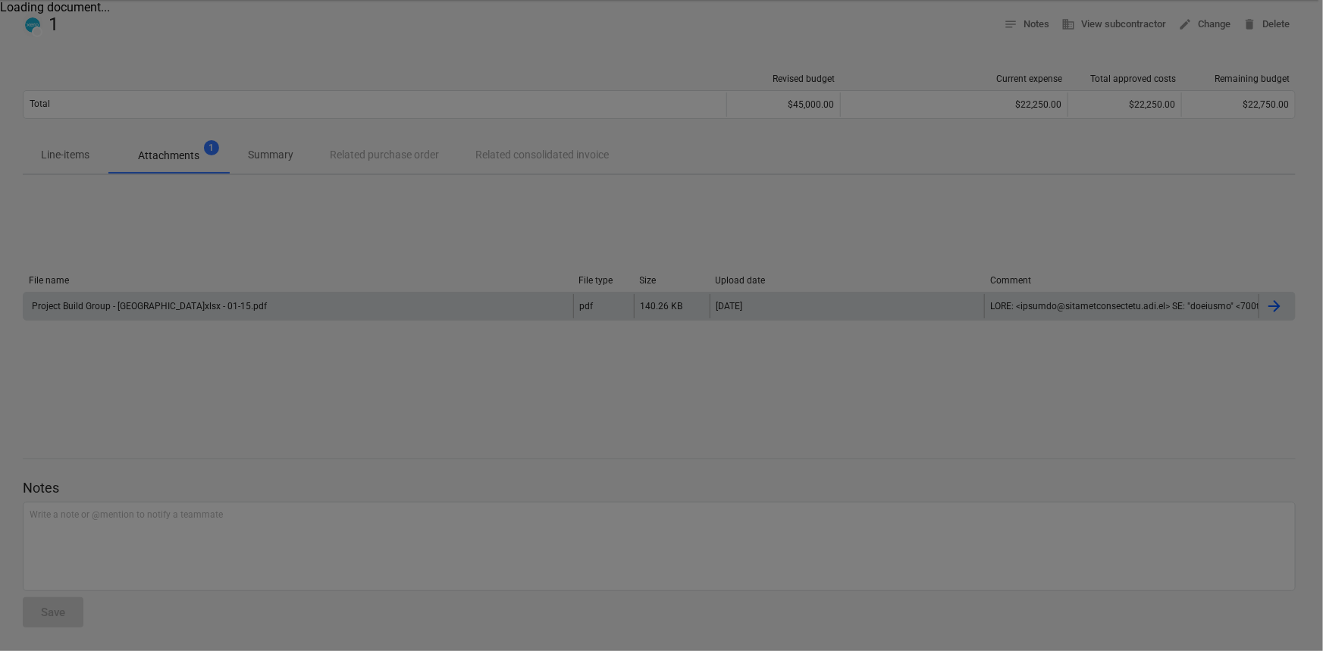
click at [1032, 303] on div at bounding box center [661, 325] width 1323 height 651
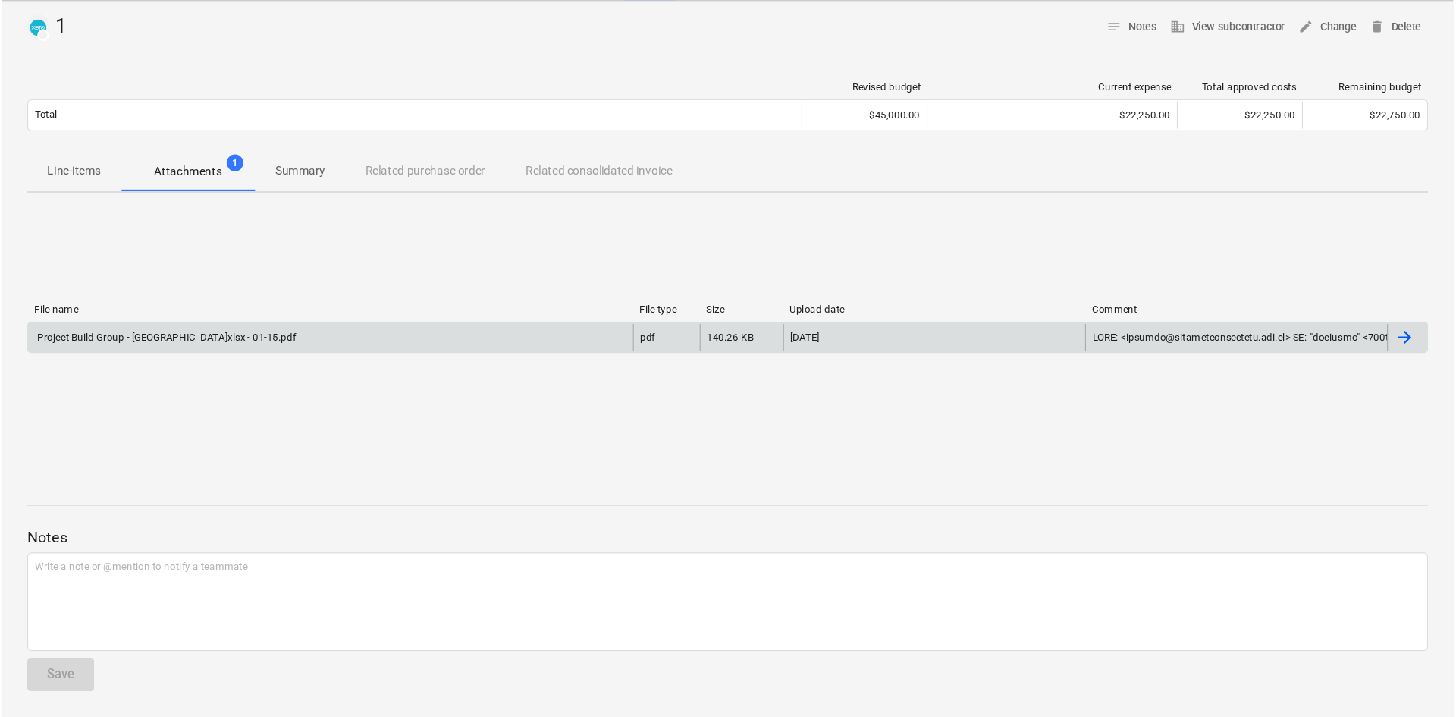
scroll to position [0, 0]
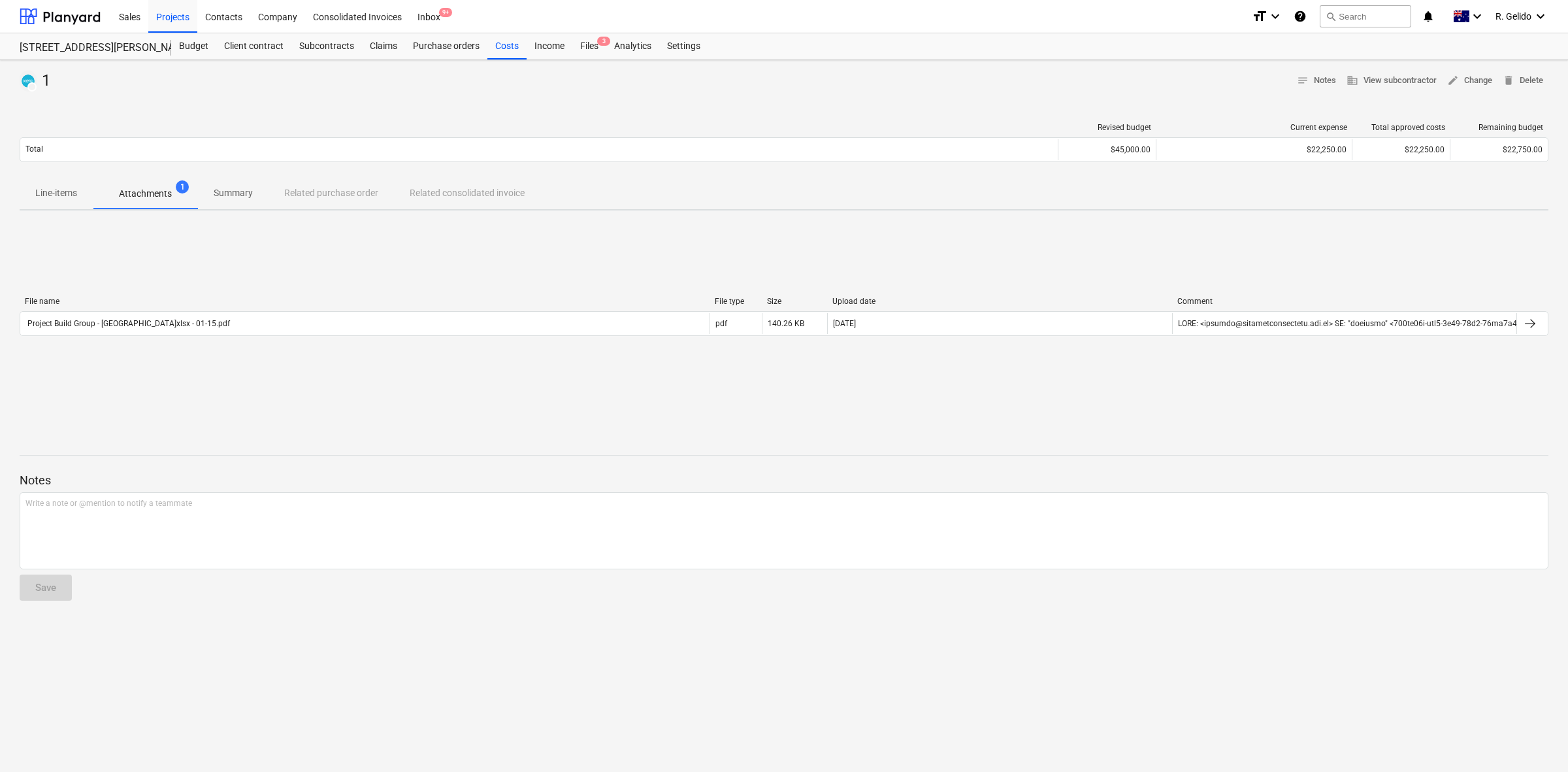
click at [1083, 540] on div "SUBMITTED 1 notes Notes business View subcontractor edit Change delete Delete R…" at bounding box center [784, 416] width 1568 height 712
click at [1140, 540] on div "SUBMITTED 1 notes Notes business View subcontractor edit Change delete Delete R…" at bounding box center [784, 416] width 1568 height 712
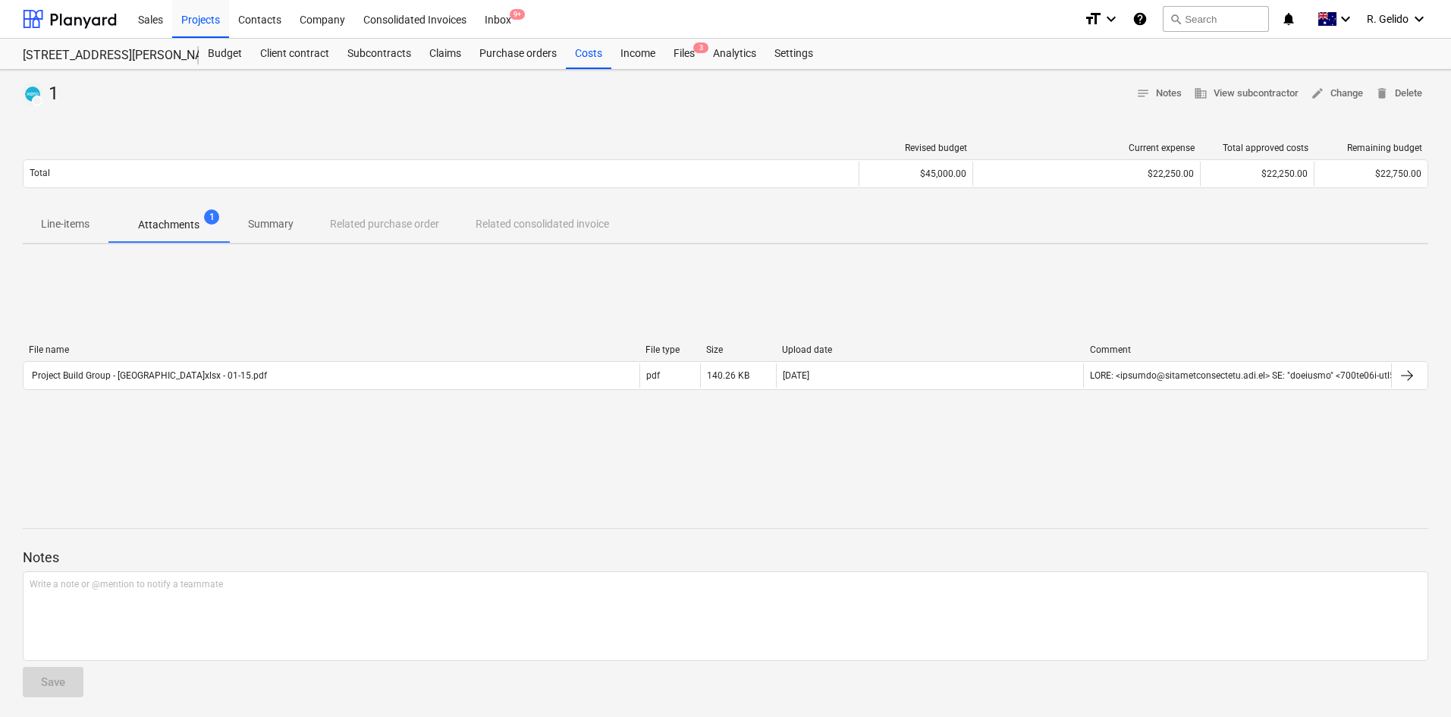
click at [300, 290] on div "File name File type Size Upload date Comment Project Build Group - [GEOGRAPHIC_…" at bounding box center [725, 370] width 1405 height 228
click at [201, 24] on div "Projects" at bounding box center [200, 18] width 57 height 39
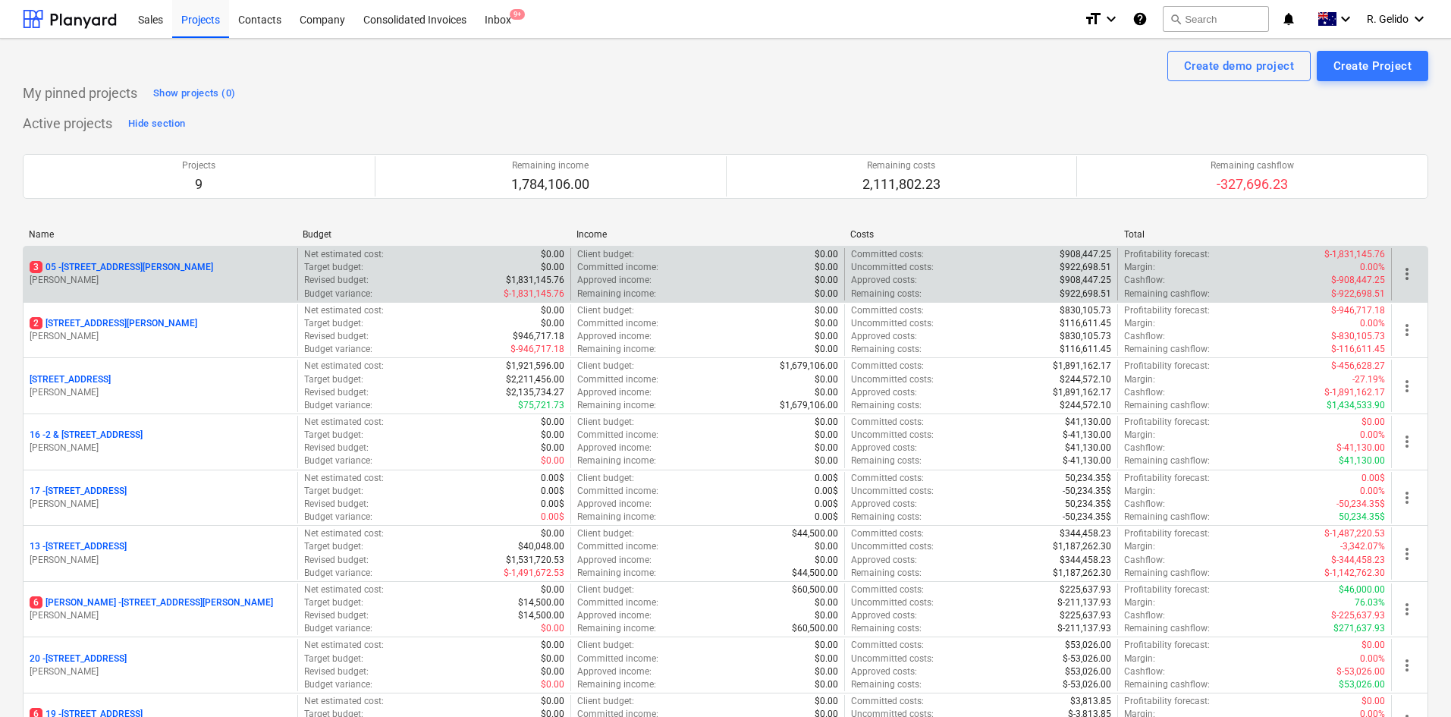
click at [129, 264] on p "[STREET_ADDRESS][PERSON_NAME]" at bounding box center [122, 267] width 184 height 13
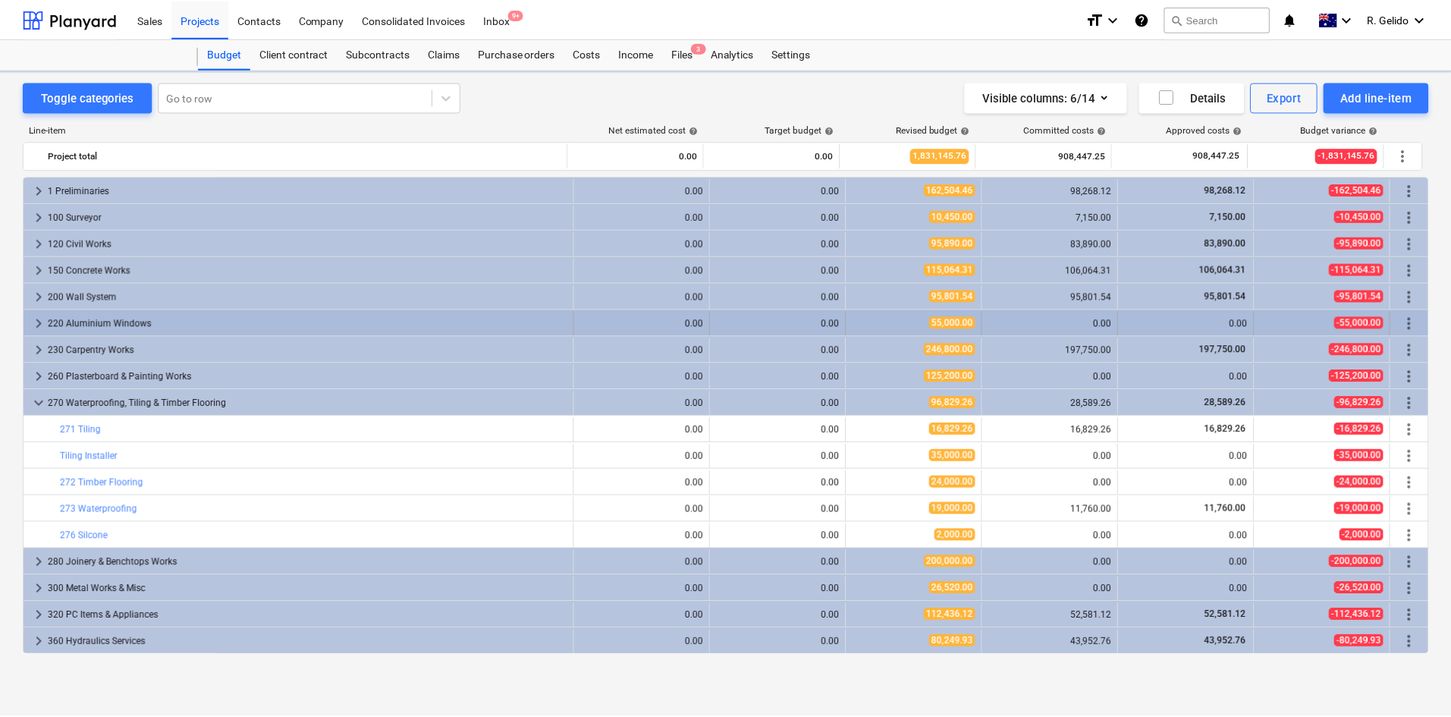
scroll to position [92, 0]
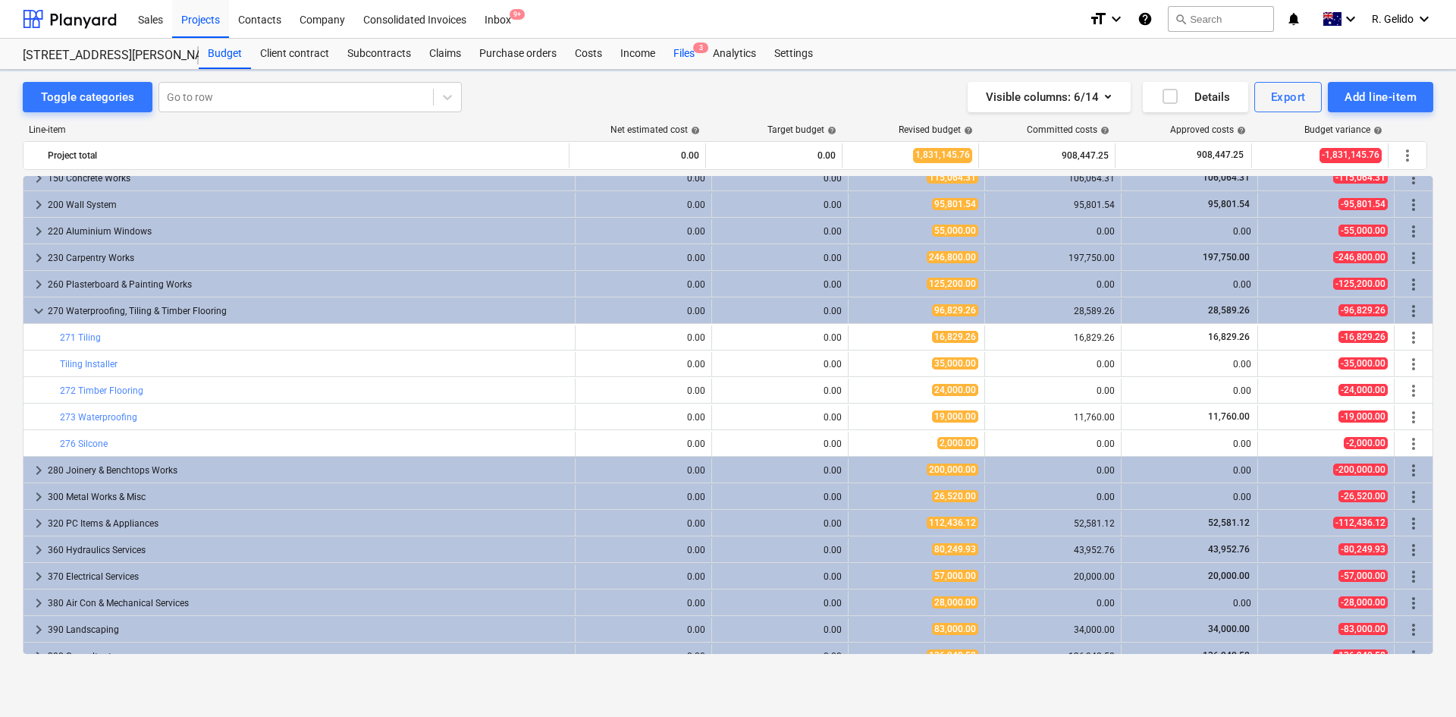
click at [684, 55] on div "Files 3" at bounding box center [683, 54] width 39 height 30
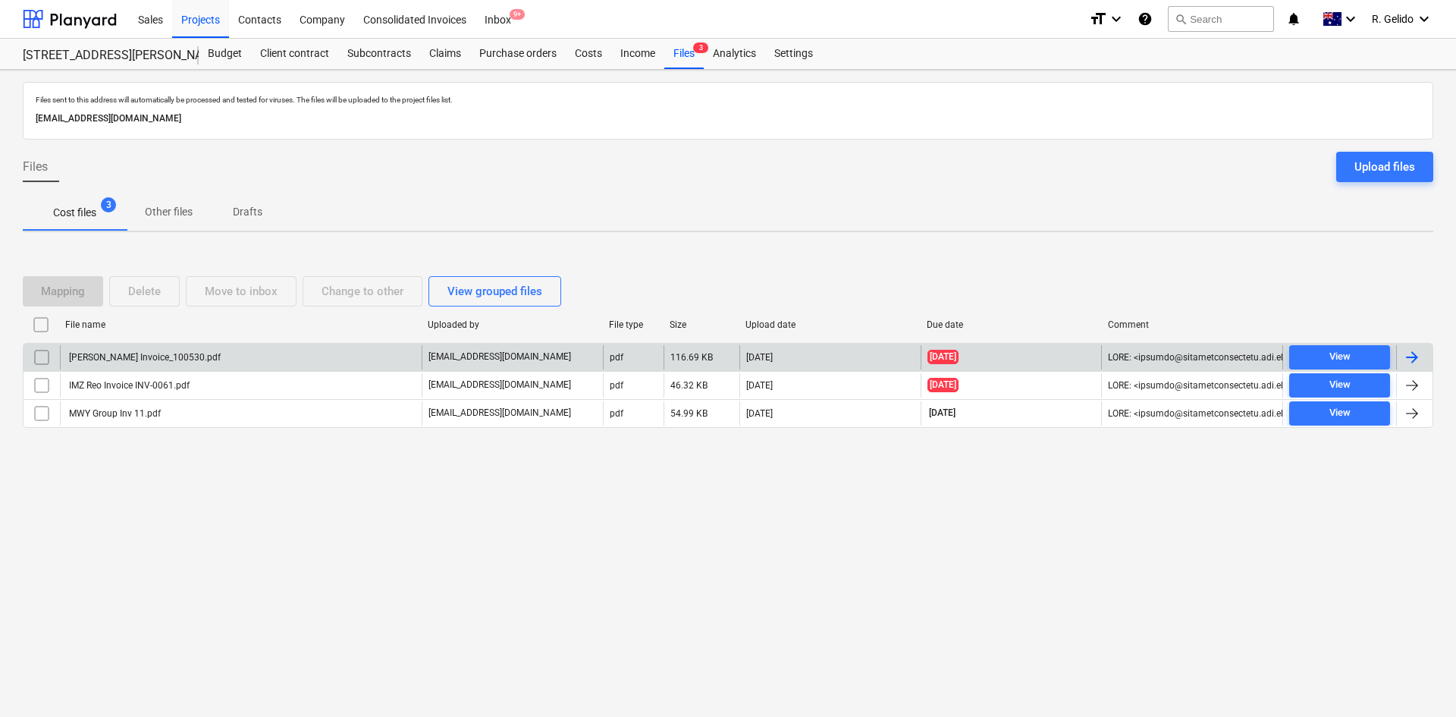
click at [196, 362] on div "[PERSON_NAME] Invoice_100530.pdf" at bounding box center [241, 357] width 362 height 24
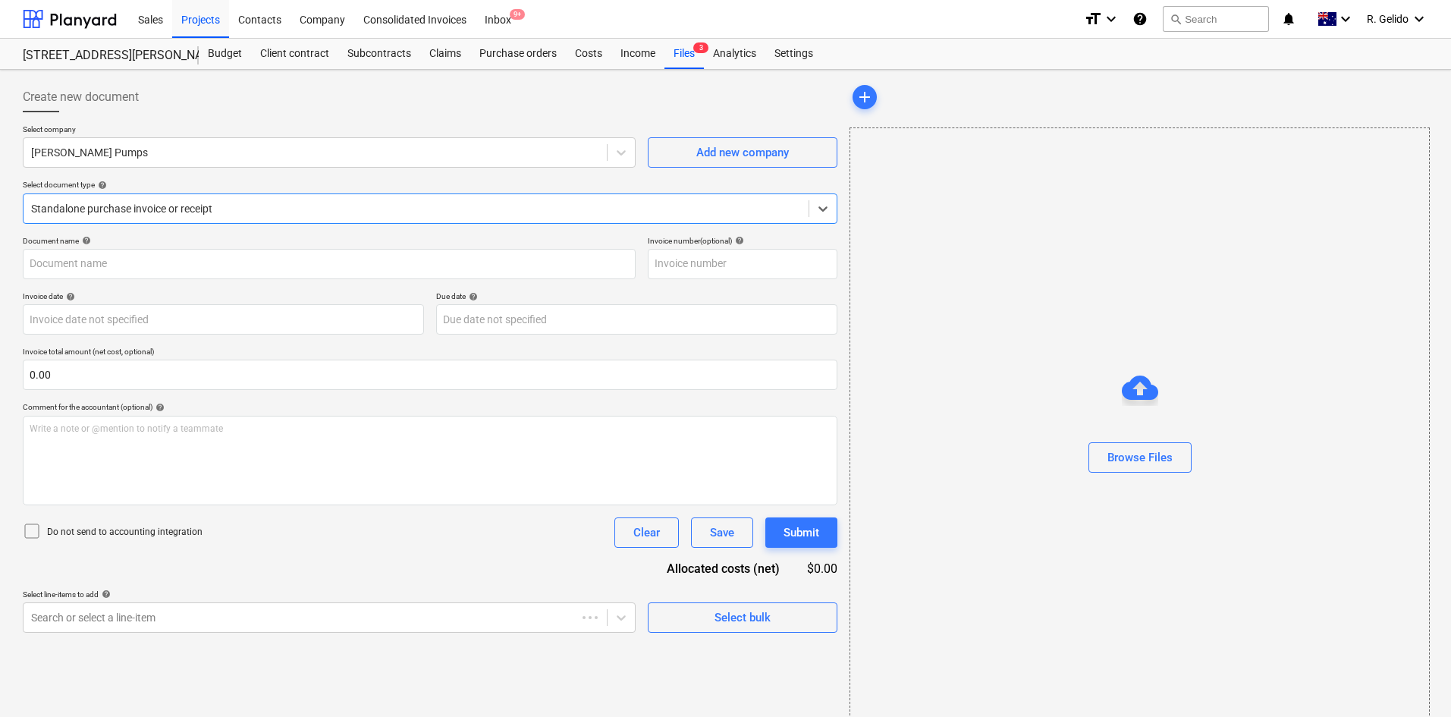
type input "#AA100530"
type input "[DATE]"
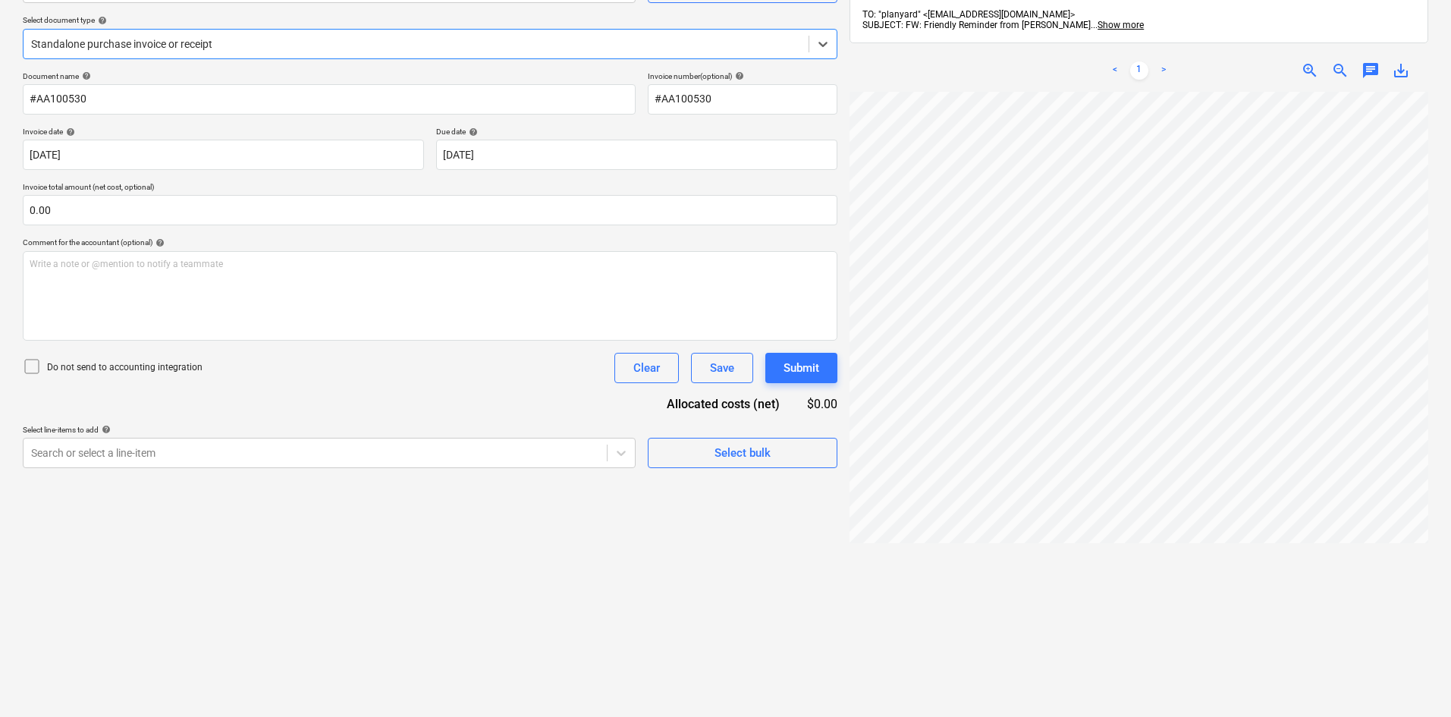
scroll to position [215, 0]
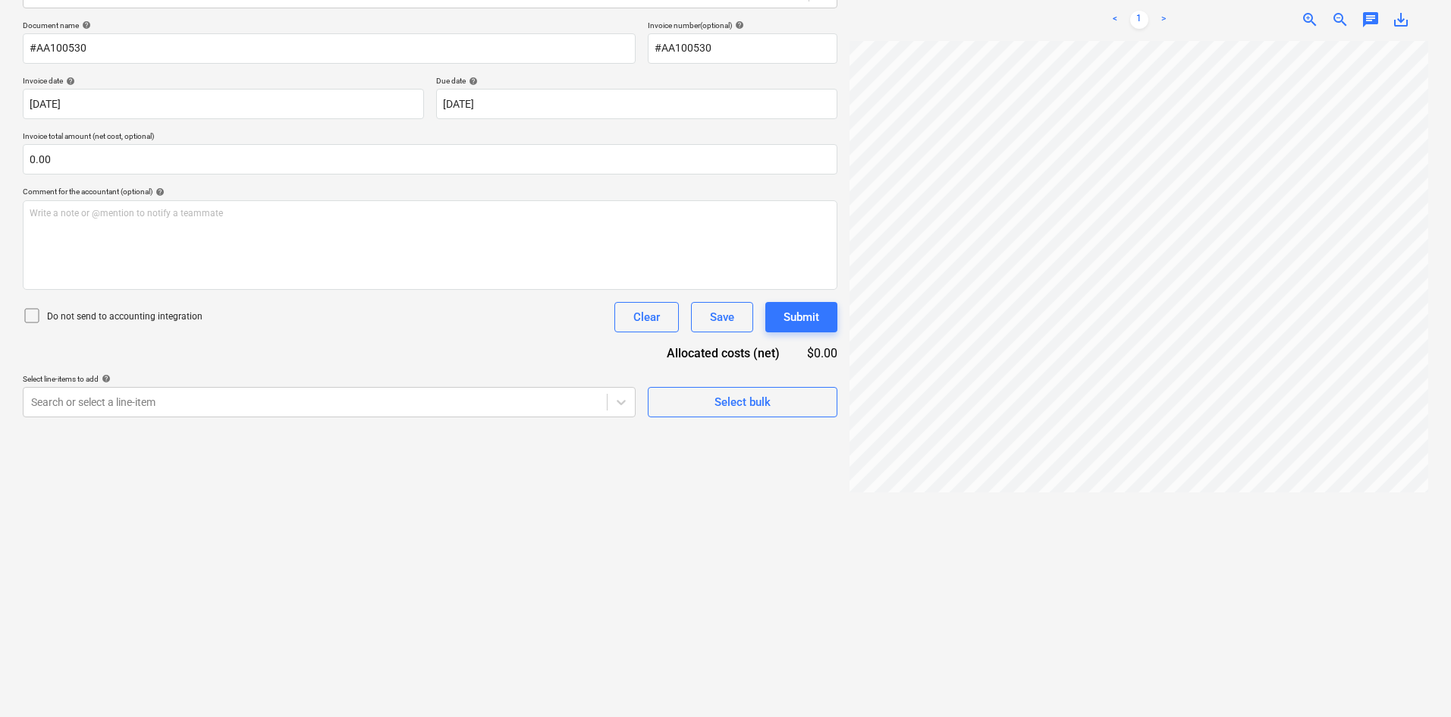
click at [1178, 627] on div "[PERSON_NAME] Invoice_...pdf clear add sort FROM: TO: "planyard" <[EMAIL_ADDRES…" at bounding box center [1138, 290] width 591 height 861
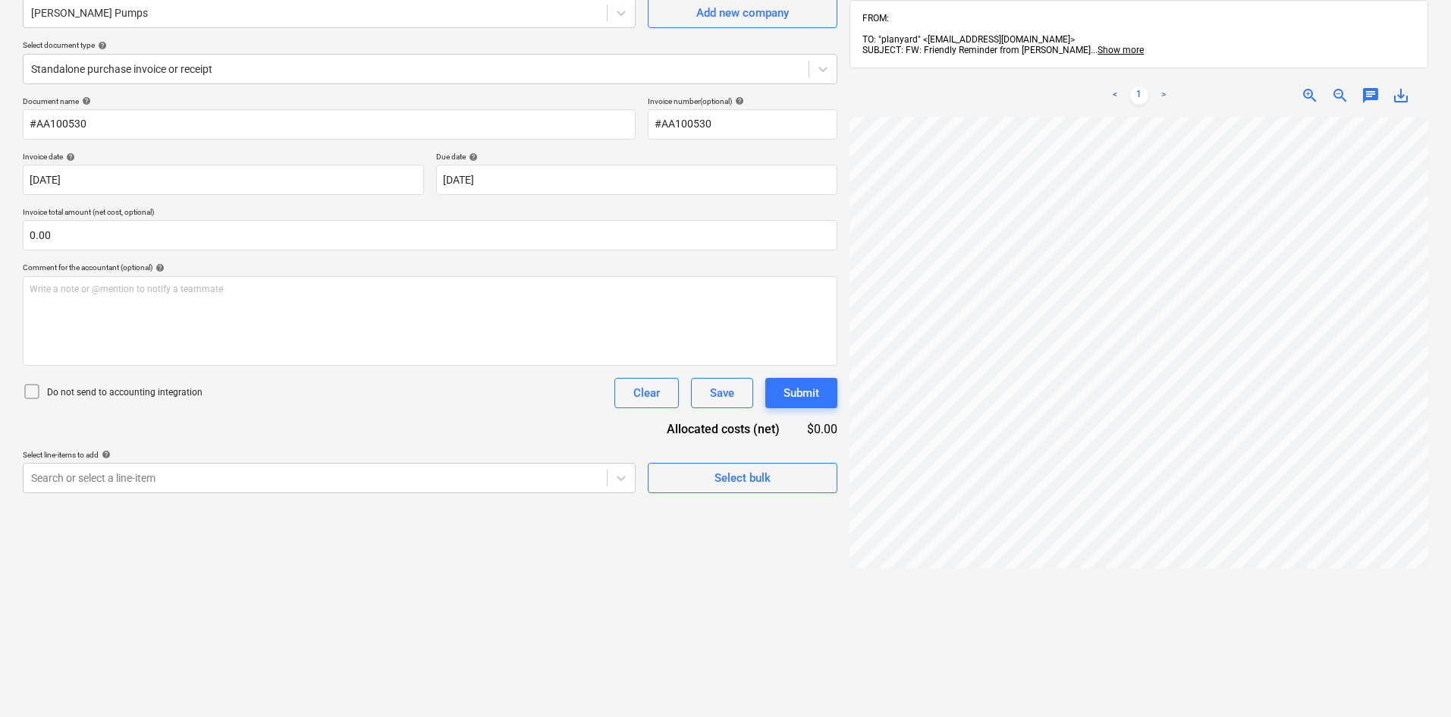
scroll to position [0, 67]
click at [504, 569] on div "Create new document Select company [PERSON_NAME] Pumps Add new company Select d…" at bounding box center [430, 366] width 827 height 861
click at [491, 595] on div "Create new document Select company [PERSON_NAME] Pumps Add new company Select d…" at bounding box center [430, 366] width 827 height 861
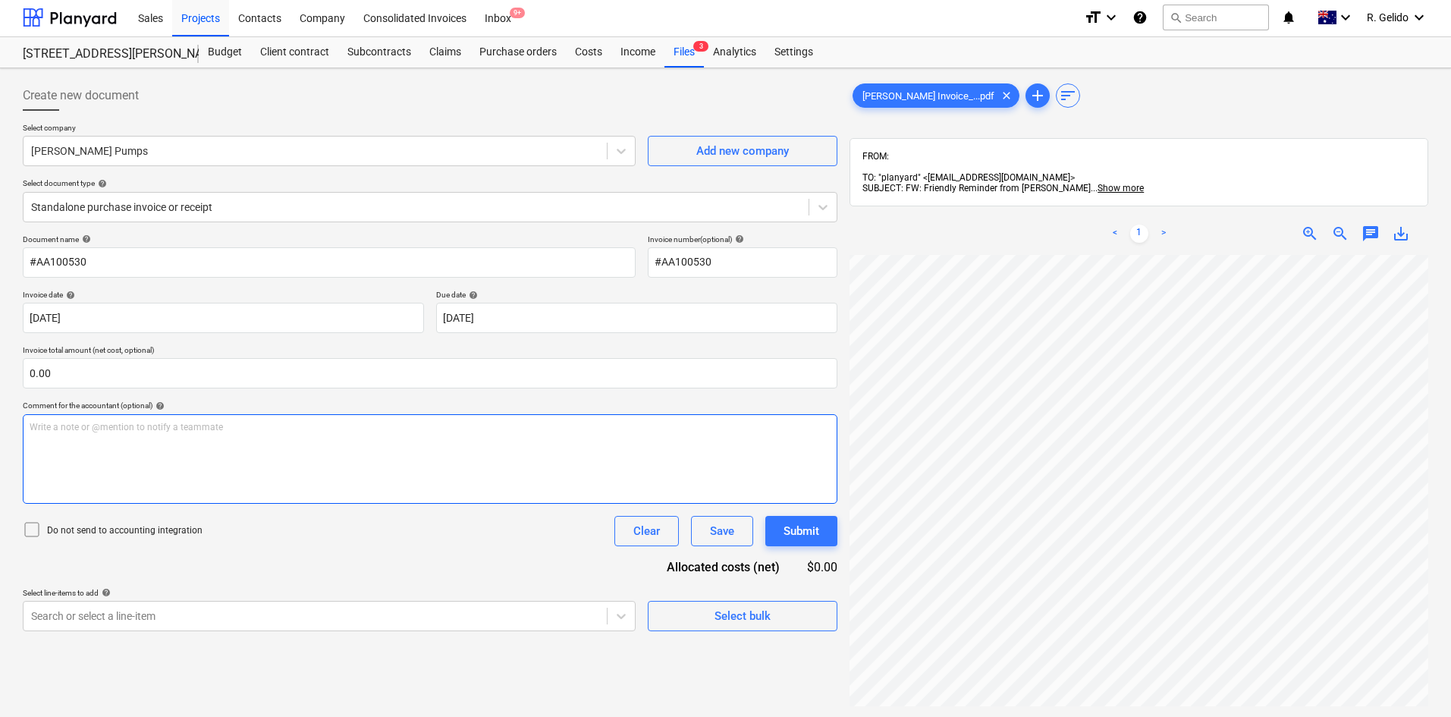
scroll to position [0, 0]
